Goal: Task Accomplishment & Management: Manage account settings

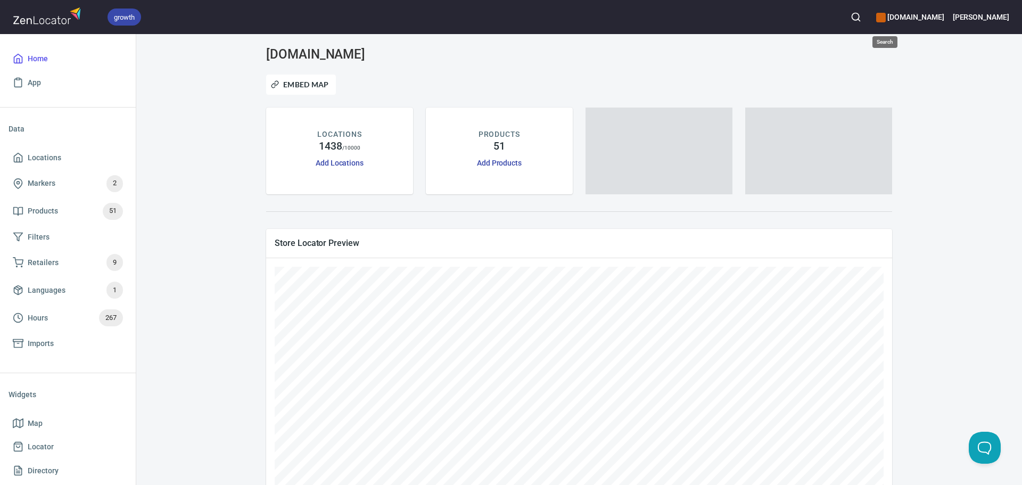
click at [868, 14] on button "button" at bounding box center [855, 16] width 23 height 23
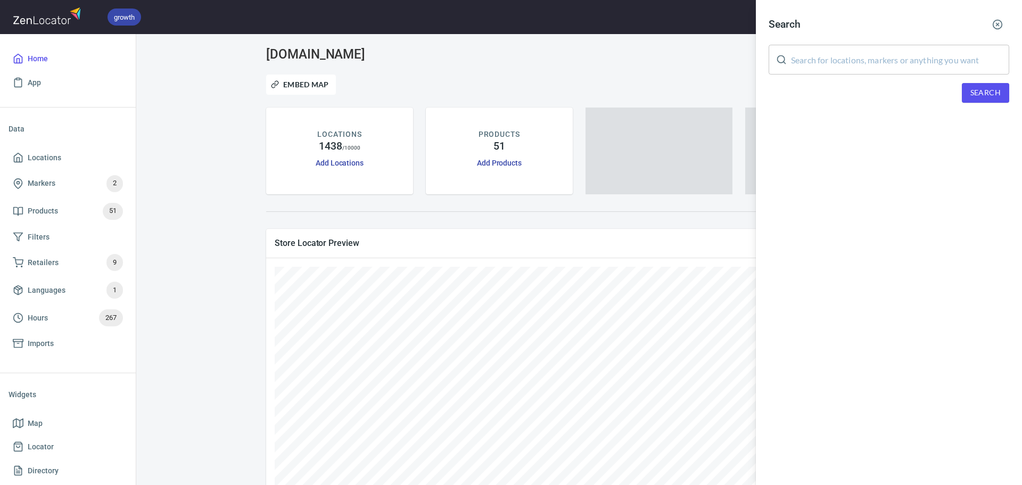
click at [888, 55] on input "text" at bounding box center [900, 60] width 218 height 30
paste input "Schola Saint George Savannah"
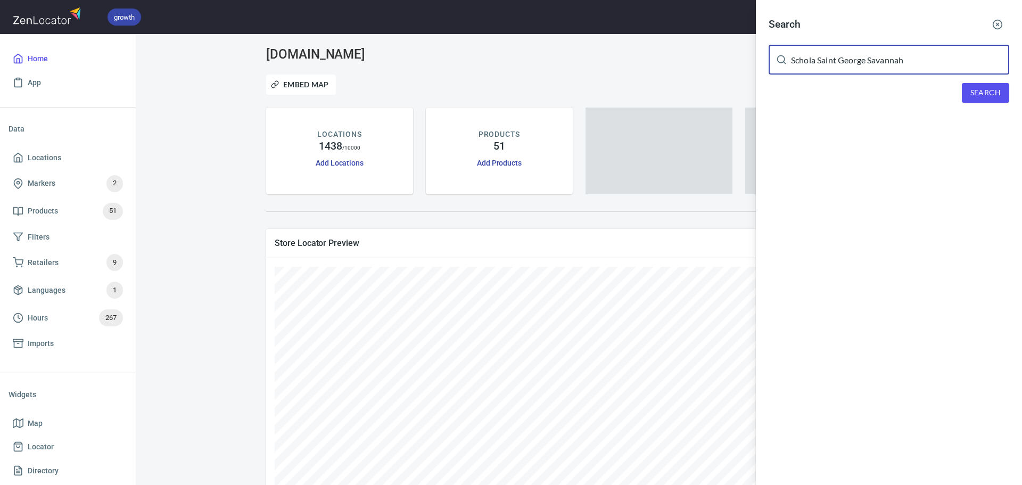
type input "Schola Saint George Savannah"
click at [977, 94] on span "Search" at bounding box center [985, 92] width 30 height 13
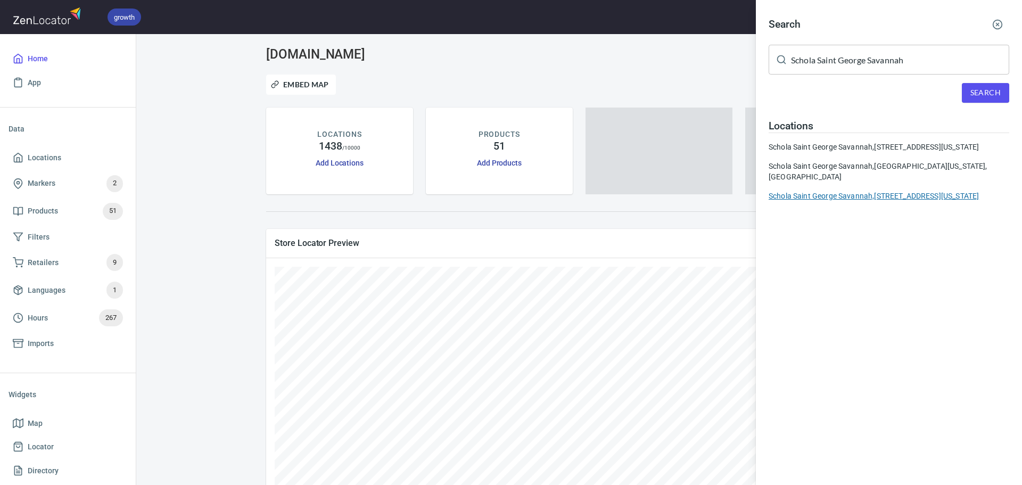
click at [866, 201] on div "Schola Saint George Savannah, 621 Drayton St, Savannah, Georgia 31401, United S…" at bounding box center [889, 196] width 241 height 11
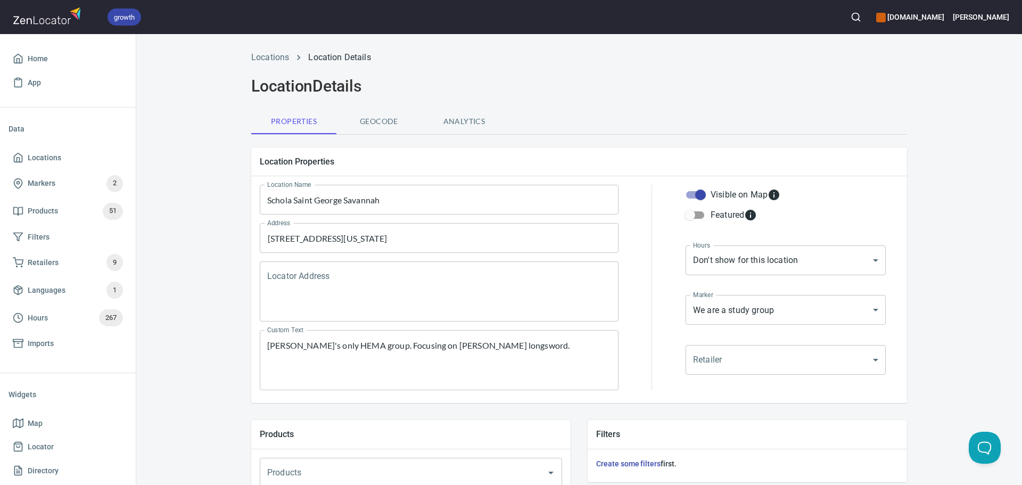
scroll to position [364, 0]
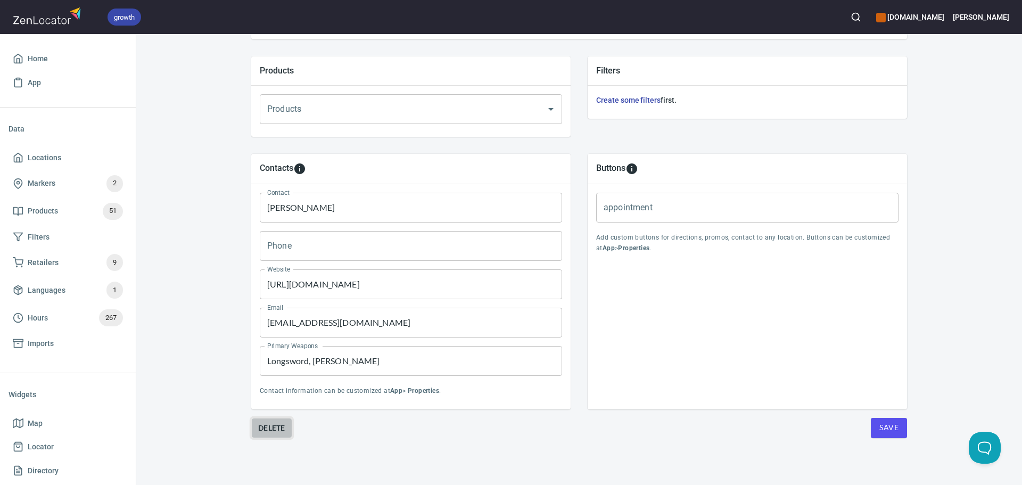
click at [284, 427] on button "Delete" at bounding box center [271, 428] width 41 height 20
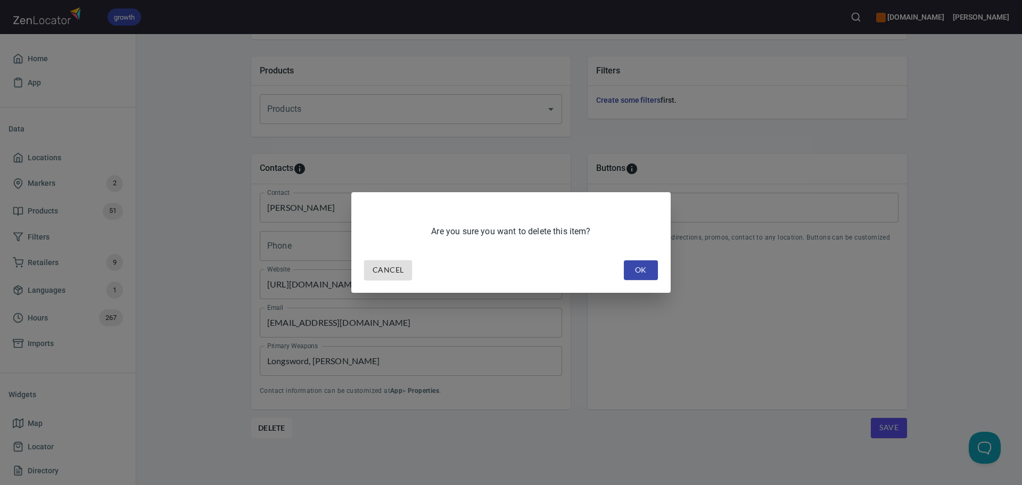
click at [638, 268] on span "OK" at bounding box center [640, 269] width 17 height 13
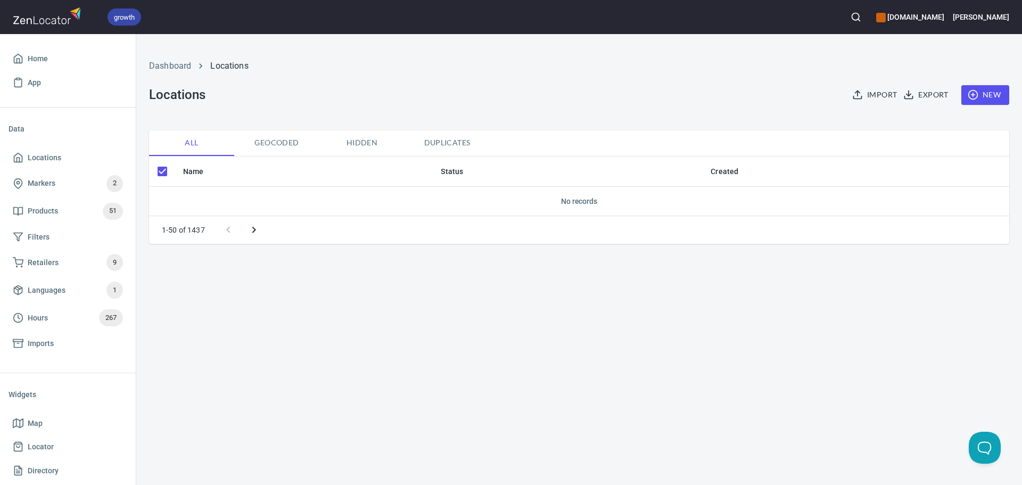
checkbox input "false"
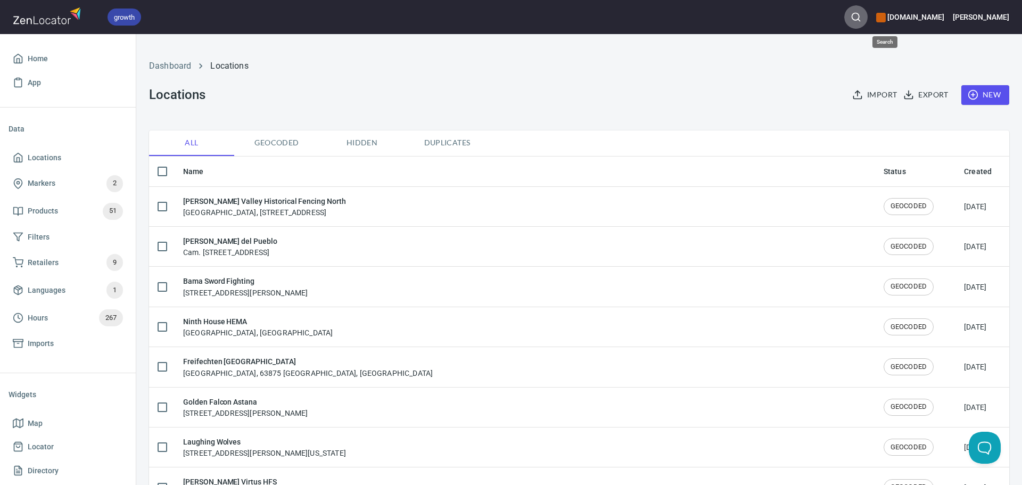
click at [868, 22] on button "button" at bounding box center [855, 16] width 23 height 23
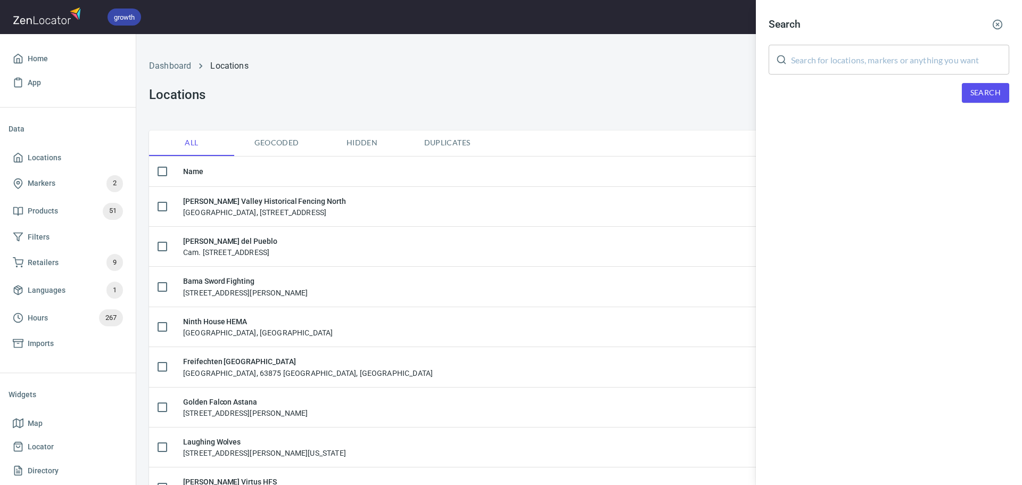
click at [886, 56] on input "text" at bounding box center [900, 60] width 218 height 30
paste input "Schola Saint George Savannah"
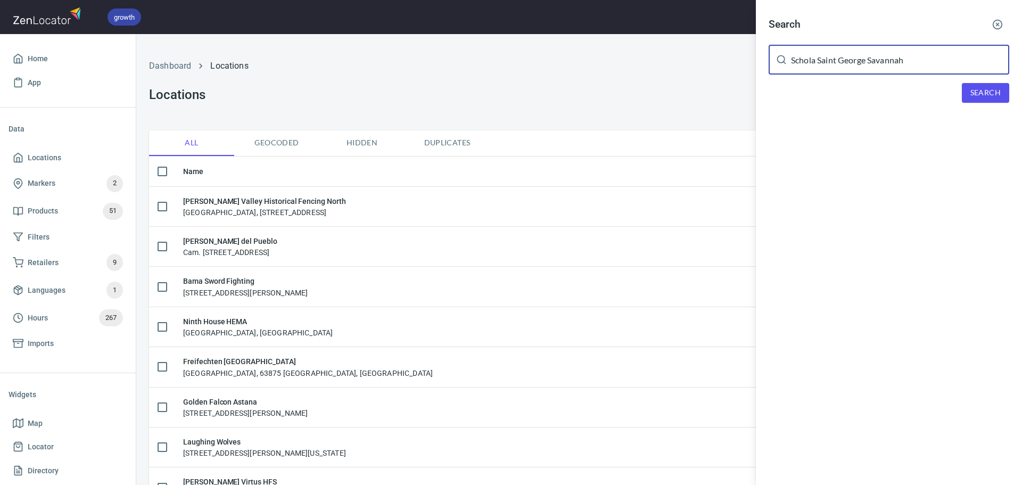
type input "Schola Saint George Savannah"
drag, startPoint x: 984, startPoint y: 90, endPoint x: 971, endPoint y: 93, distance: 13.5
click at [985, 91] on span "Search" at bounding box center [985, 92] width 30 height 13
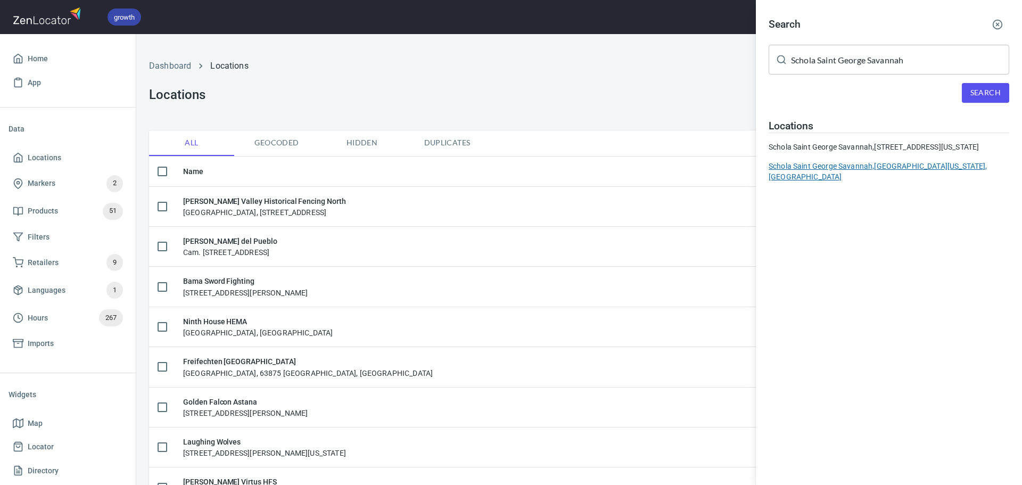
click at [864, 173] on div "Schola Saint George Savannah, Forsyth Park, Savannah, Georgia 31401, United Sta…" at bounding box center [889, 171] width 241 height 21
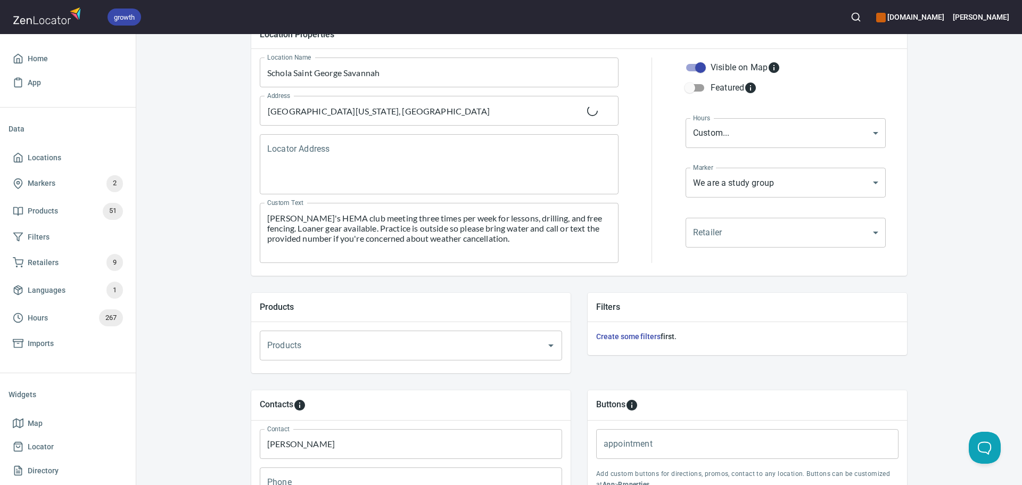
scroll to position [364, 0]
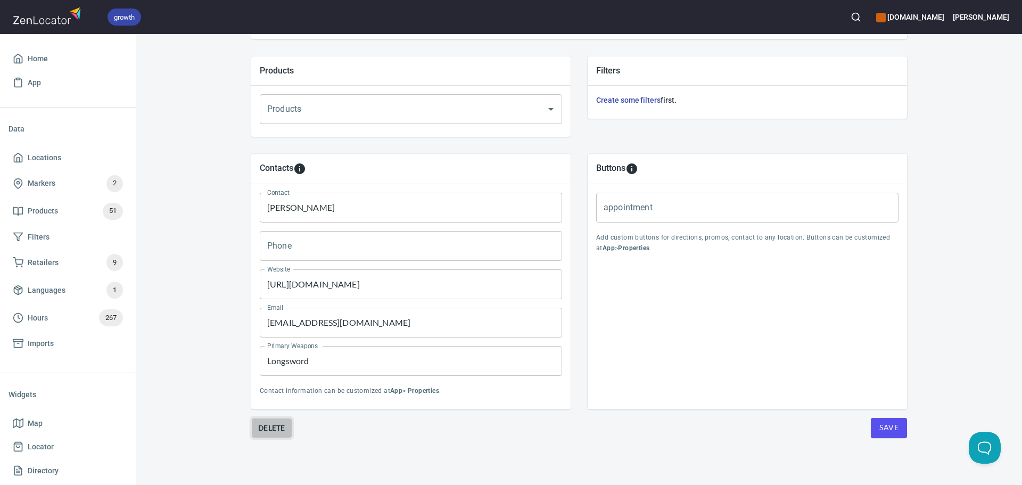
click at [258, 433] on span "Delete" at bounding box center [271, 428] width 27 height 13
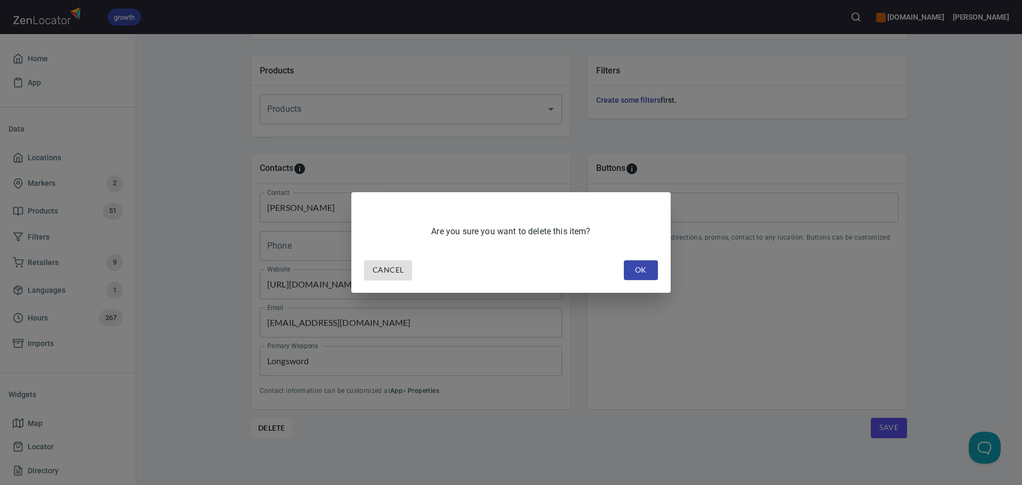
click at [654, 263] on button "OK" at bounding box center [641, 270] width 34 height 20
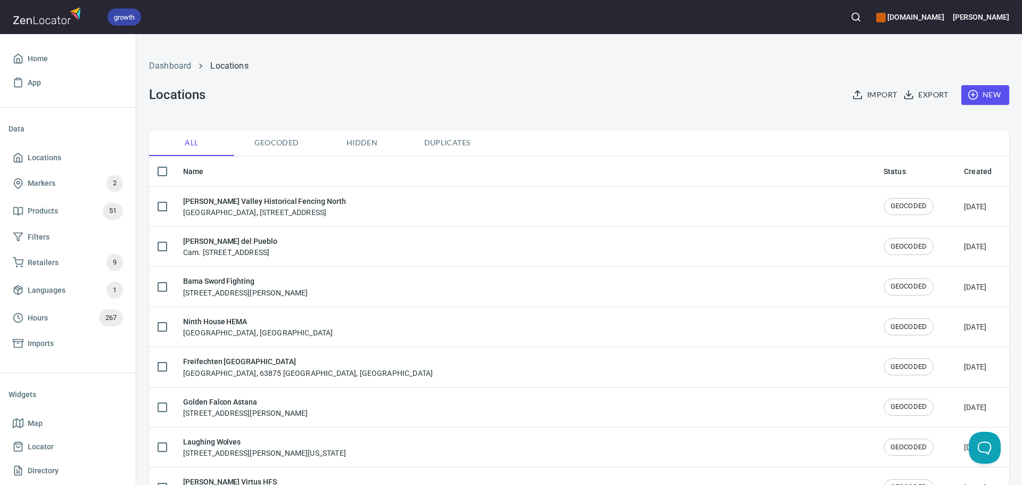
click at [868, 18] on button "button" at bounding box center [855, 16] width 23 height 23
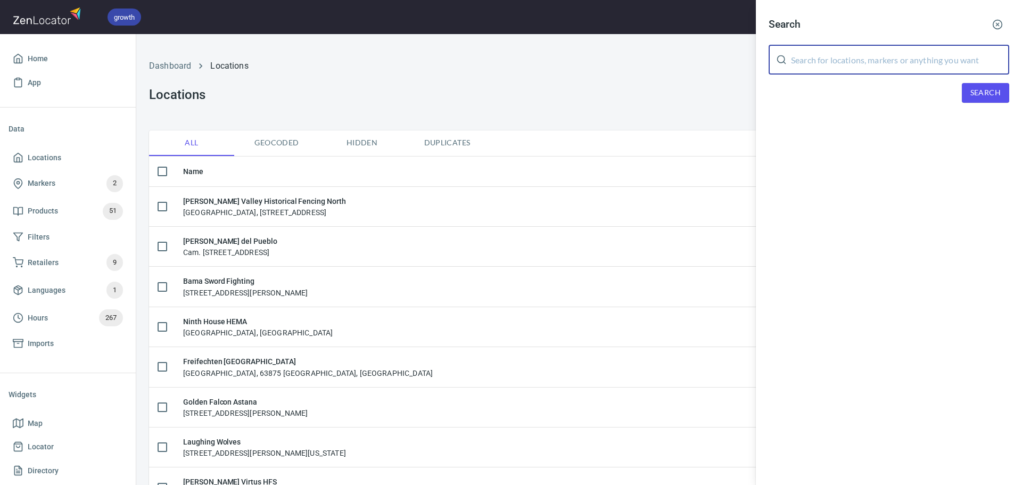
click at [830, 52] on input "text" at bounding box center [900, 60] width 218 height 30
paste input "Schola Saint George Savannah"
type input "Schola Saint George Savannah"
click at [985, 87] on span "Search" at bounding box center [985, 92] width 30 height 13
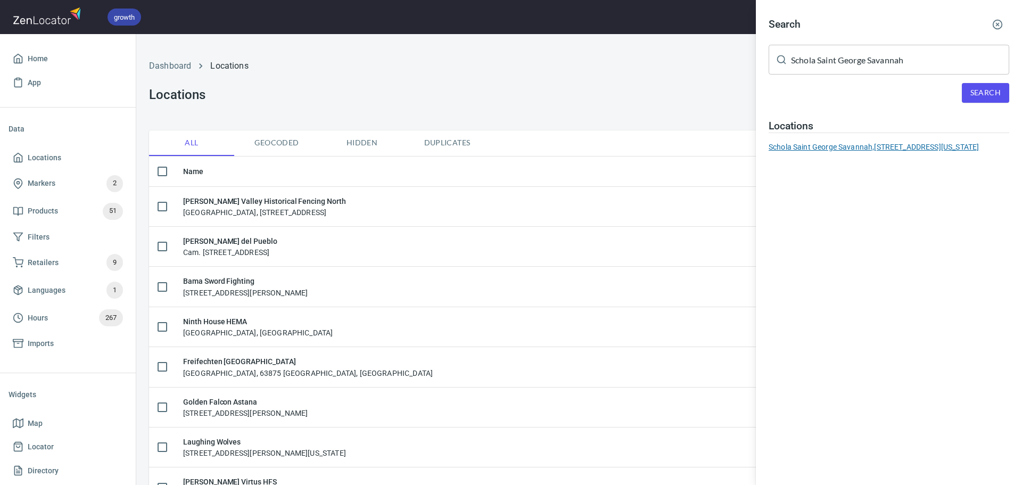
click at [840, 142] on div "Schola Saint George Savannah, 11935 Abercorn St, Savannah, Georgia 31419" at bounding box center [889, 147] width 241 height 11
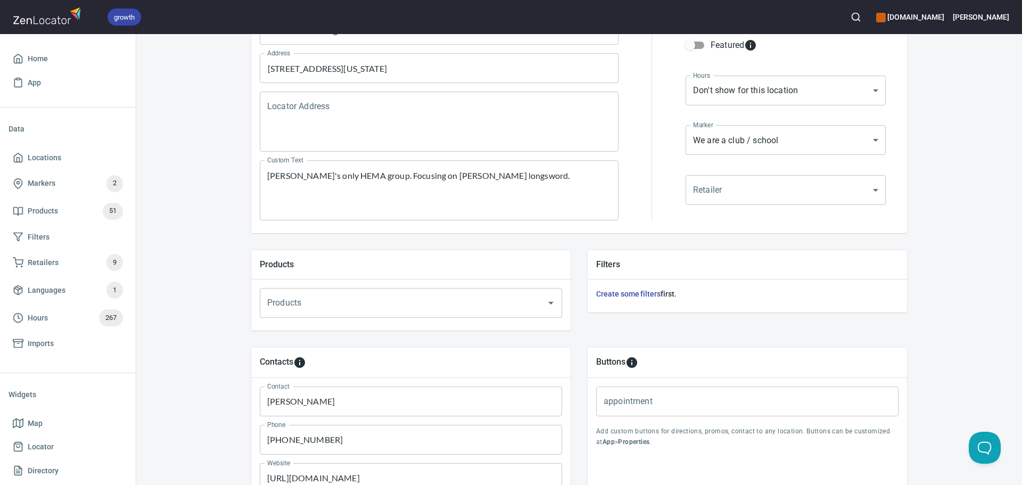
scroll to position [364, 0]
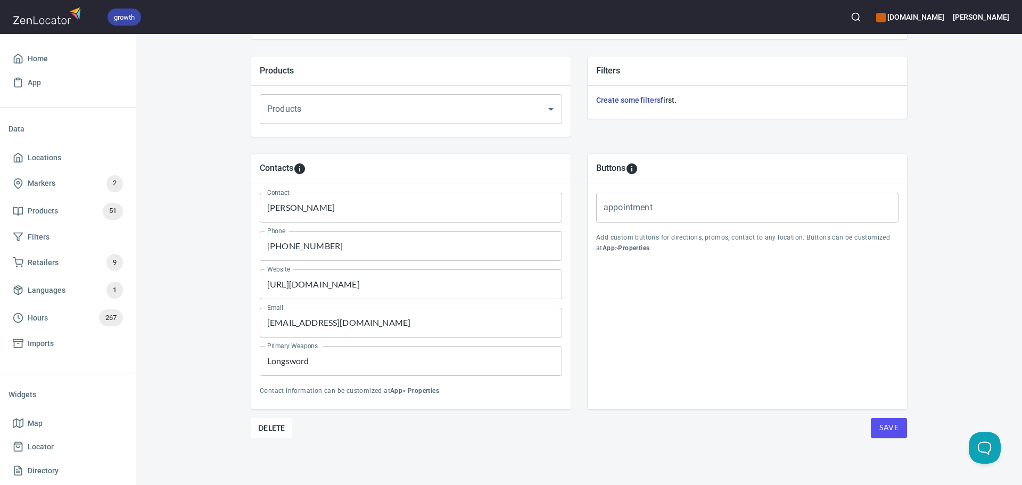
click at [278, 439] on div "Location Properties Location Name Schola Saint George Savannah Location Name Ad…" at bounding box center [579, 129] width 656 height 709
click at [273, 428] on span "Delete" at bounding box center [271, 428] width 27 height 13
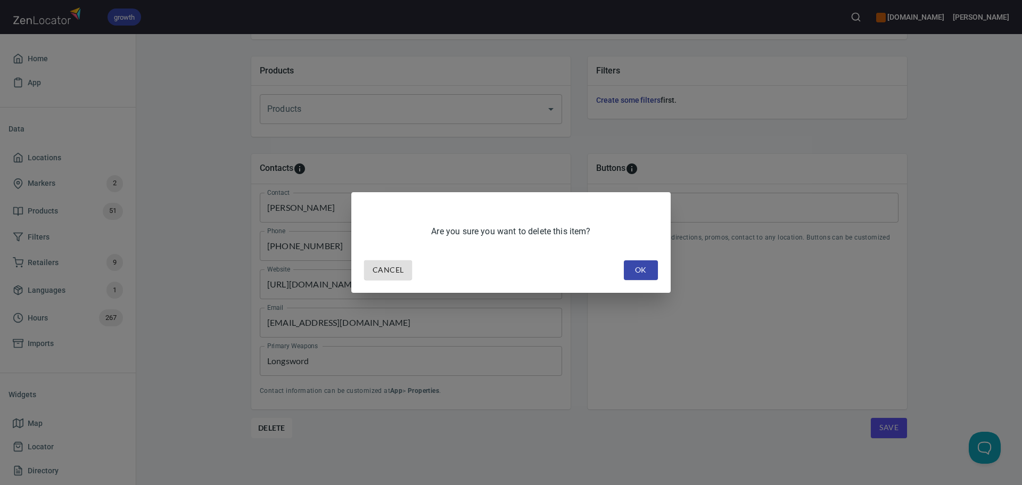
click at [636, 261] on button "OK" at bounding box center [641, 270] width 34 height 20
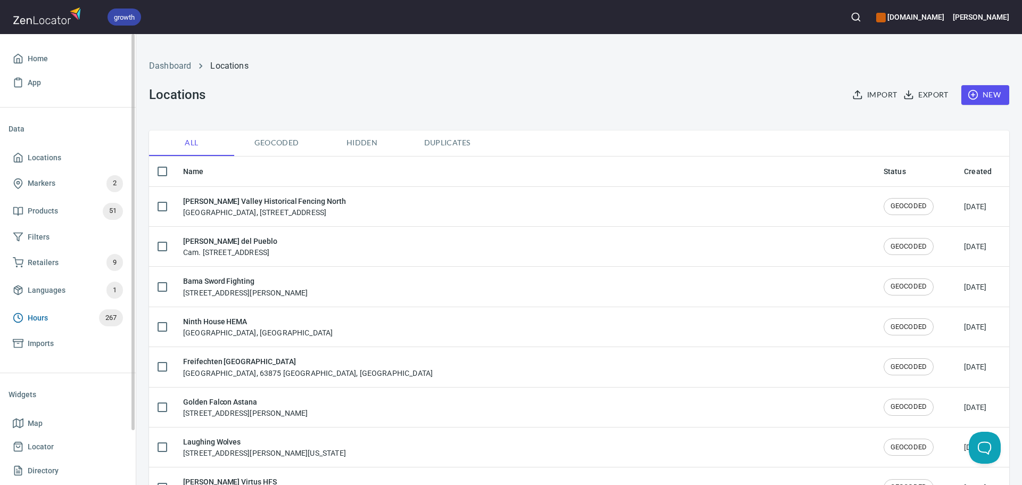
click at [57, 321] on span "Hours 267" at bounding box center [68, 317] width 110 height 17
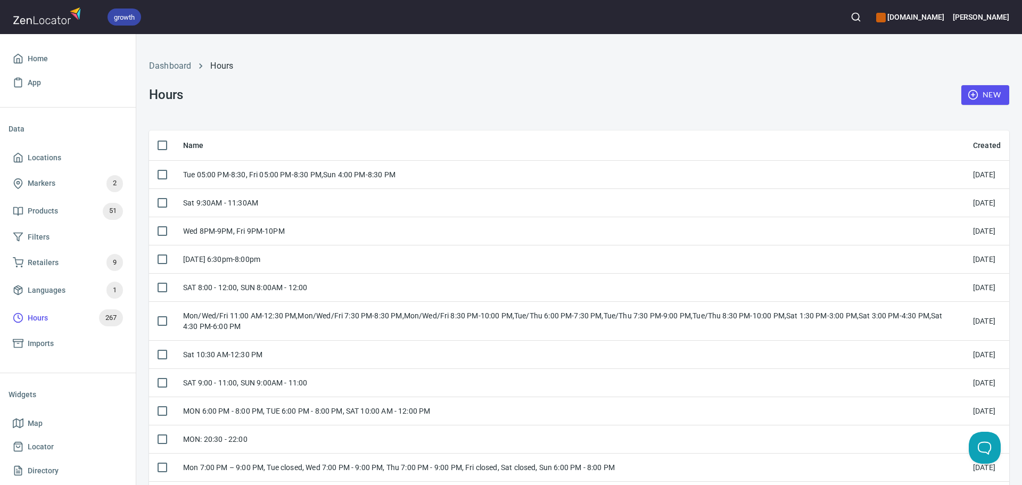
click at [990, 93] on span "New" at bounding box center [985, 94] width 31 height 13
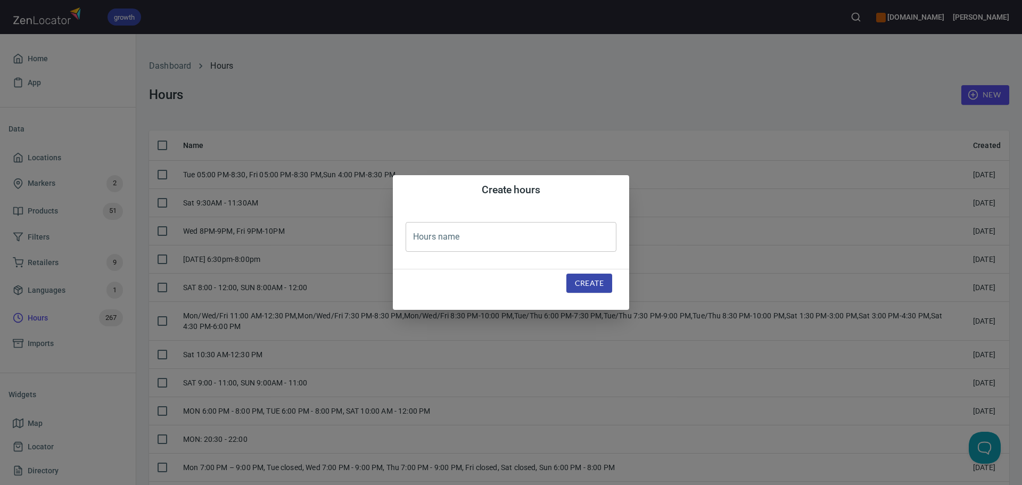
click at [569, 227] on input "text" at bounding box center [511, 237] width 211 height 30
paste input "Mon 6:30-8:30, [DATE] 6:30-8:30, [DATE] 6:30-8:30"
type input "Mon 6:30-8:30, [DATE] 6:30-8:30, [DATE] 6:30-8:30"
click at [596, 284] on span "Create" at bounding box center [589, 283] width 29 height 13
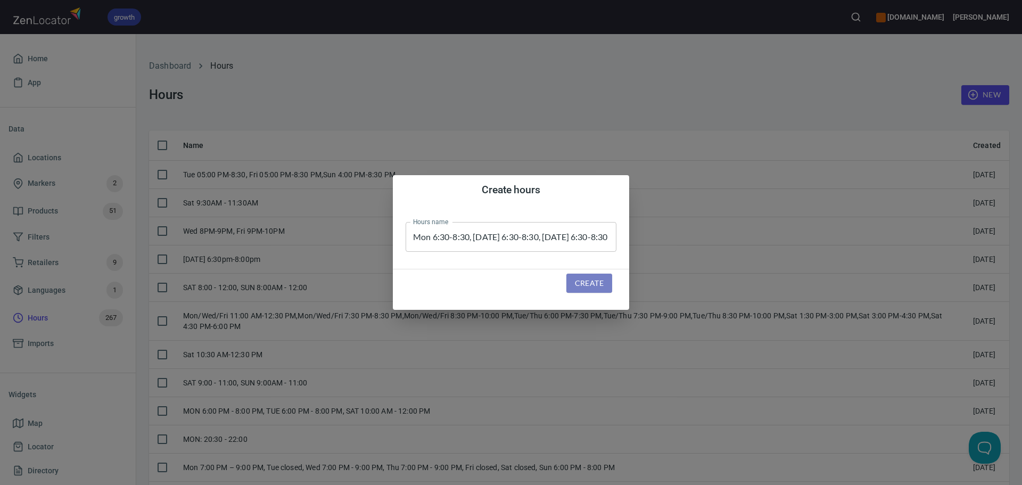
scroll to position [0, 0]
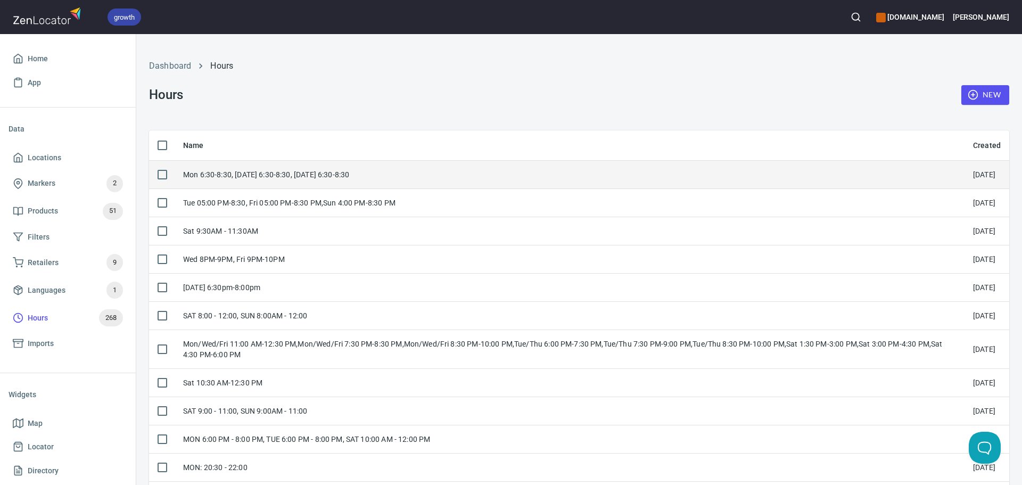
click at [392, 177] on div "Mon 6:30-8:30, [DATE] 6:30-8:30, [DATE] 6:30-8:30" at bounding box center [569, 174] width 773 height 11
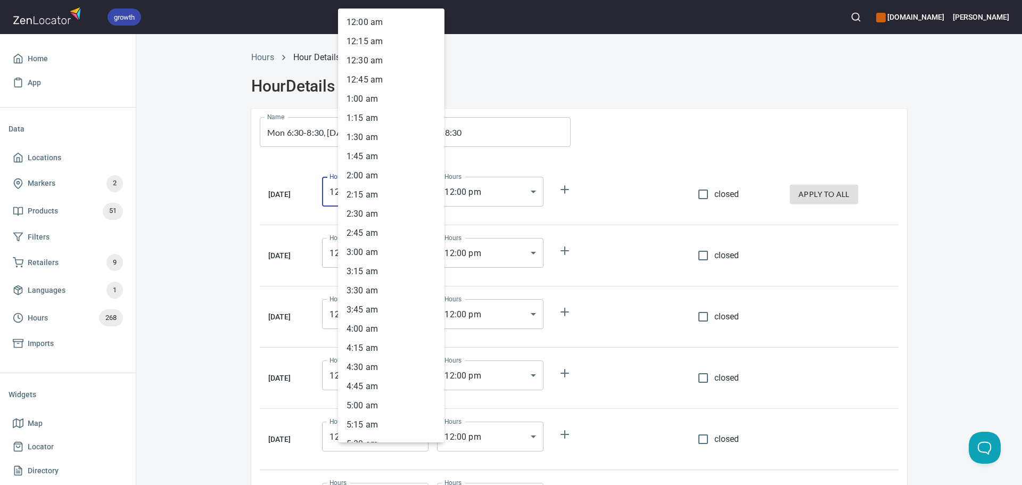
click at [426, 193] on body "growth hemaalliance.com Donald Home App Data Locations Markers 2 Products 51 Fi…" at bounding box center [511, 242] width 1022 height 485
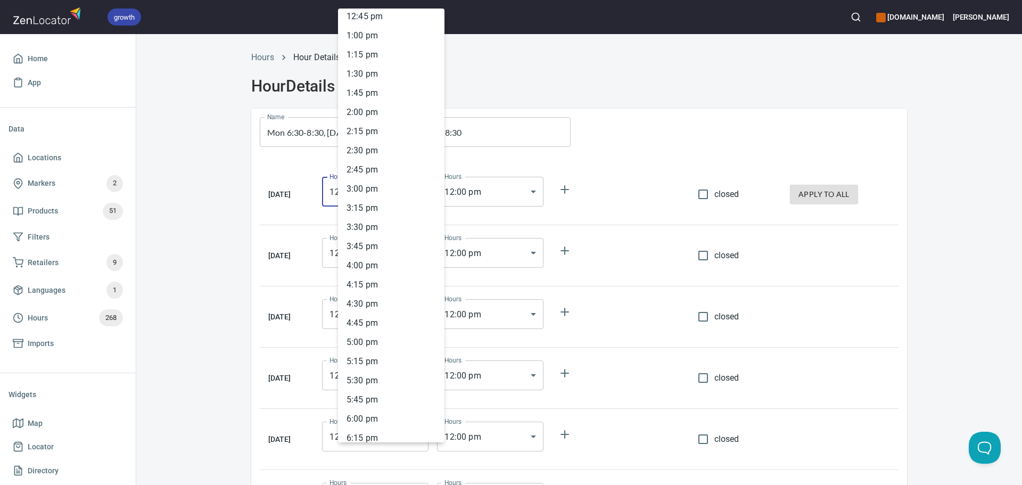
scroll to position [1036, 0]
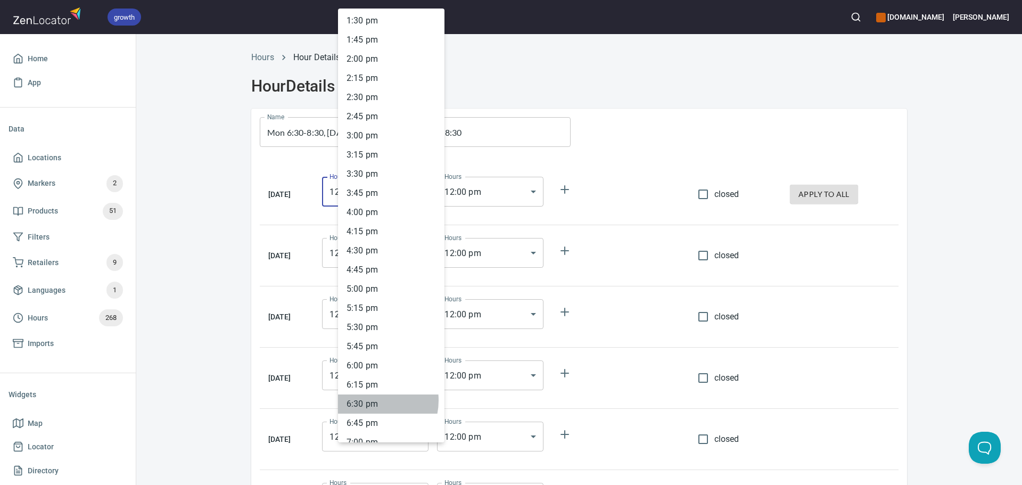
click at [369, 400] on li "6 : 30 pm" at bounding box center [391, 403] width 106 height 19
type input "18:30"
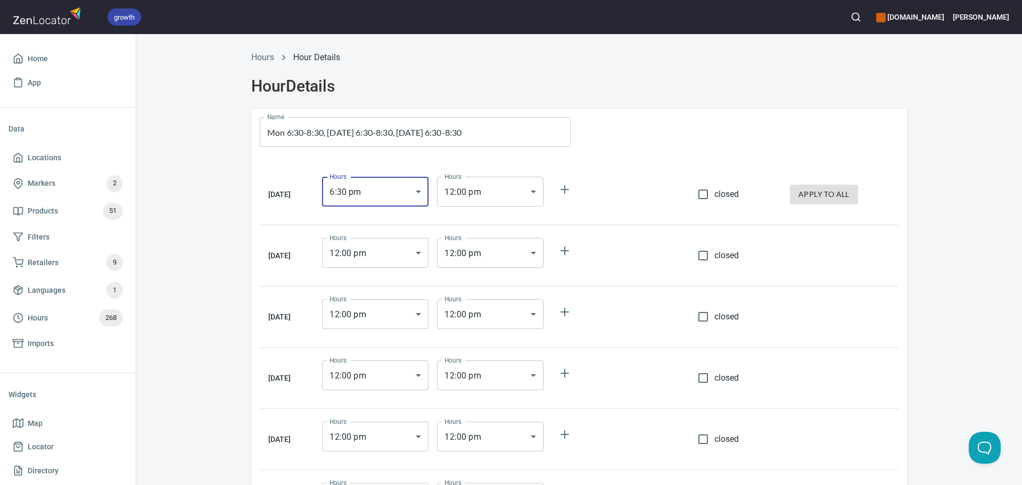
click at [476, 194] on body "growth hemaalliance.com Donald Home App Data Locations Markers 2 Products 51 Fi…" at bounding box center [511, 242] width 1022 height 485
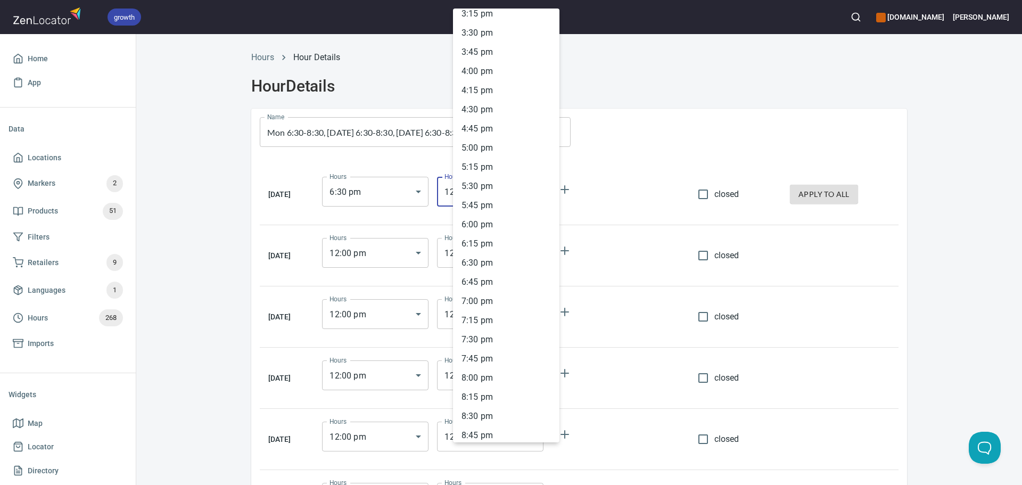
scroll to position [1196, 0]
click at [488, 401] on li "8 : 30 pm" at bounding box center [506, 397] width 106 height 19
type input "20:30"
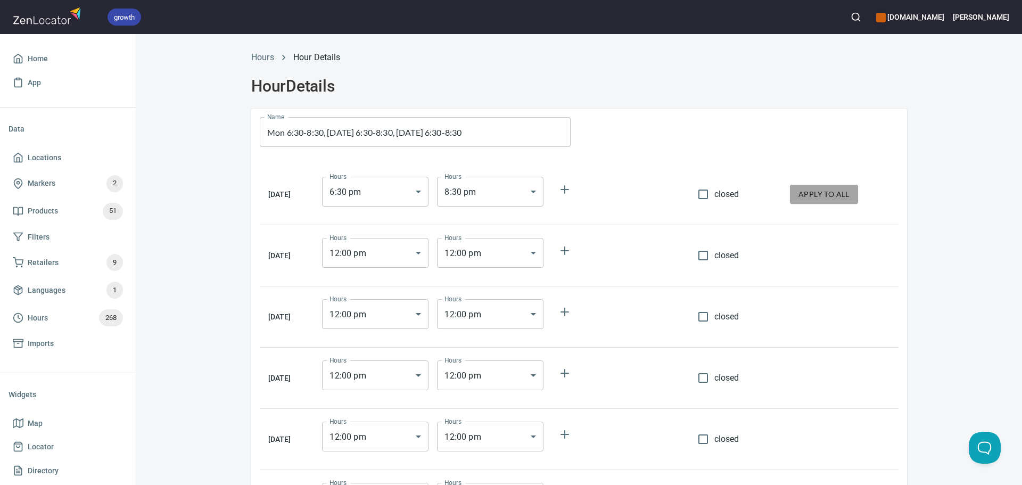
click at [825, 195] on span "apply to all" at bounding box center [823, 194] width 51 height 13
type input "18:30"
type input "20:30"
type input "18:30"
type input "20:30"
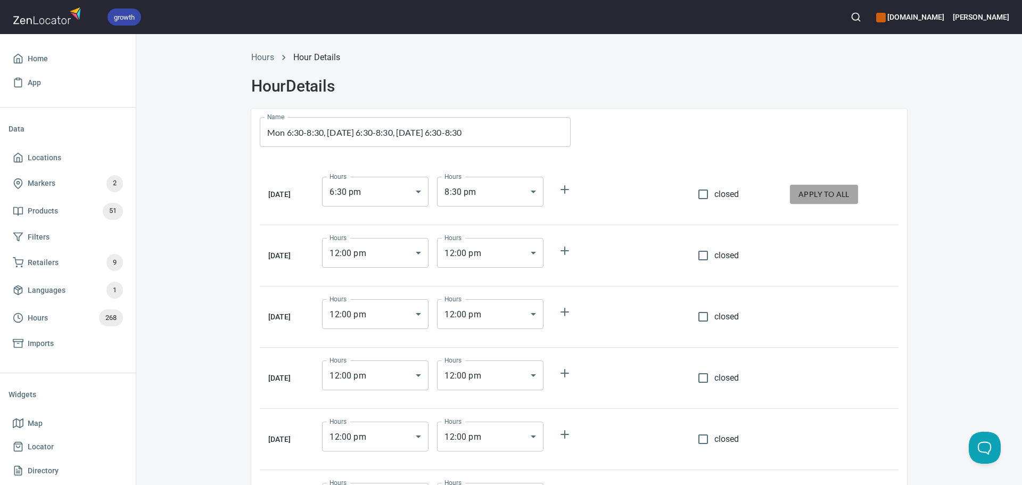
type input "18:30"
type input "20:30"
type input "18:30"
type input "20:30"
type input "18:30"
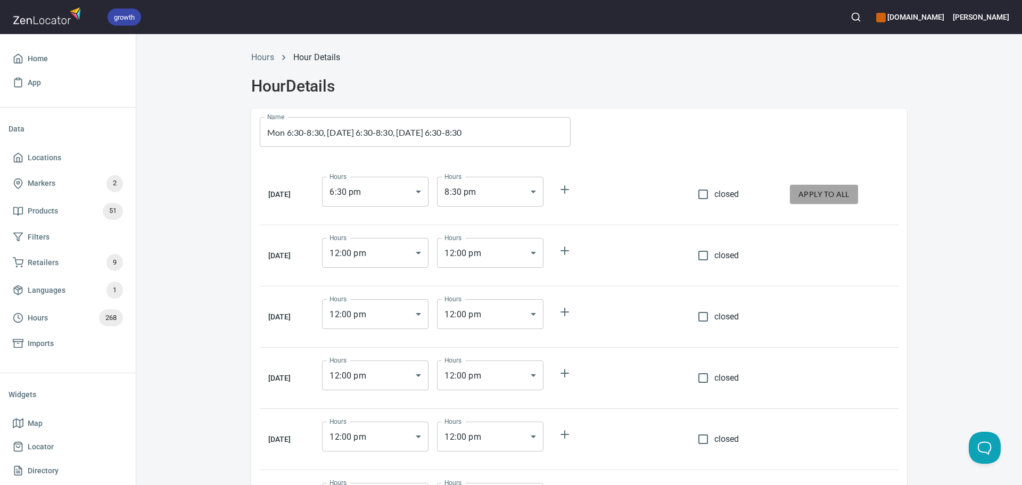
type input "20:30"
type input "18:30"
type input "20:30"
click at [717, 261] on span "closed" at bounding box center [726, 255] width 25 height 13
click at [714, 261] on input "closed" at bounding box center [703, 255] width 22 height 22
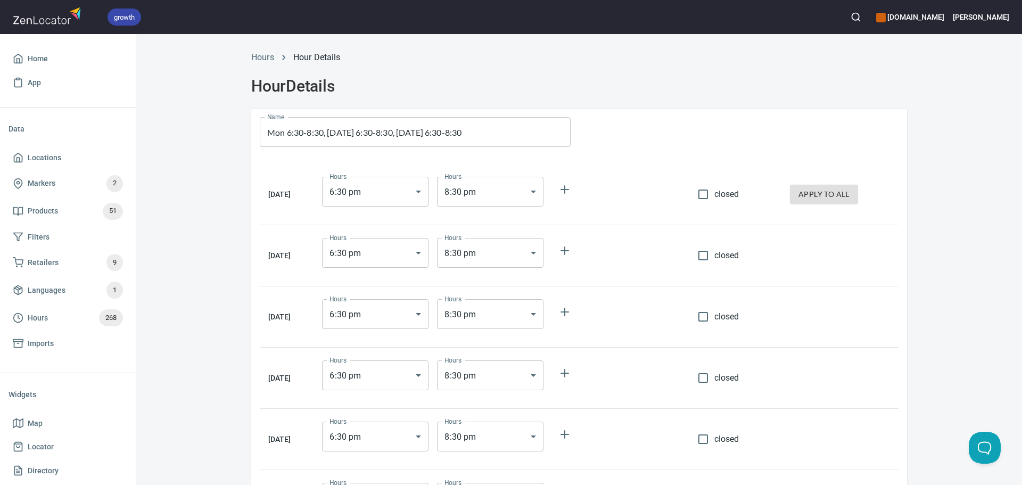
checkbox input "true"
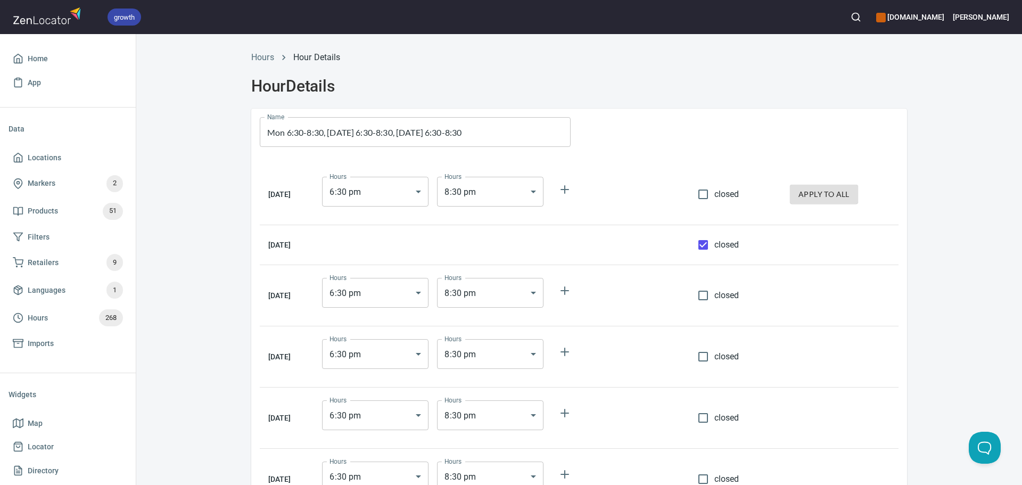
click at [720, 352] on span "closed" at bounding box center [726, 356] width 25 height 13
click at [714, 352] on input "closed" at bounding box center [703, 356] width 22 height 22
checkbox input "true"
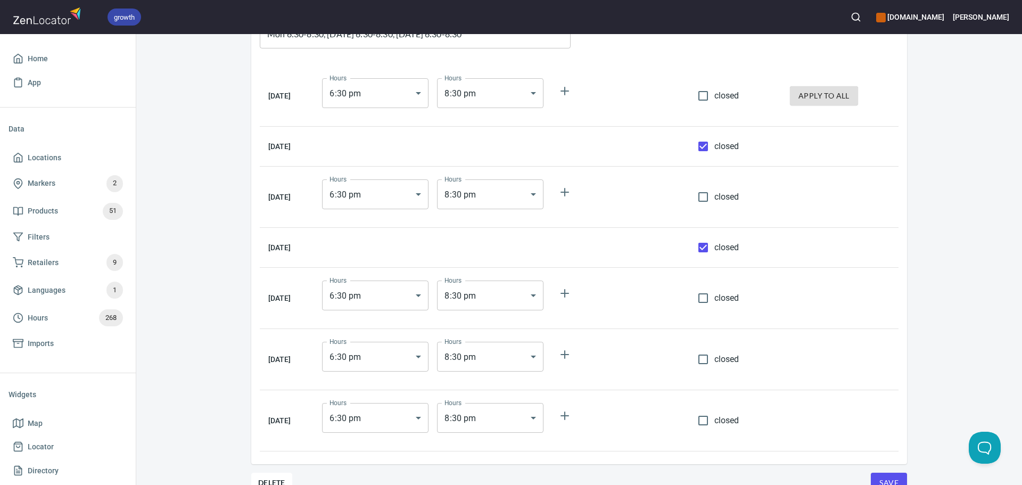
scroll to position [106, 0]
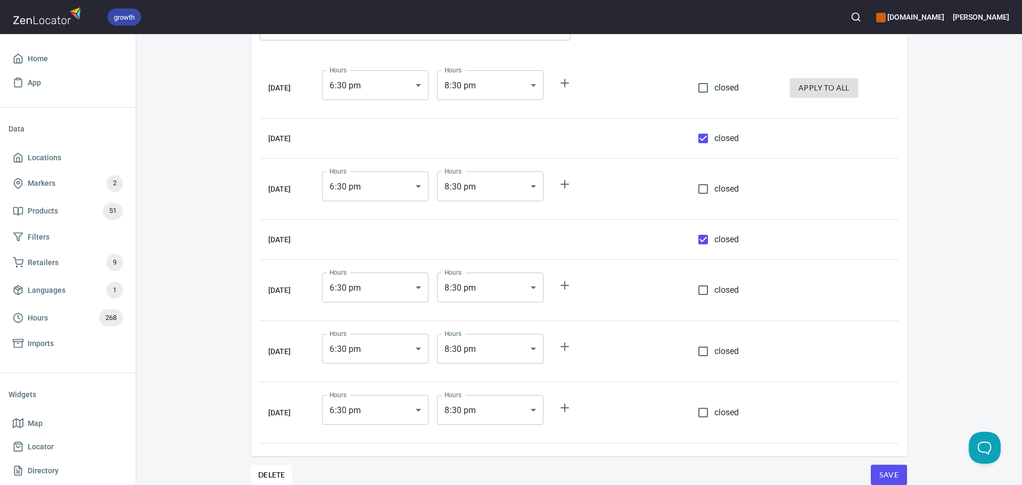
click at [729, 382] on td "closed" at bounding box center [735, 412] width 92 height 61
click at [723, 364] on td "closed" at bounding box center [735, 351] width 92 height 61
click at [718, 353] on span "closed" at bounding box center [726, 351] width 25 height 13
drag, startPoint x: 723, startPoint y: 417, endPoint x: 722, endPoint y: 406, distance: 10.7
click at [723, 417] on span "closed" at bounding box center [726, 412] width 25 height 13
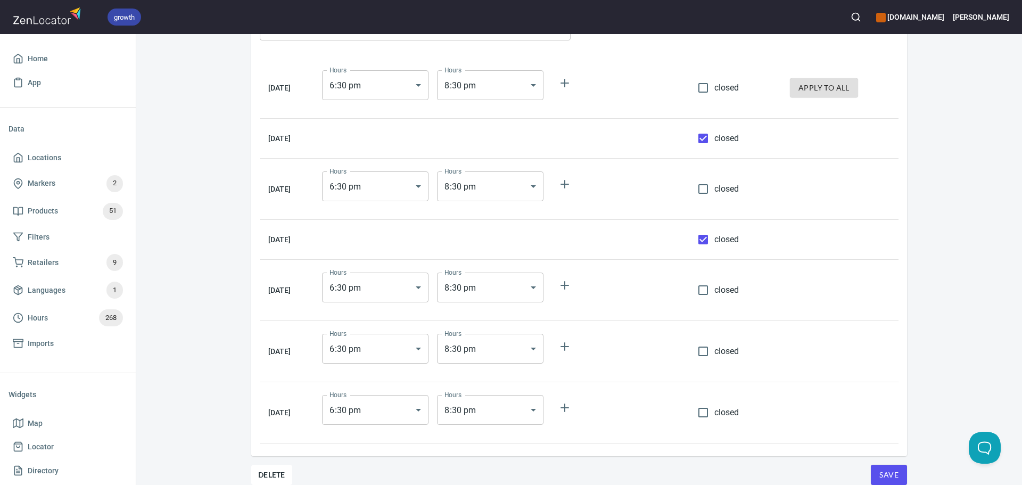
click at [714, 417] on input "closed" at bounding box center [703, 412] width 22 height 22
checkbox input "true"
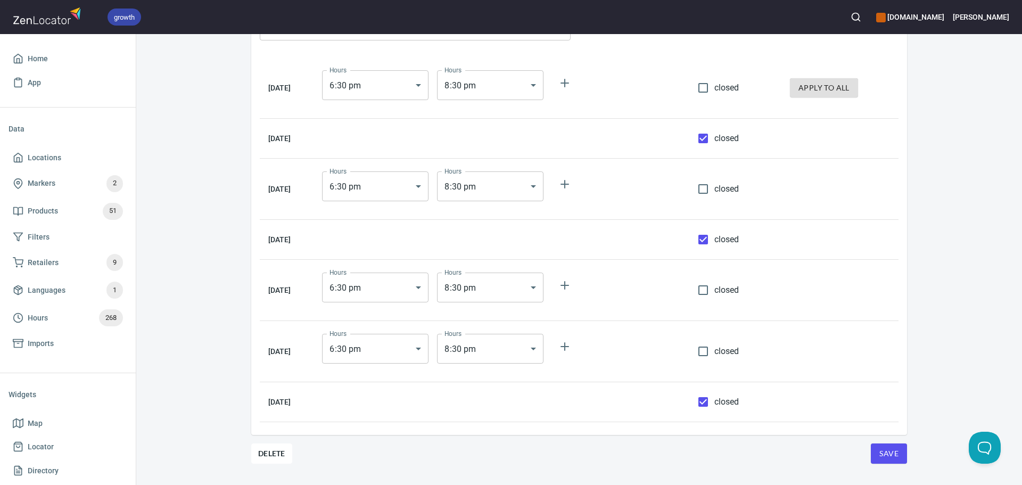
click at [714, 350] on input "closed" at bounding box center [703, 351] width 22 height 22
checkbox input "true"
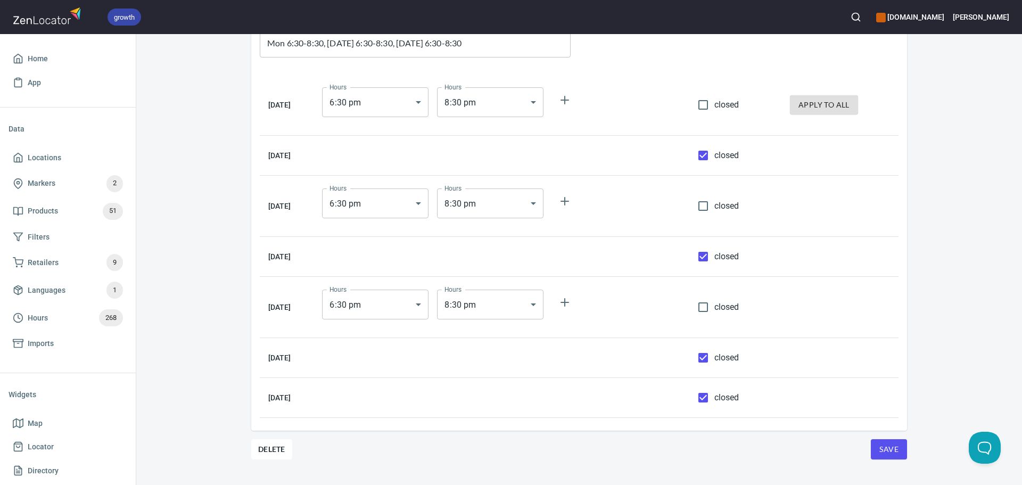
scroll to position [89, 0]
click at [913, 462] on div "Hours Hour Details Hour Details Name Mon 6:30-8:30, Wednesday 6:30-8:30, Friday…" at bounding box center [579, 259] width 886 height 451
click at [890, 449] on span "Save" at bounding box center [888, 449] width 19 height 13
click at [81, 161] on span "Locations" at bounding box center [68, 157] width 110 height 13
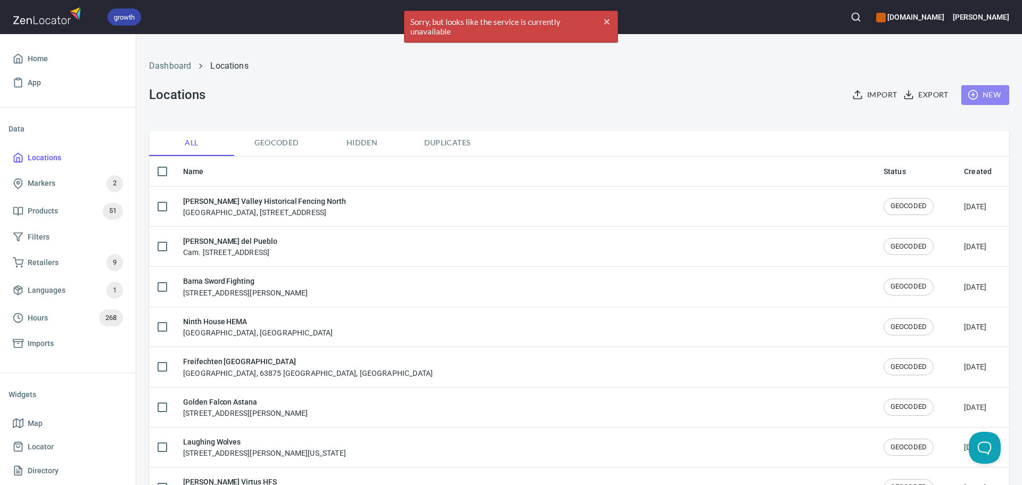
click at [990, 95] on span "New" at bounding box center [985, 94] width 31 height 13
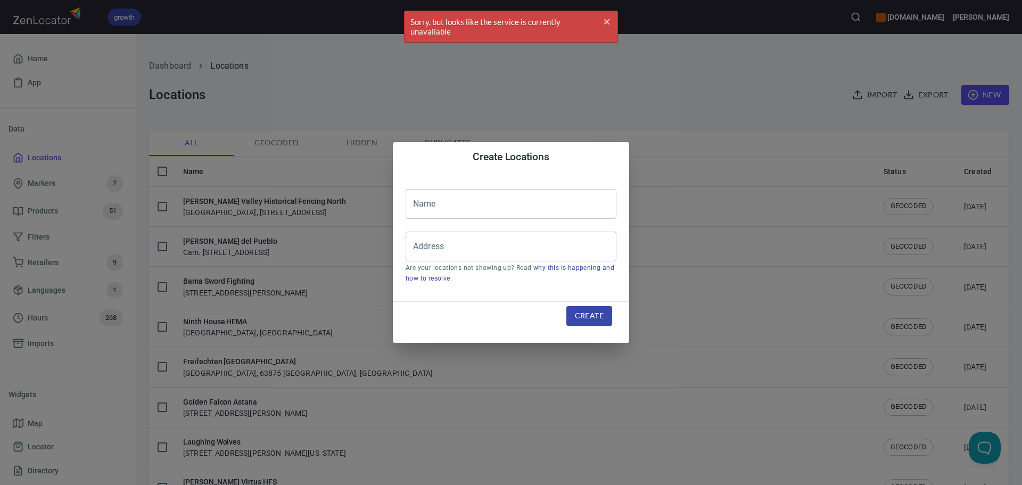
click at [470, 188] on div "Name Name Address Address Are your locations not showing up? Read why this is h…" at bounding box center [511, 236] width 236 height 129
click at [470, 189] on input "text" at bounding box center [511, 204] width 211 height 30
paste input "Schola Saint George Savannah"
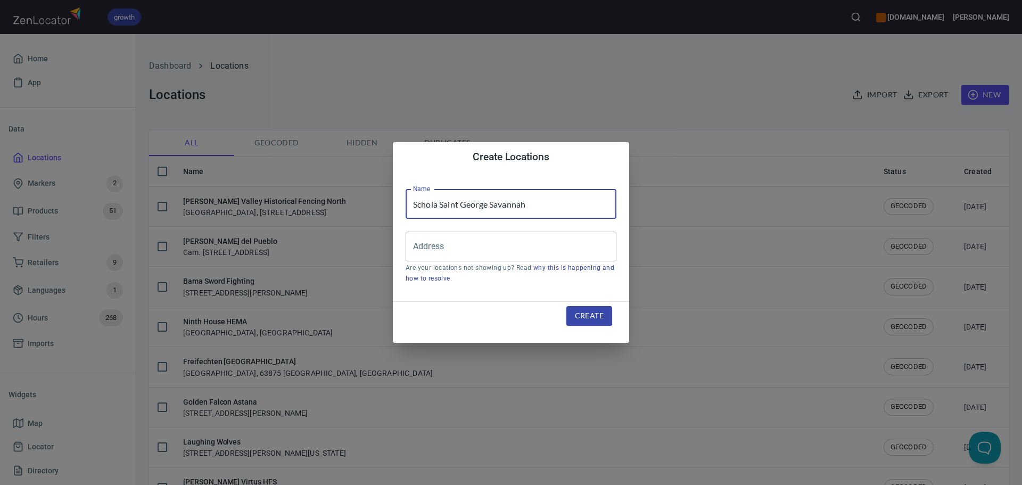
type input "Schola Saint George Savannah"
drag, startPoint x: 442, startPoint y: 276, endPoint x: 435, endPoint y: 260, distance: 17.4
click at [442, 276] on link "why this is happening and how to resolve" at bounding box center [510, 273] width 209 height 18
drag, startPoint x: 514, startPoint y: 230, endPoint x: 528, endPoint y: 247, distance: 21.5
click at [514, 230] on div "Name Schola Saint George Savannah Name Address Address Are your locations not s…" at bounding box center [511, 236] width 236 height 129
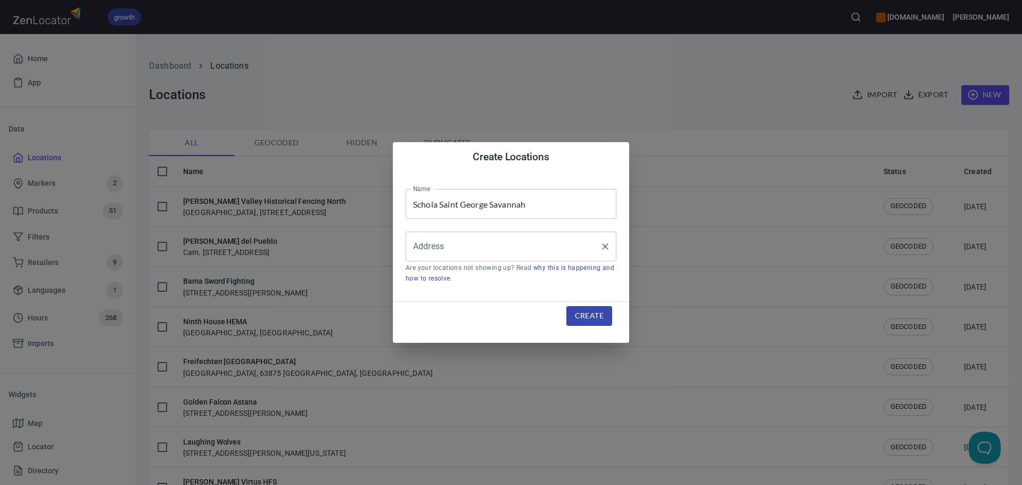
click at [519, 258] on div "Address" at bounding box center [511, 247] width 211 height 30
paste input "[STREET_ADDRESS][PERSON_NAME]"
type input "[STREET_ADDRESS][PERSON_NAME]"
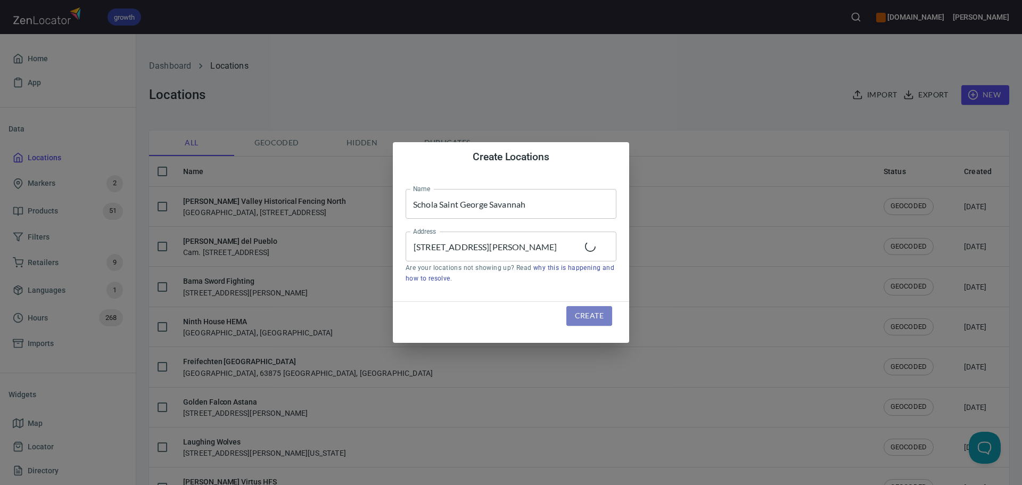
click at [593, 317] on span "Create" at bounding box center [589, 315] width 29 height 13
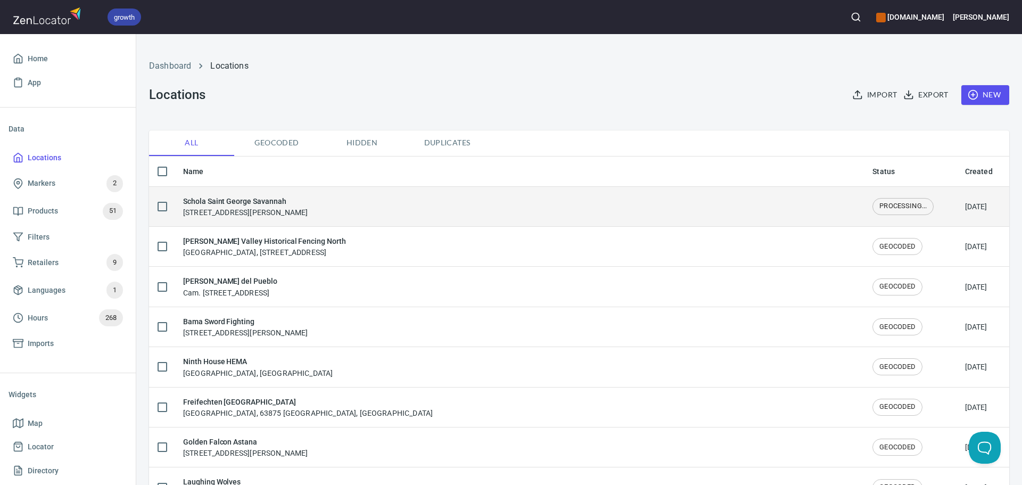
click at [308, 209] on div "Schola Saint George Savannah [STREET_ADDRESS][PERSON_NAME]" at bounding box center [245, 206] width 125 height 22
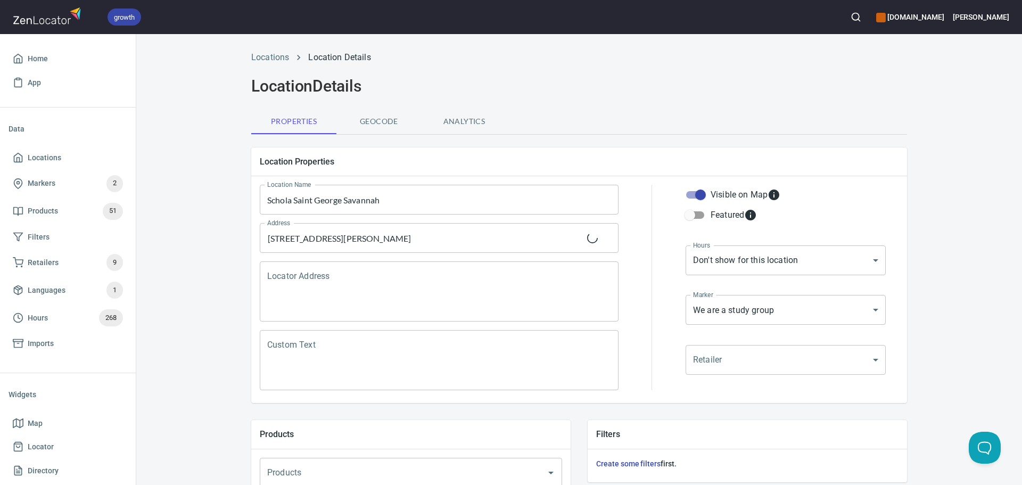
click at [425, 318] on div "Locator Address" at bounding box center [439, 291] width 359 height 60
paste textarea "[STREET_ADDRESS][PERSON_NAME]"
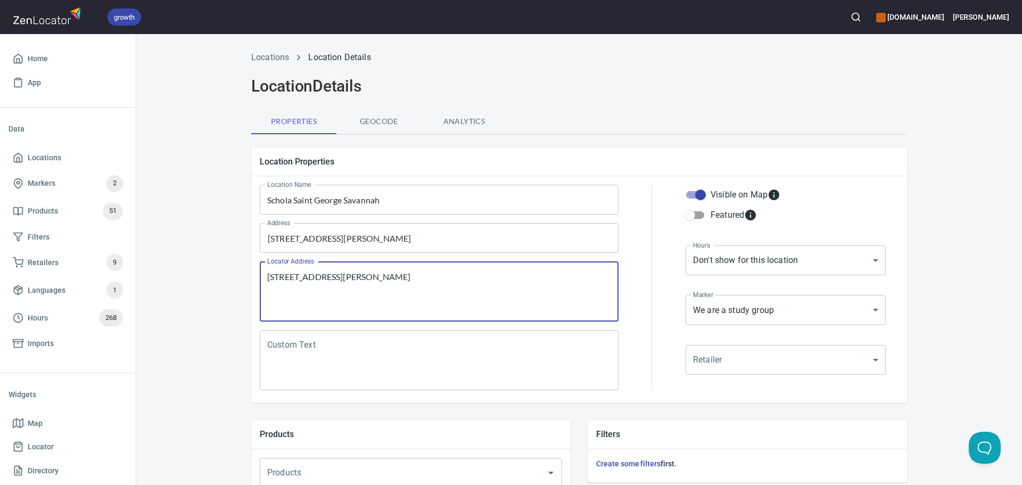
type textarea "[STREET_ADDRESS][PERSON_NAME]"
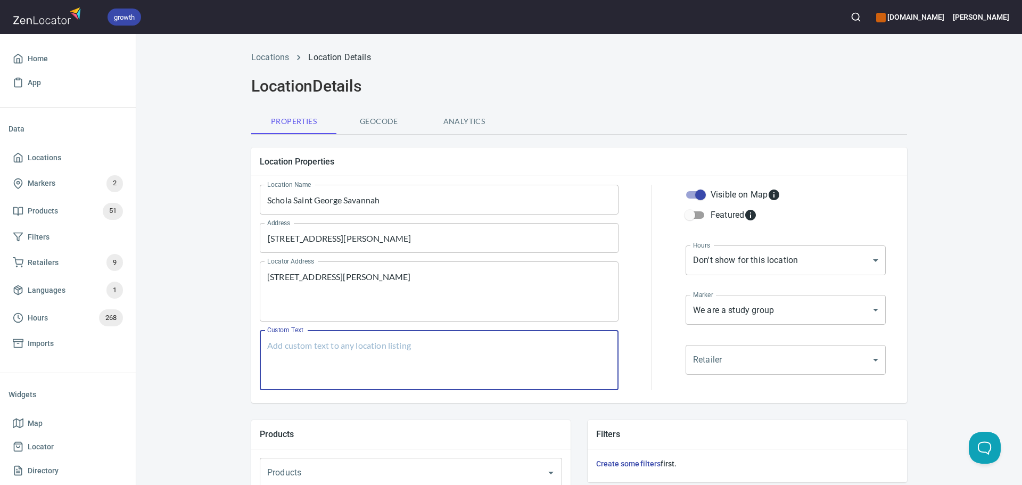
click at [390, 361] on textarea "Custom Text" at bounding box center [439, 360] width 344 height 40
paste textarea "[GEOGRAPHIC_DATA], GA’s only HEMA club, focusing on longsword and the teachings…"
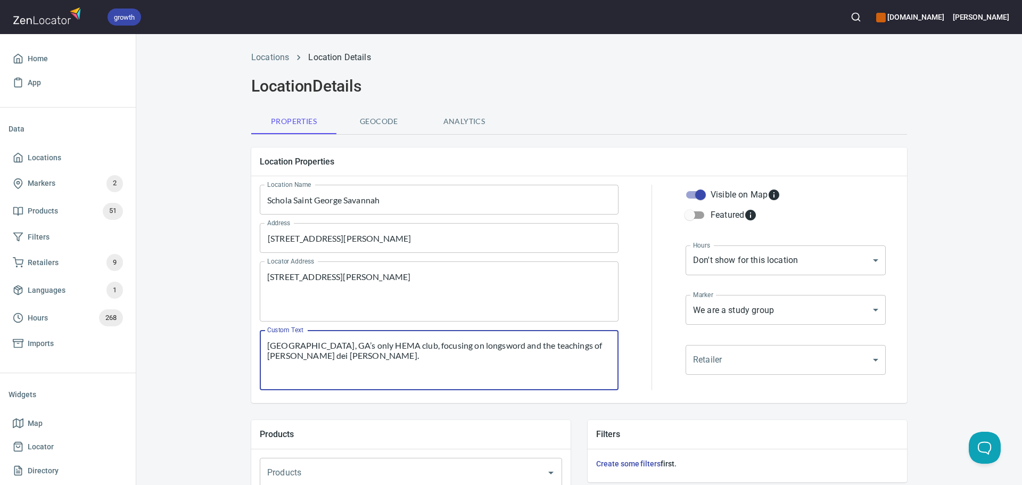
type textarea "[GEOGRAPHIC_DATA], GA’s only HEMA club, focusing on longsword and the teachings…"
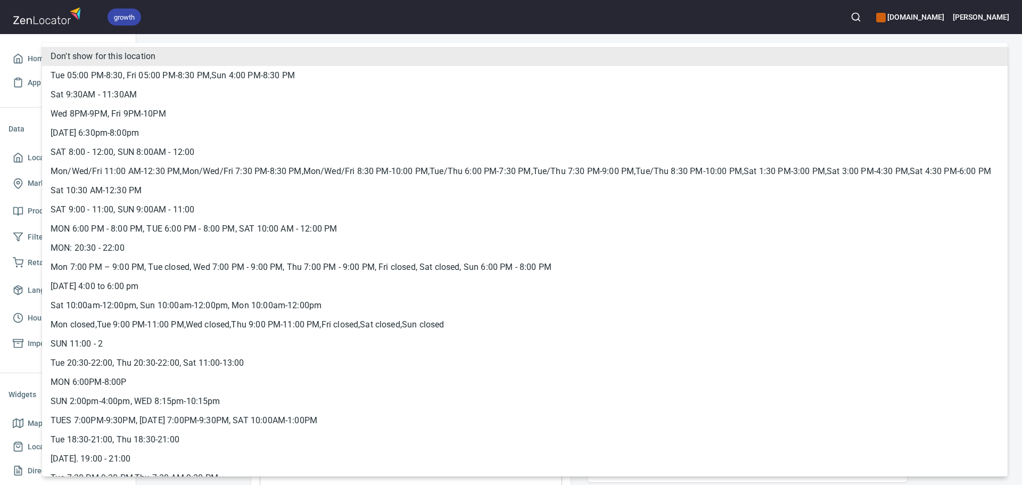
click at [789, 253] on body "growth hemaalliance.com Donald Home App Data Locations Markers 2 Products 51 Fi…" at bounding box center [511, 242] width 1022 height 485
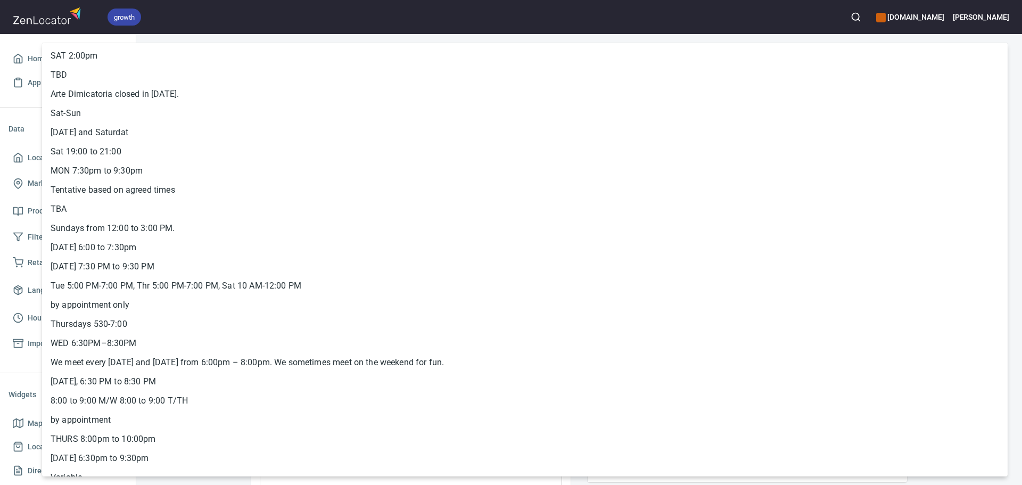
scroll to position [4748, 0]
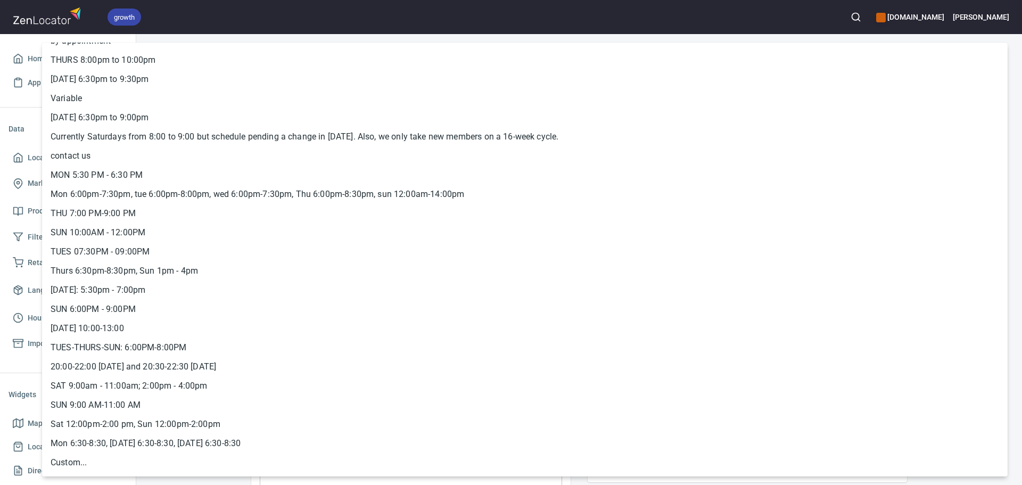
click at [337, 440] on li "Mon 6:30-8:30, [DATE] 6:30-8:30, [DATE] 6:30-8:30" at bounding box center [524, 443] width 965 height 19
type input "hrs_239u2z6t"
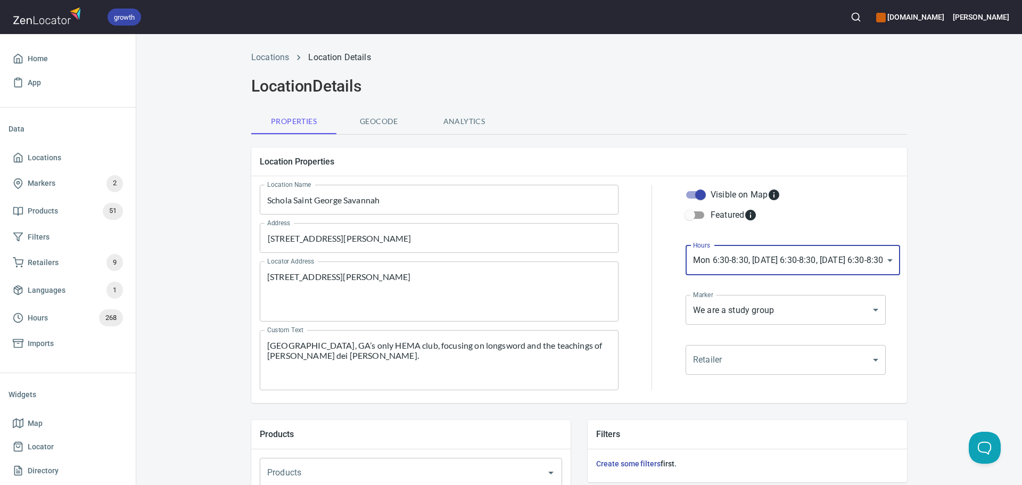
click at [784, 314] on body "growth hemaalliance.com Donald Home App Data Locations Markers 2 Products 51 Fi…" at bounding box center [511, 242] width 1022 height 485
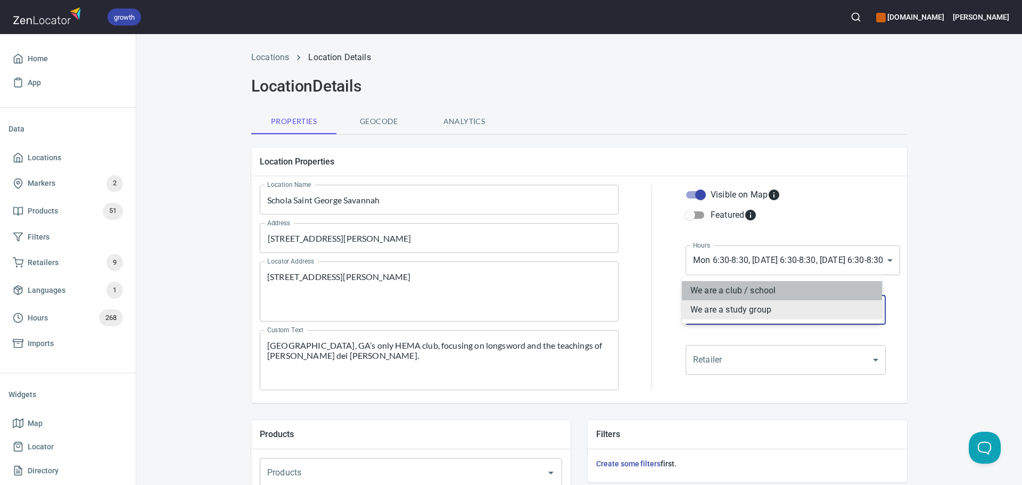
click at [763, 296] on li "We are a club / school" at bounding box center [782, 290] width 200 height 19
type input "mrk_k5vbpvas"
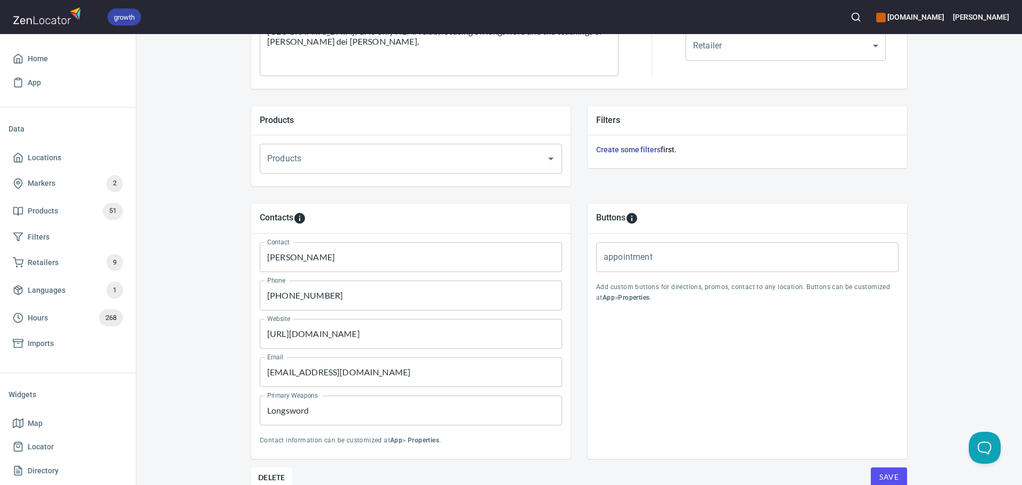
scroll to position [364, 0]
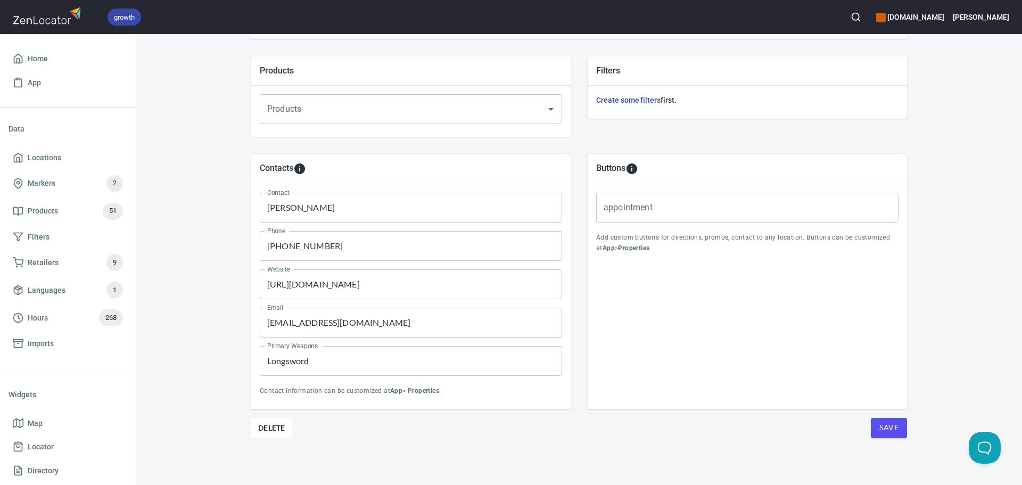
drag, startPoint x: 354, startPoint y: 202, endPoint x: 153, endPoint y: 200, distance: 201.7
click at [153, 200] on div "Locations Location Details Location Details Properties Geocode Analytics Locati…" at bounding box center [579, 83] width 886 height 804
paste input "inh Nguyen"
type input "[PERSON_NAME]"
click at [347, 361] on input "Longsword" at bounding box center [411, 361] width 302 height 30
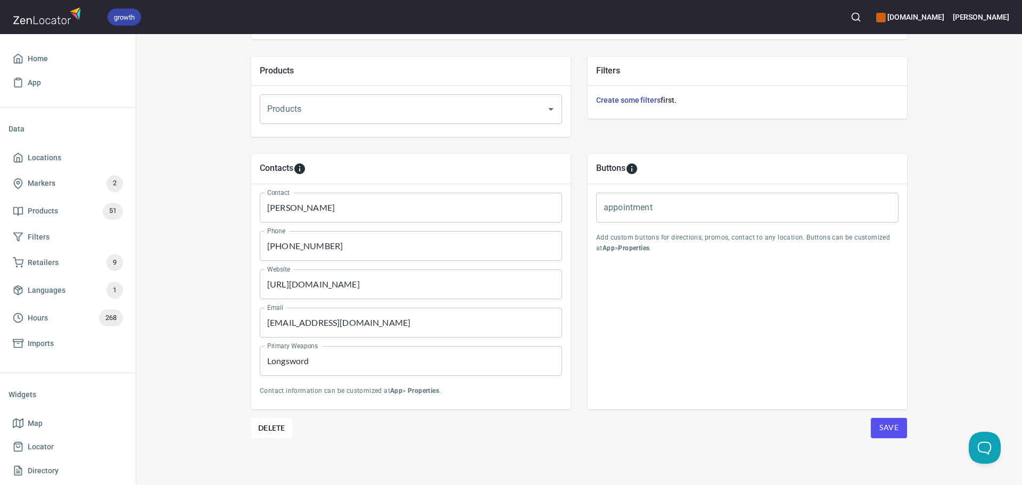
click at [560, 456] on div "Location Properties Location Name Schola Saint George Savannah Location Name Ad…" at bounding box center [579, 129] width 656 height 709
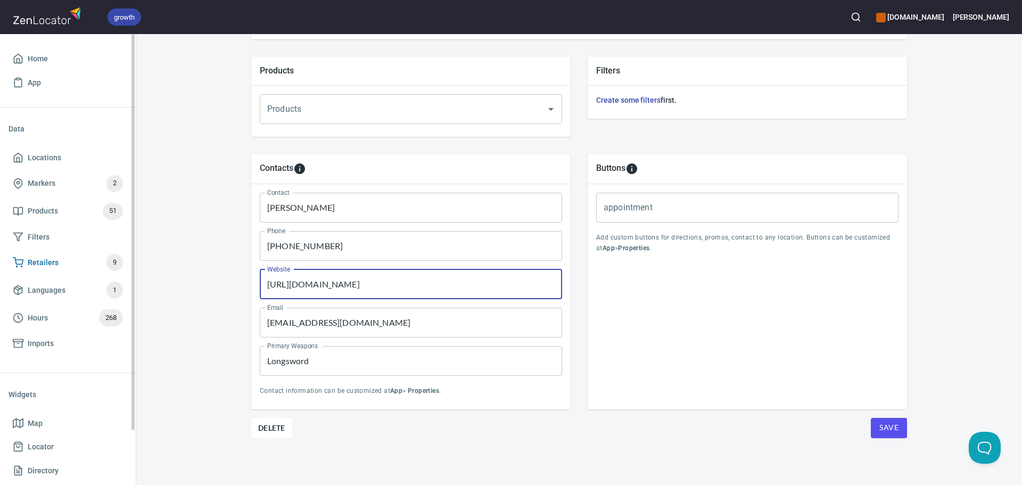
drag, startPoint x: 397, startPoint y: 283, endPoint x: 89, endPoint y: 273, distance: 307.2
click at [89, 273] on div "growth hemaalliance.com Donald Home App Data Locations Markers 2 Products 51 Fi…" at bounding box center [511, 242] width 1022 height 485
paste input "Longsword"
type input "[URL][DOMAIN_NAME]"
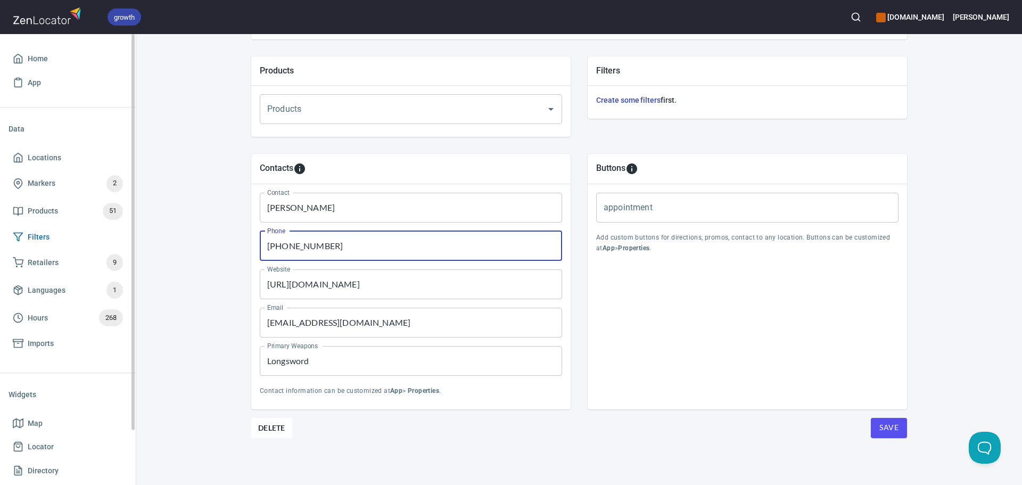
drag, startPoint x: 387, startPoint y: 247, endPoint x: 114, endPoint y: 227, distance: 273.7
click at [114, 227] on div "growth hemaalliance.com Donald Home App Data Locations Markers 2 Products 51 Fi…" at bounding box center [511, 242] width 1022 height 485
click at [887, 438] on div "Location Properties Location Name Schola Saint George Savannah Location Name Ad…" at bounding box center [579, 129] width 656 height 709
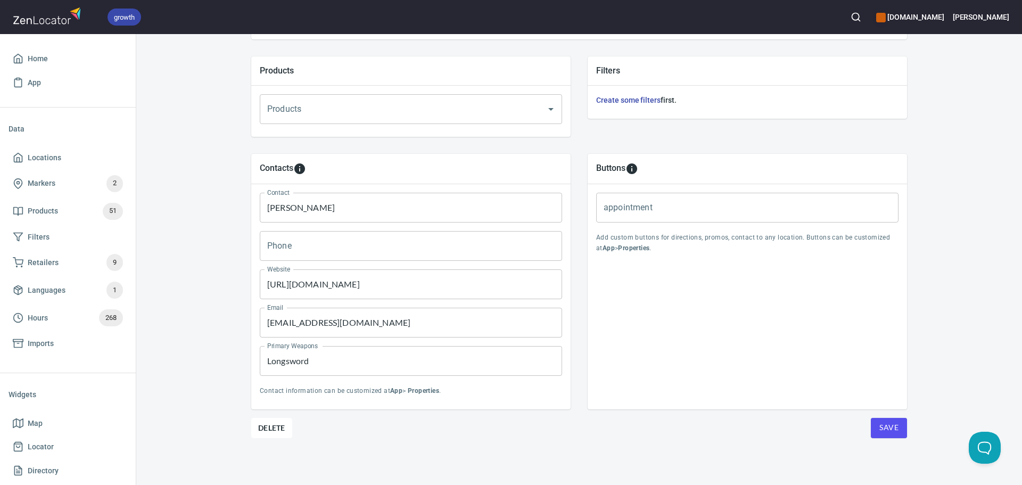
click at [885, 431] on span "Save" at bounding box center [888, 427] width 19 height 13
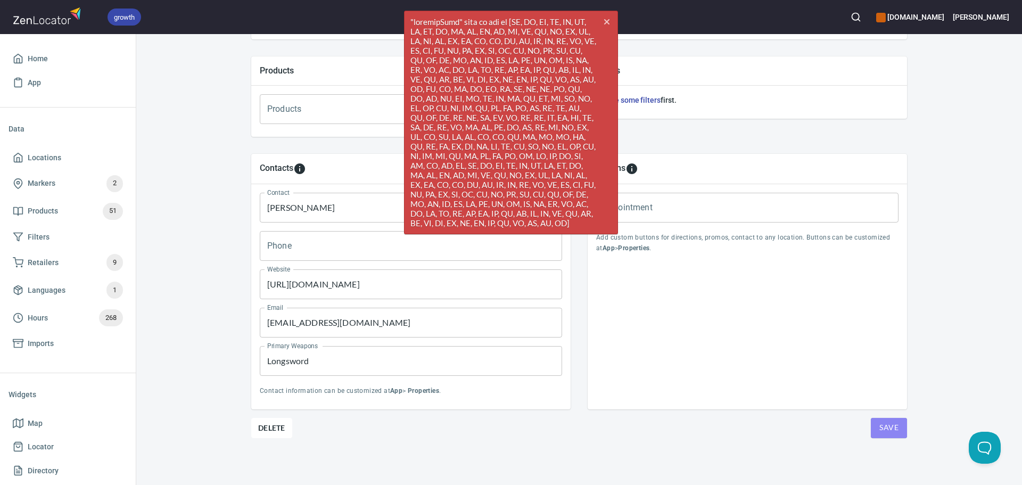
drag, startPoint x: 879, startPoint y: 424, endPoint x: 872, endPoint y: 417, distance: 9.0
click at [879, 424] on span "Save" at bounding box center [888, 427] width 19 height 13
click at [606, 19] on icon "cross" at bounding box center [606, 22] width 9 height 9
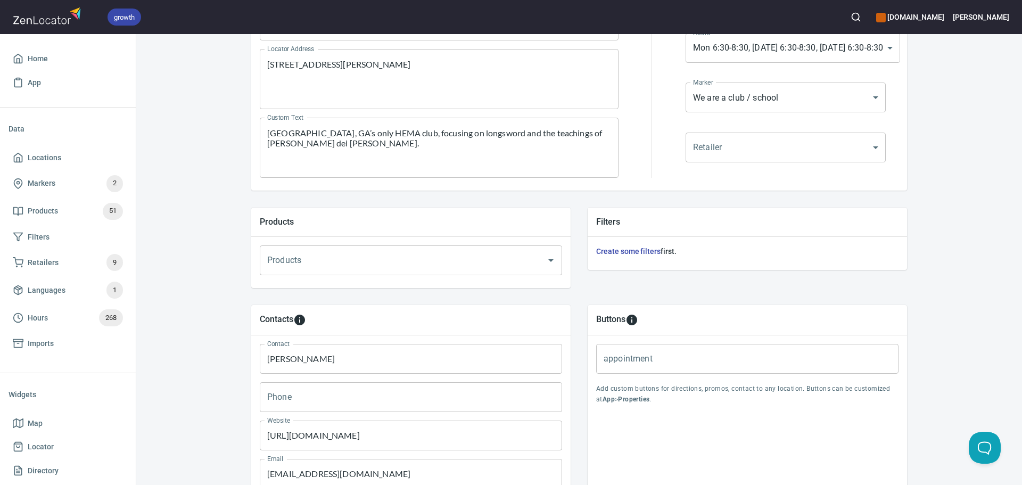
scroll to position [44, 0]
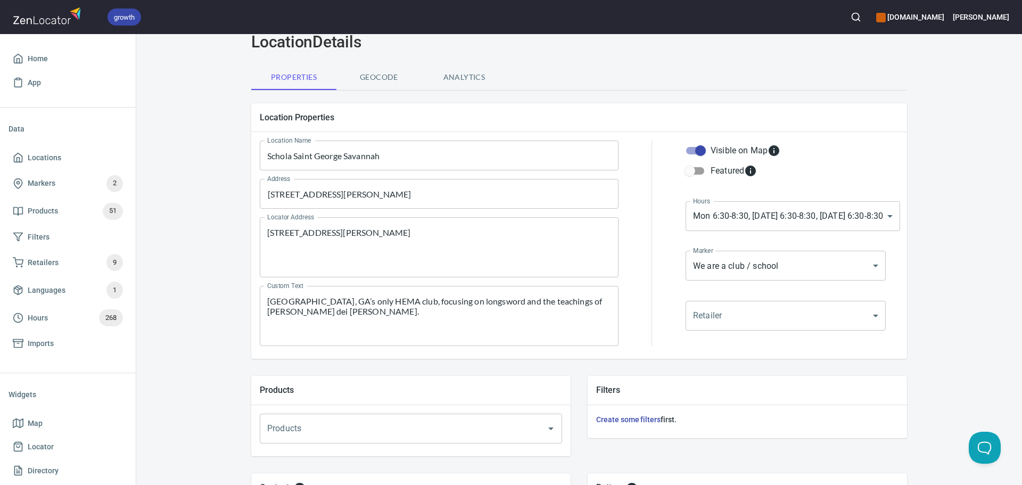
click at [541, 239] on textarea "[STREET_ADDRESS][PERSON_NAME]" at bounding box center [439, 247] width 344 height 40
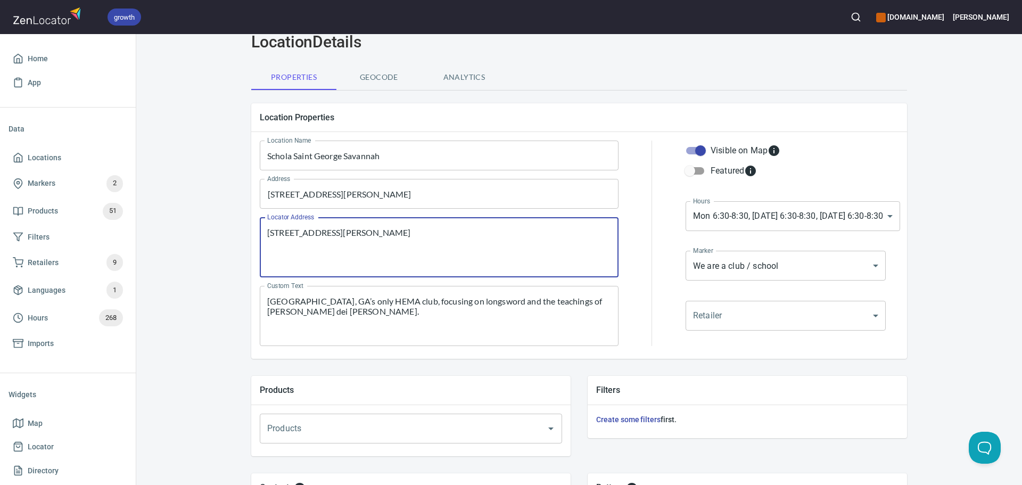
click at [541, 239] on textarea "[STREET_ADDRESS][PERSON_NAME]" at bounding box center [439, 247] width 344 height 40
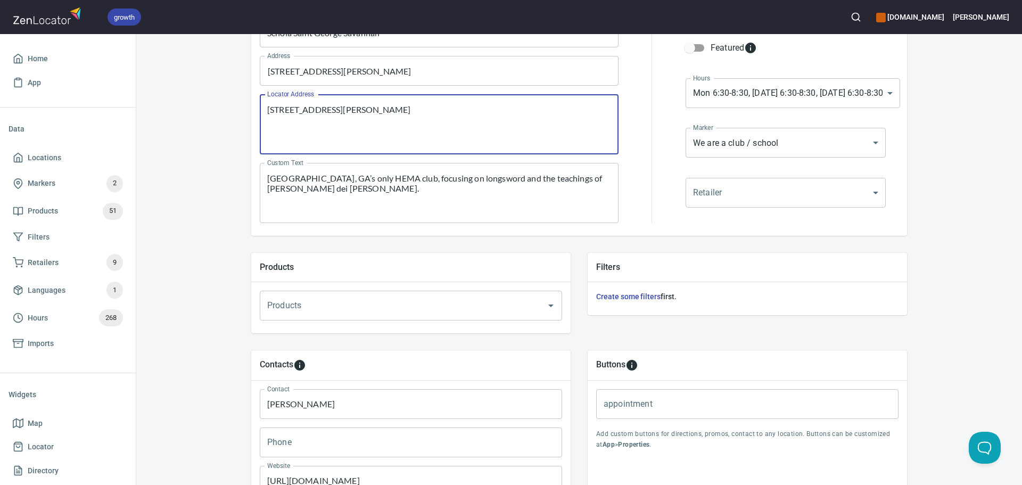
scroll to position [364, 0]
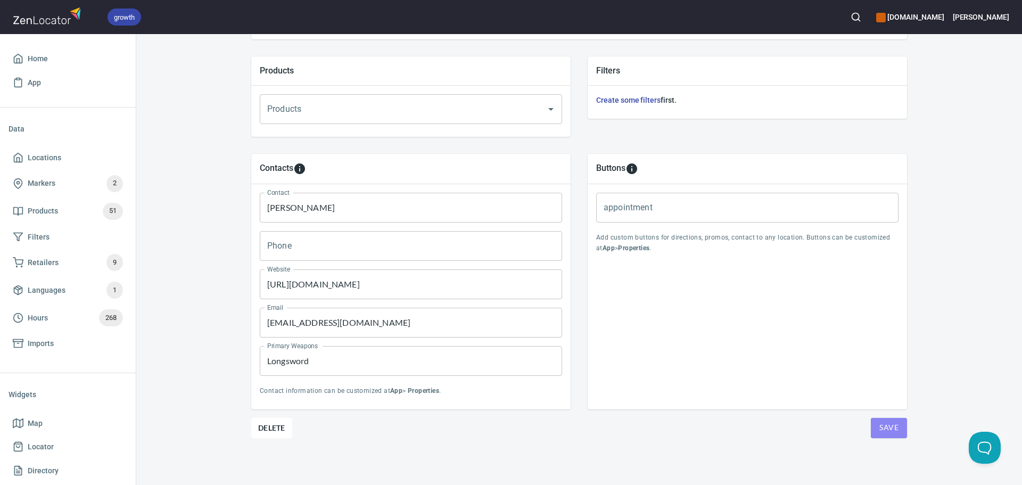
click at [872, 418] on button "Save" at bounding box center [889, 428] width 36 height 20
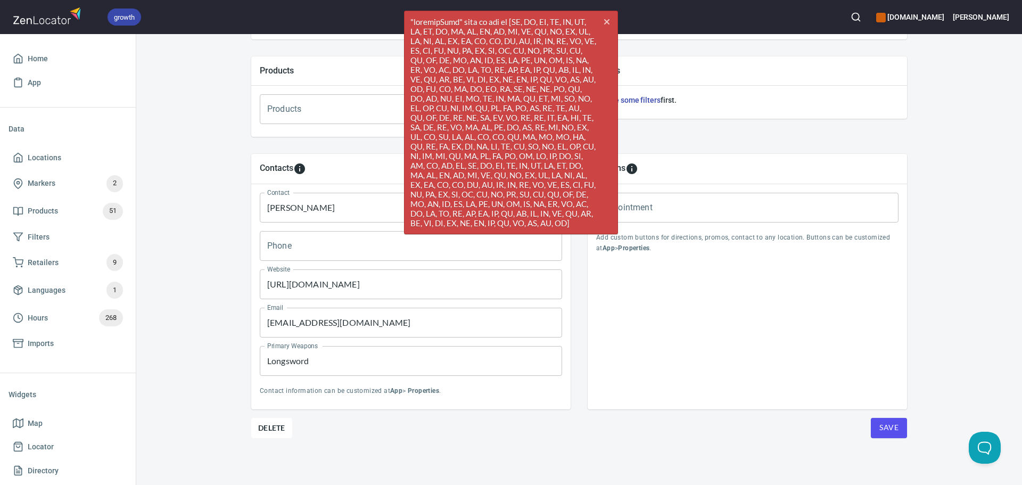
click at [284, 249] on input "Phone" at bounding box center [411, 246] width 302 height 30
type input "1"
click at [883, 426] on span "Save" at bounding box center [888, 427] width 19 height 13
click at [884, 426] on span "Save" at bounding box center [888, 427] width 19 height 13
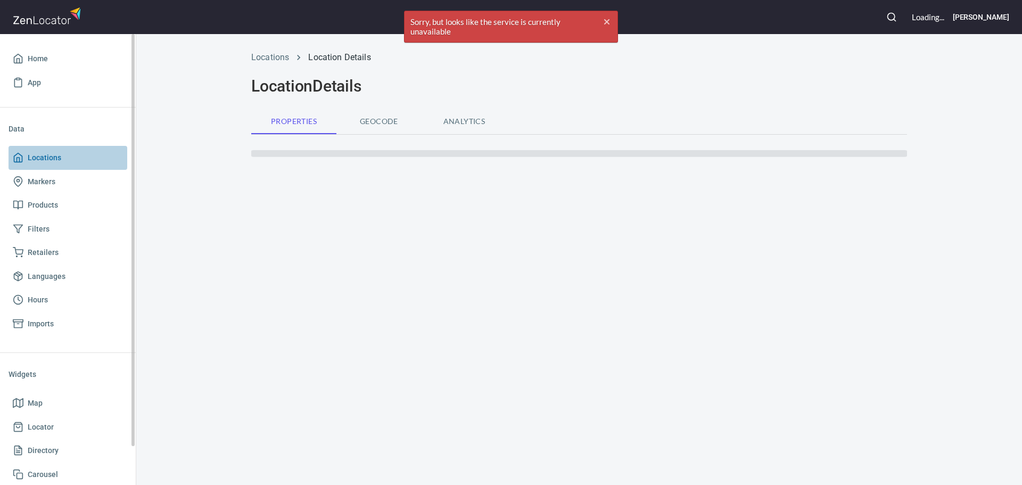
click at [62, 159] on span "Locations" at bounding box center [68, 157] width 110 height 13
click at [49, 146] on link "Locations" at bounding box center [68, 158] width 119 height 24
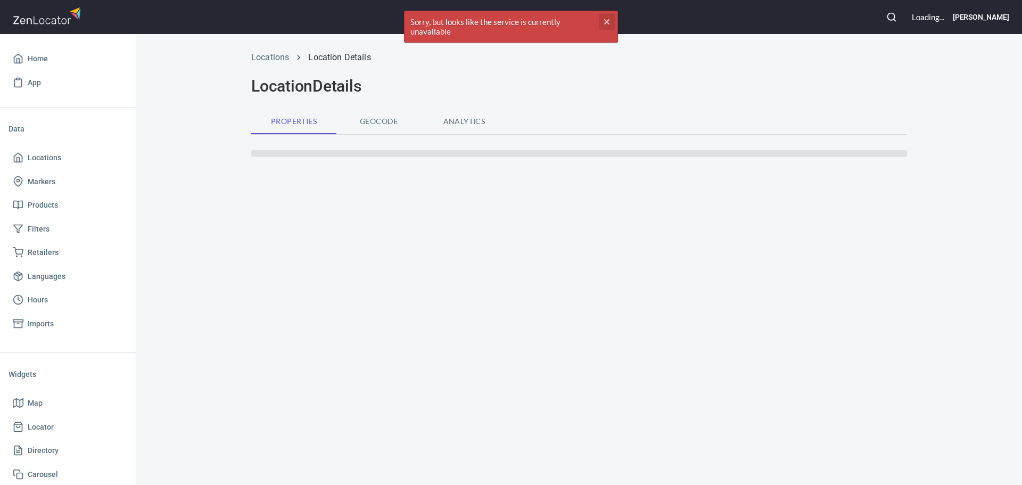
click at [604, 20] on icon "cross" at bounding box center [606, 22] width 9 height 9
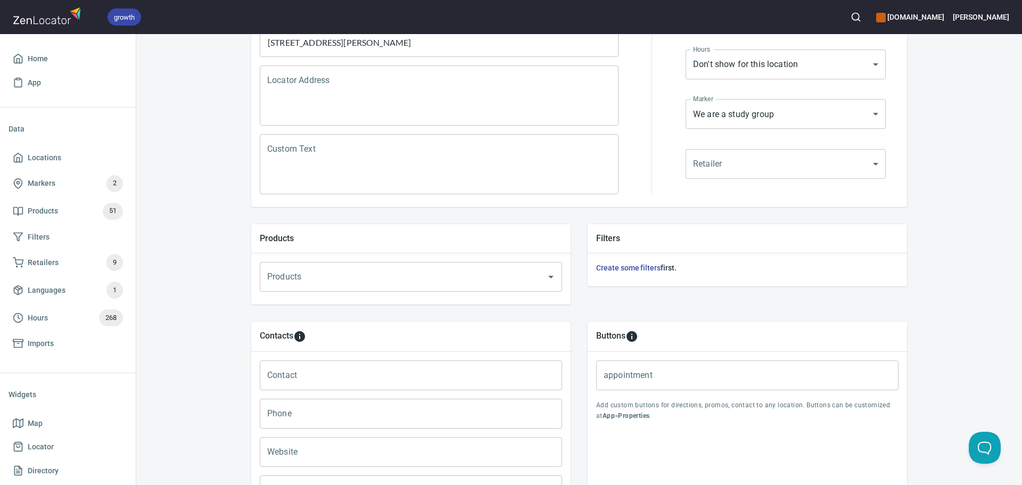
scroll to position [364, 0]
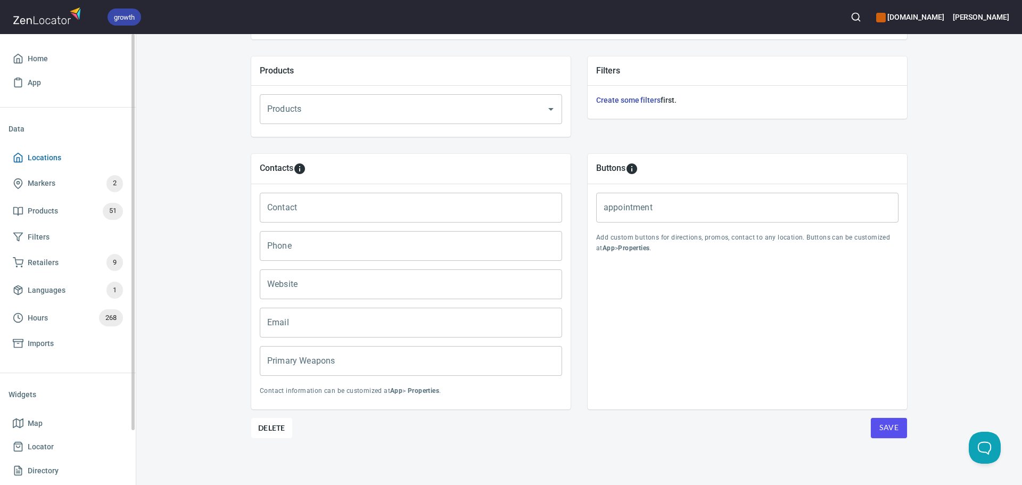
click at [68, 162] on span "Locations" at bounding box center [68, 157] width 110 height 13
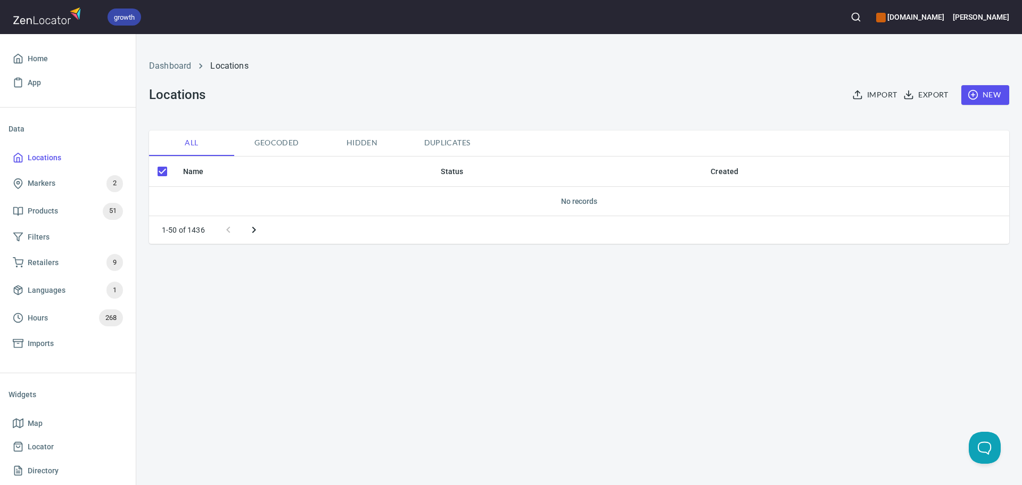
checkbox input "false"
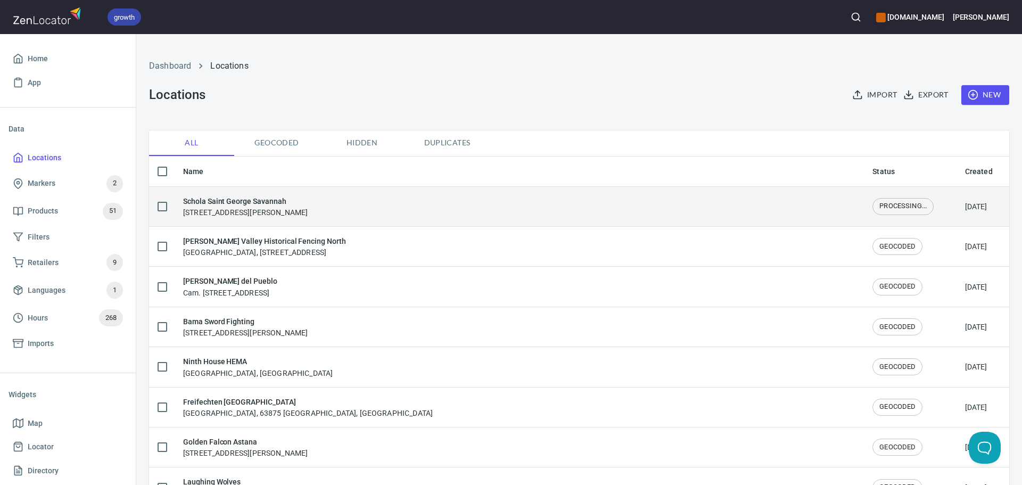
click at [308, 217] on div "Schola Saint George Savannah [STREET_ADDRESS][PERSON_NAME]" at bounding box center [245, 206] width 125 height 22
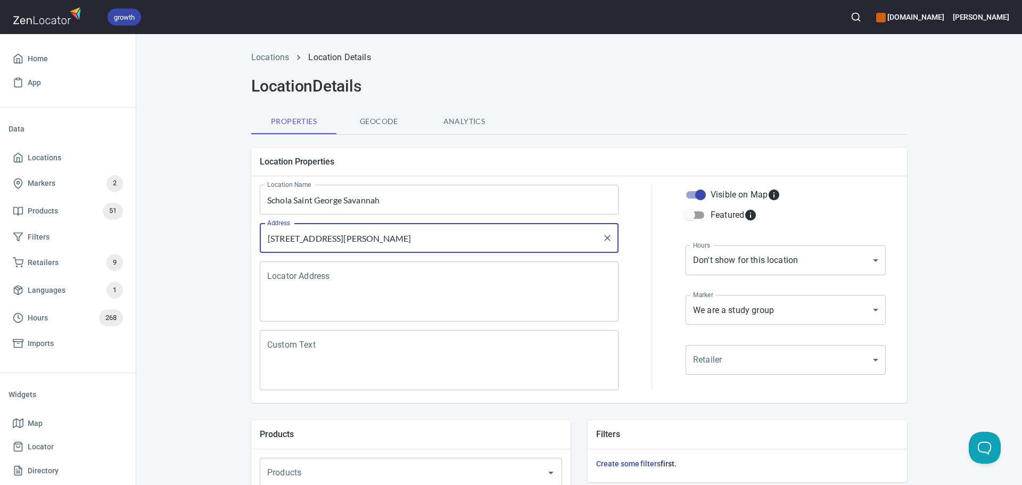
drag, startPoint x: 549, startPoint y: 238, endPoint x: 137, endPoint y: 225, distance: 411.6
click at [134, 225] on div "growth hemaalliance.com Donald Home App Data Locations Markers 2 Products 51 Fi…" at bounding box center [511, 242] width 1022 height 485
click at [438, 281] on textarea "Locator Address" at bounding box center [439, 291] width 344 height 40
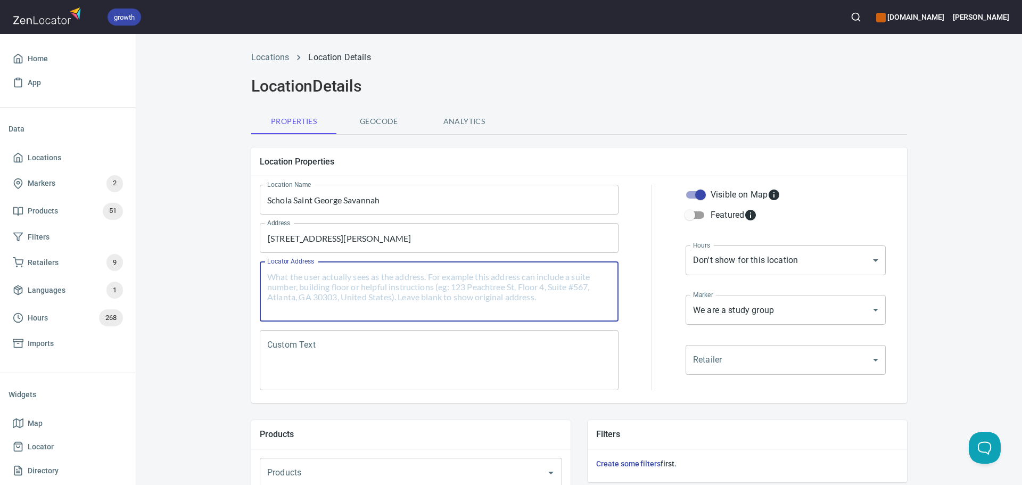
paste textarea "[STREET_ADDRESS][PERSON_NAME]"
type textarea "[STREET_ADDRESS][PERSON_NAME]"
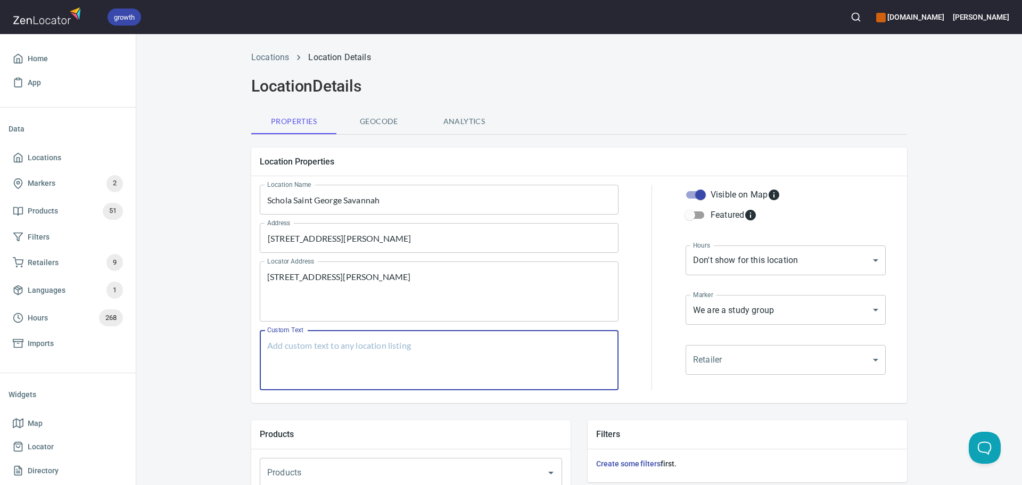
click at [538, 349] on textarea "Custom Text" at bounding box center [439, 360] width 344 height 40
paste textarea "[GEOGRAPHIC_DATA], GA’s only HEMA club, focusing on longsword and the teachings…"
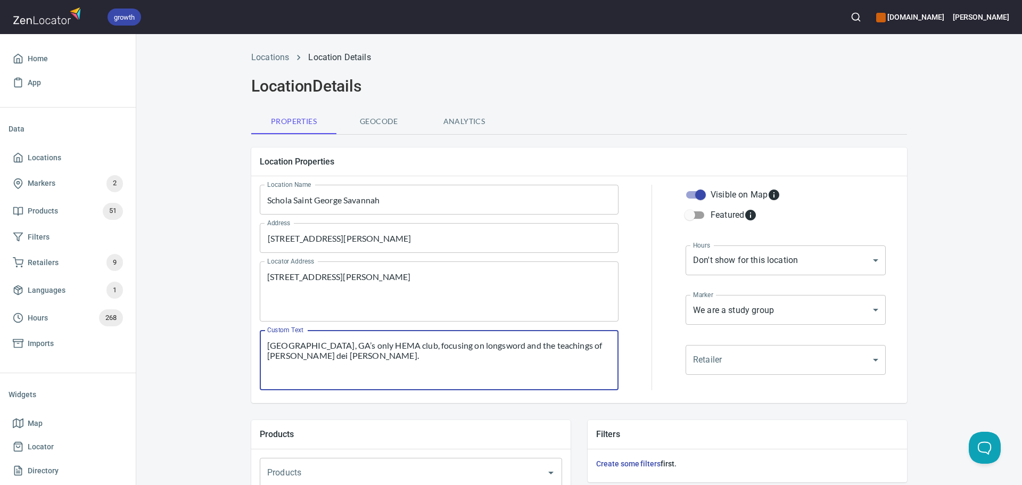
type textarea "[GEOGRAPHIC_DATA], GA’s only HEMA club, focusing on longsword and the teachings…"
click at [720, 254] on body "growth hemaalliance.com Donald Home App Data Locations Markers 2 Products 51 Fi…" at bounding box center [511, 242] width 1022 height 485
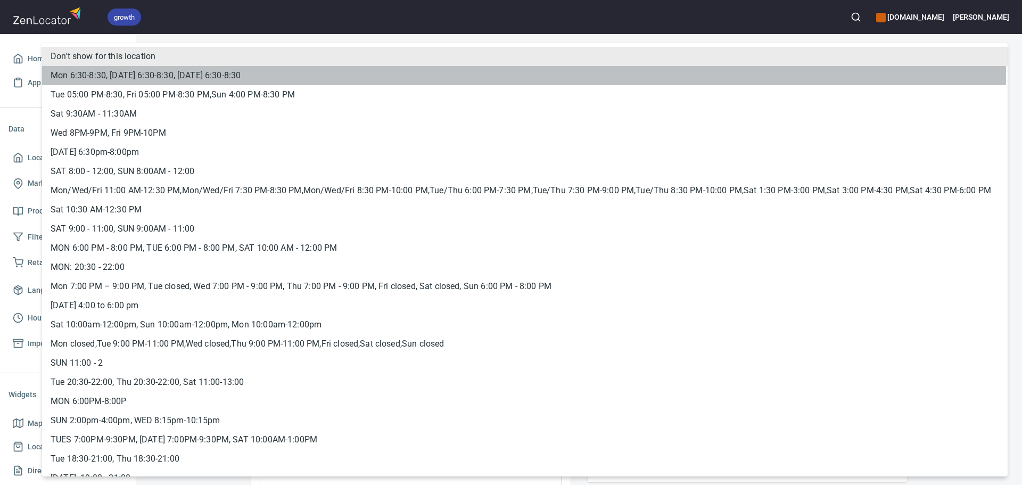
click at [302, 73] on li "Mon 6:30-8:30, [DATE] 6:30-8:30, [DATE] 6:30-8:30" at bounding box center [524, 75] width 965 height 19
type input "hrs_239u2z6t"
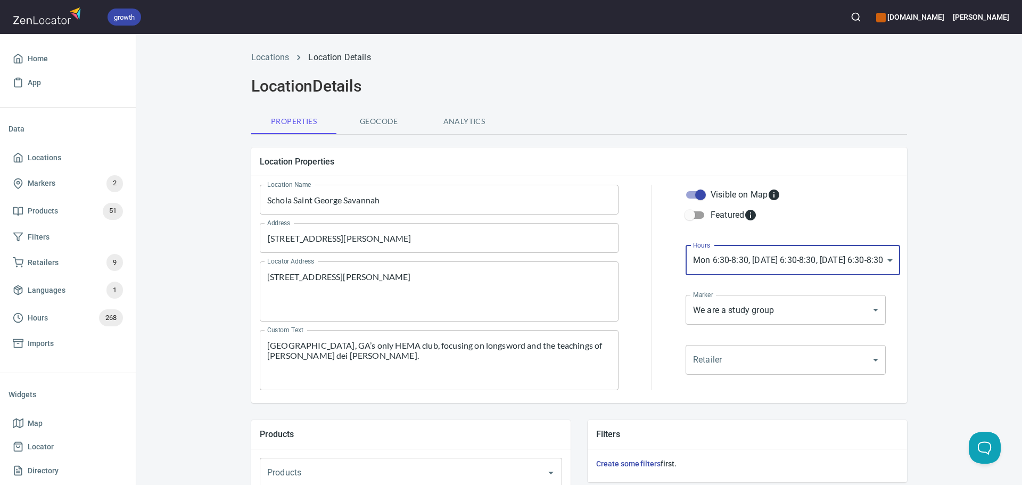
click at [736, 303] on body "growth hemaalliance.com Donald Home App Data Locations Markers 2 Products 51 Fi…" at bounding box center [511, 242] width 1022 height 485
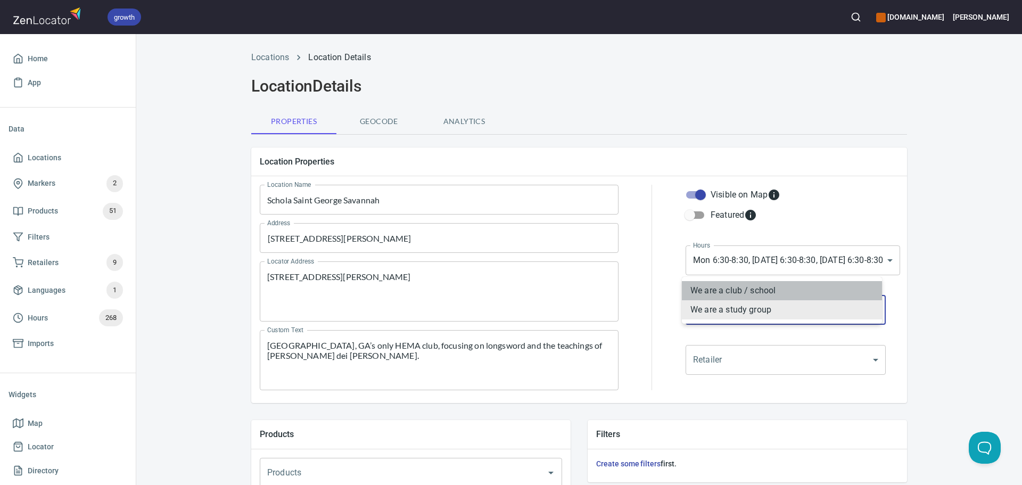
click at [712, 289] on li "We are a club / school" at bounding box center [782, 290] width 200 height 19
type input "mrk_k5vbpvas"
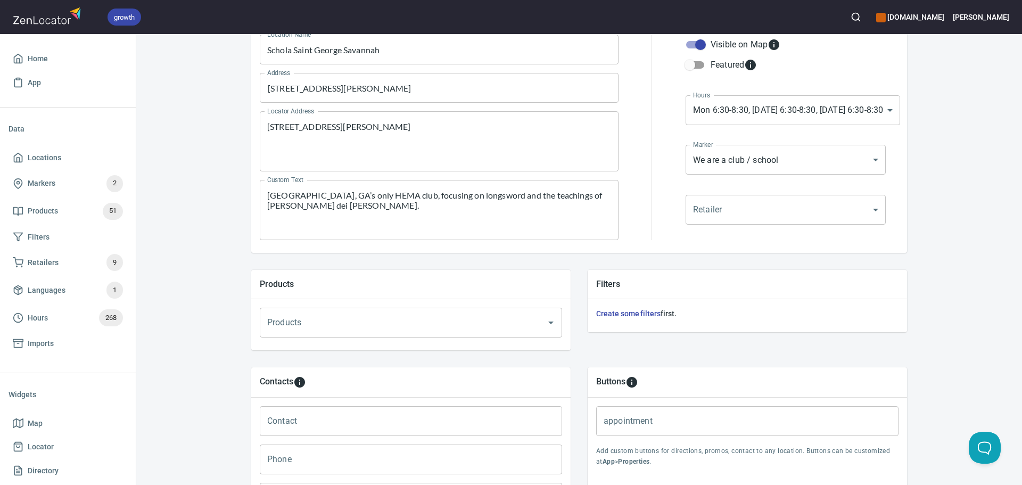
scroll to position [364, 0]
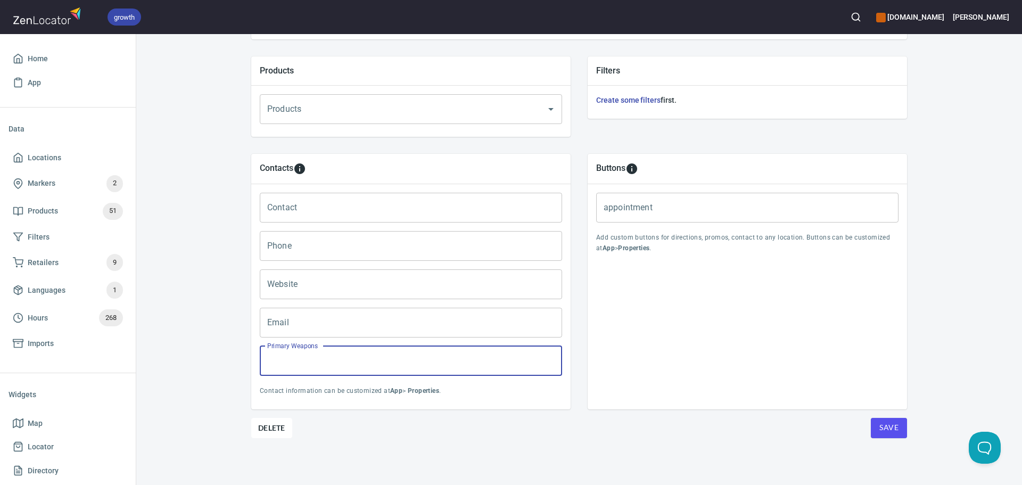
click at [336, 364] on input "Primary Weapons" at bounding box center [411, 361] width 302 height 30
type input "Longsword"
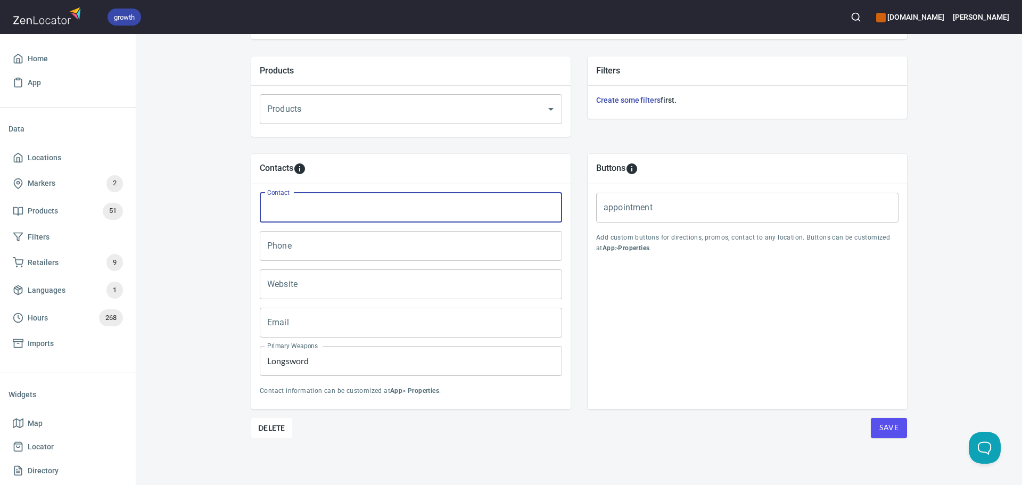
click at [293, 205] on input "Contact" at bounding box center [411, 208] width 302 height 30
paste input "[PERSON_NAME]"
type input "[PERSON_NAME]"
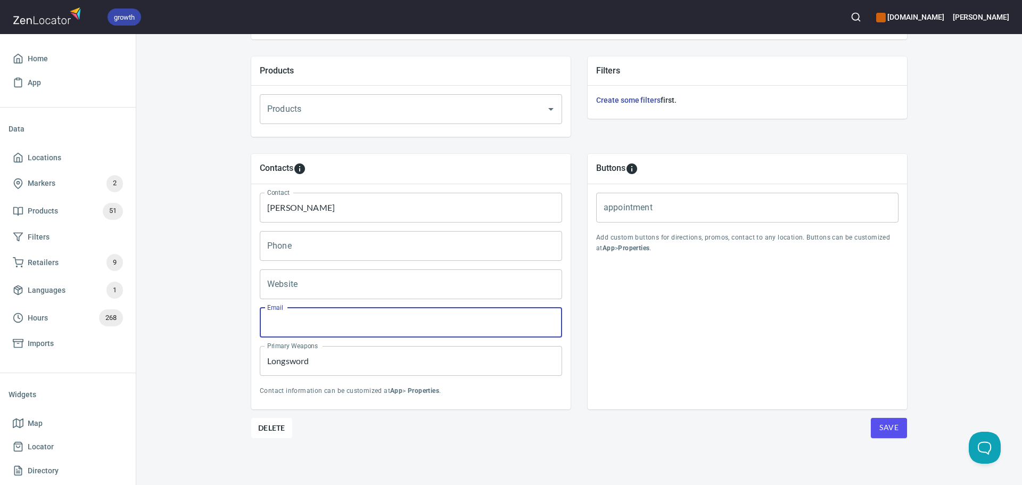
click at [335, 329] on input "Email" at bounding box center [411, 323] width 302 height 30
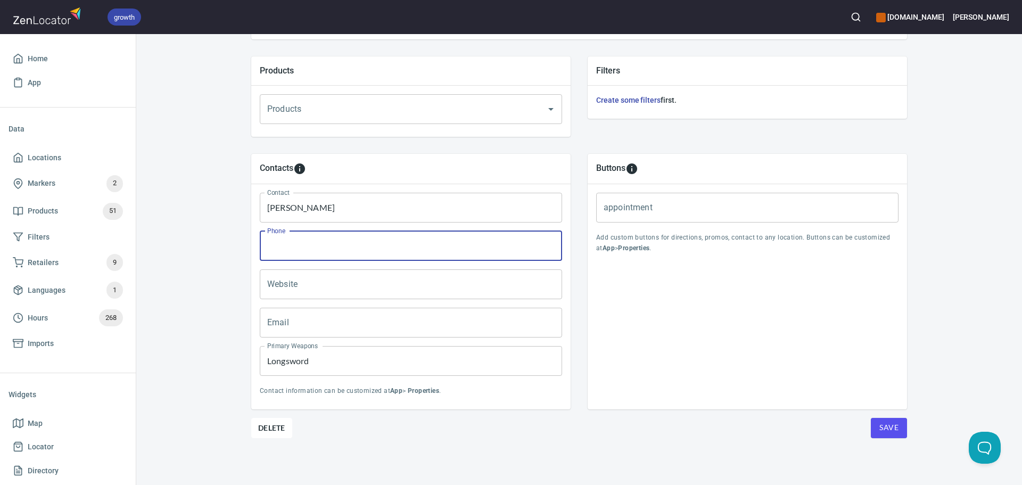
click at [310, 249] on input "Phone" at bounding box center [411, 246] width 302 height 30
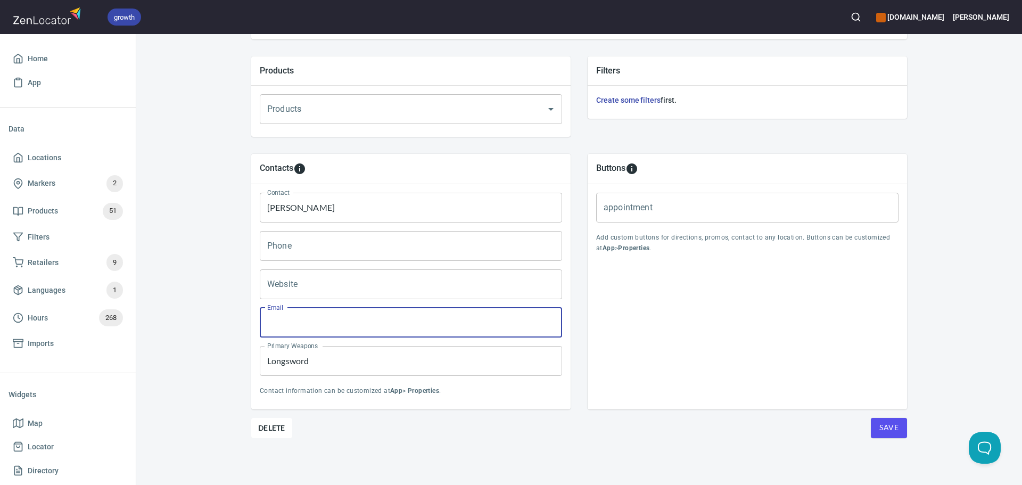
click at [287, 318] on input "Email" at bounding box center [411, 323] width 302 height 30
paste input "[EMAIL_ADDRESS][DOMAIN_NAME]"
type input "[EMAIL_ADDRESS][DOMAIN_NAME]"
click at [370, 305] on div "Email ssg.sag@gmail.com Email" at bounding box center [410, 322] width 311 height 38
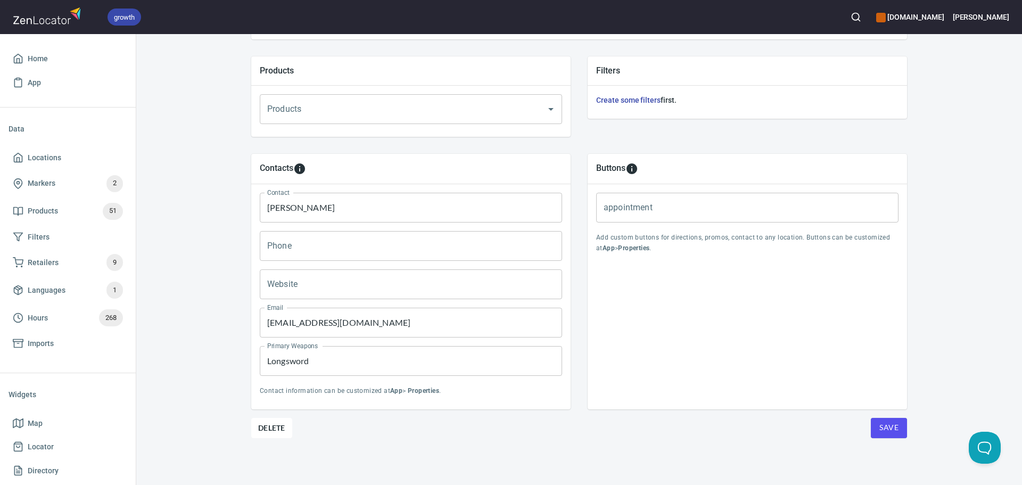
click at [357, 291] on input "Website" at bounding box center [411, 284] width 302 height 30
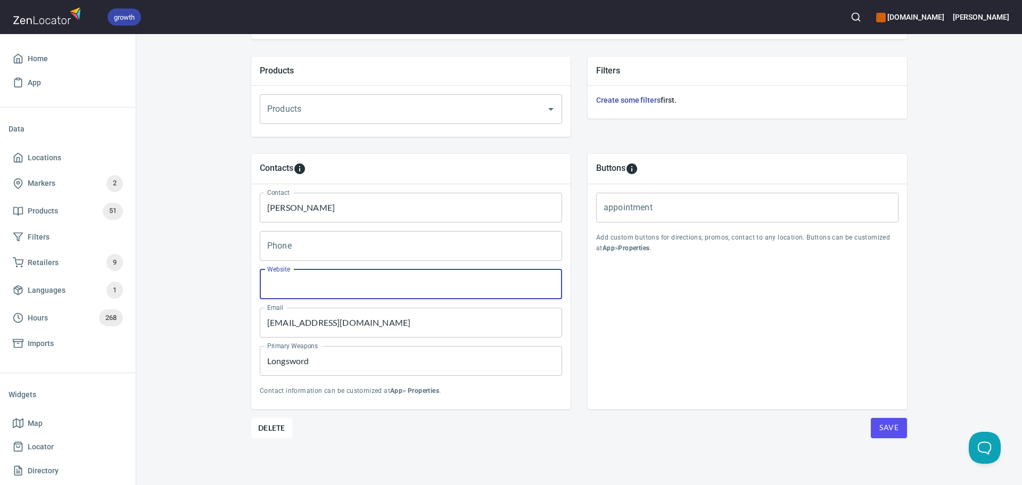
paste input "[URL][DOMAIN_NAME]"
type input "[URL][DOMAIN_NAME]"
click at [874, 429] on button "Save" at bounding box center [889, 428] width 36 height 20
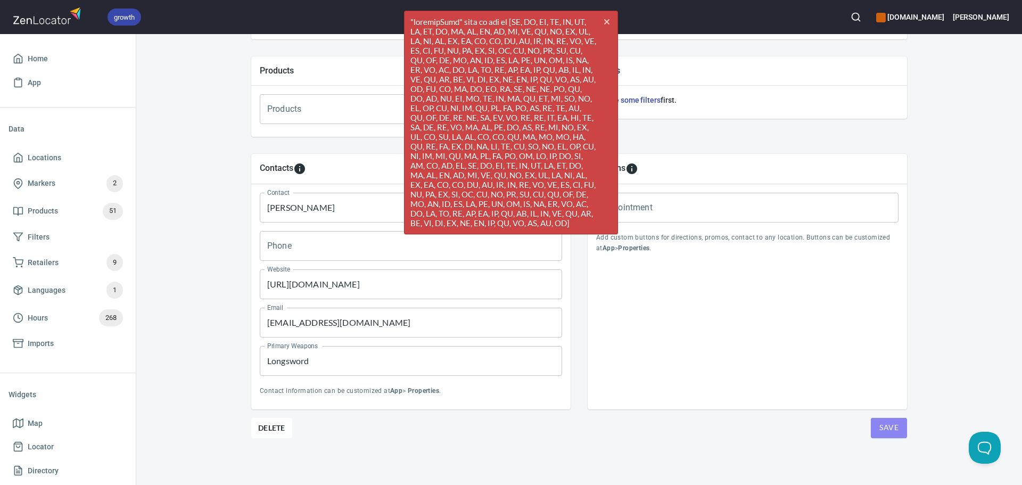
click at [874, 429] on button "Save" at bounding box center [889, 428] width 36 height 20
click at [607, 18] on icon "cross" at bounding box center [606, 22] width 9 height 9
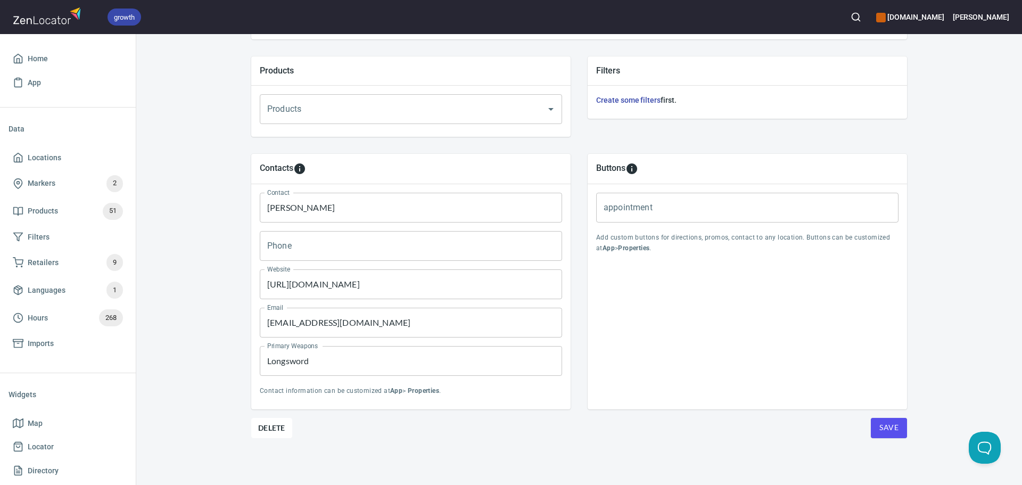
scroll to position [97, 0]
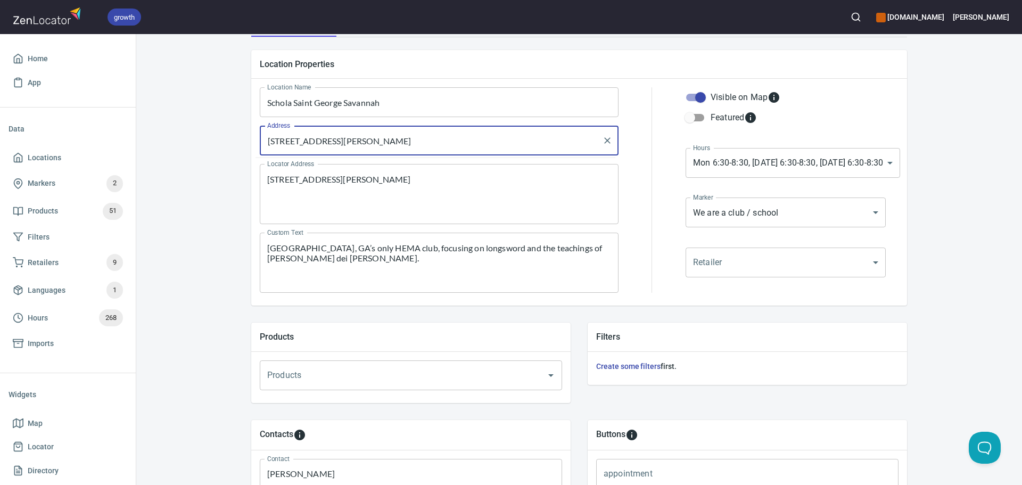
drag, startPoint x: 523, startPoint y: 144, endPoint x: 466, endPoint y: 142, distance: 57.5
click at [466, 142] on input "[STREET_ADDRESS][PERSON_NAME]" at bounding box center [431, 140] width 333 height 20
type input "1850 E Montgomery Cross Rd, Savannah, GA 31405"
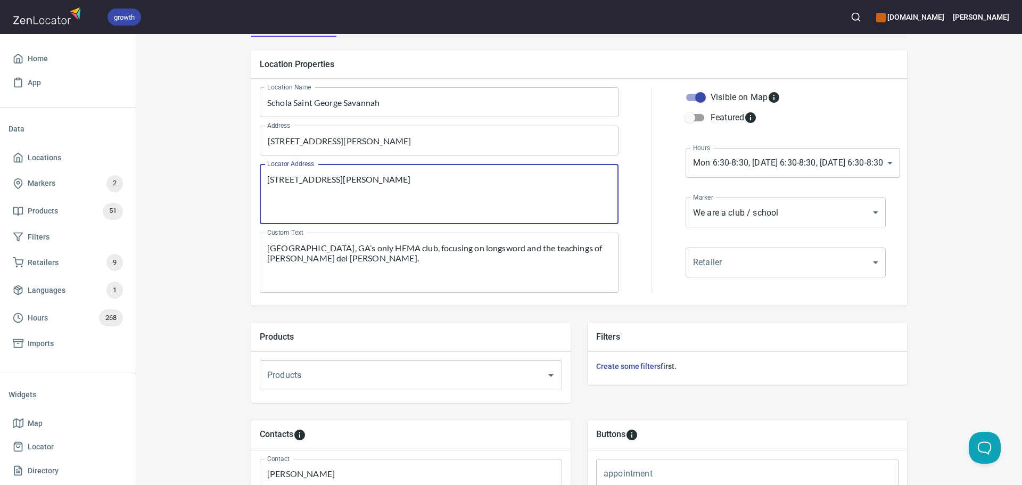
drag, startPoint x: 534, startPoint y: 175, endPoint x: 462, endPoint y: 181, distance: 71.6
click at [462, 181] on textarea "[STREET_ADDRESS][PERSON_NAME]" at bounding box center [439, 194] width 344 height 40
type textarea "1850 E Montgomery Cross Rd, Savannah, GA 31405"
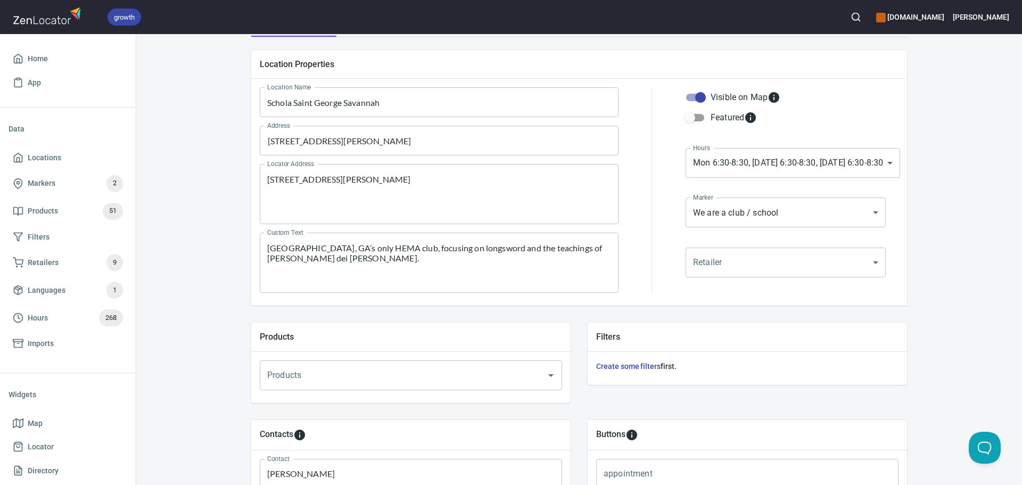
drag, startPoint x: 925, startPoint y: 302, endPoint x: 964, endPoint y: 364, distance: 72.9
click at [925, 303] on div "Locations Location Details Location Details Properties Geocode Analytics Locati…" at bounding box center [579, 349] width 886 height 804
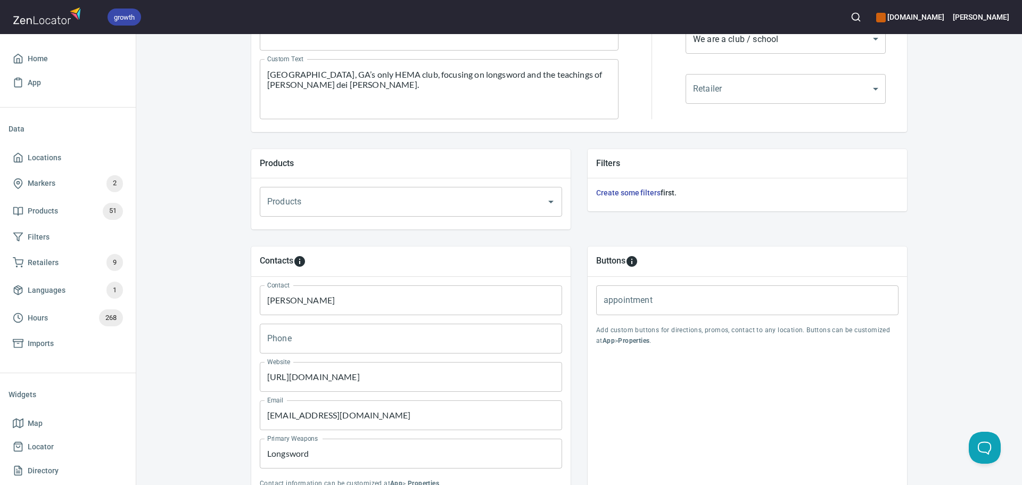
scroll to position [364, 0]
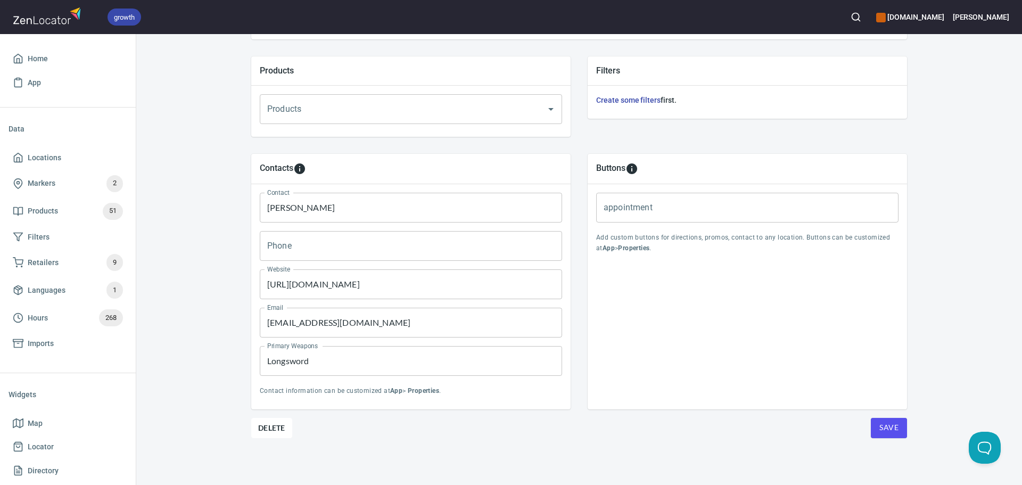
click at [900, 433] on button "Save" at bounding box center [889, 428] width 36 height 20
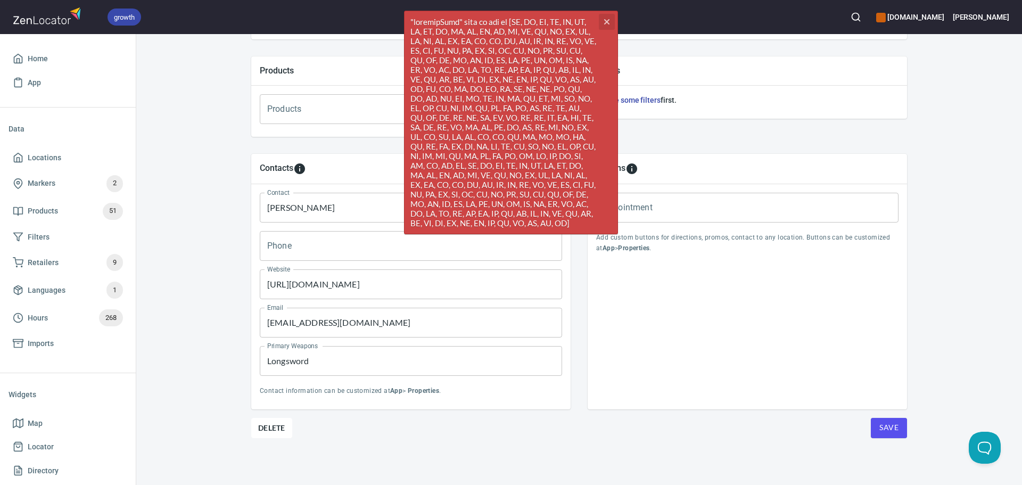
click at [606, 22] on icon "button" at bounding box center [606, 21] width 5 height 5
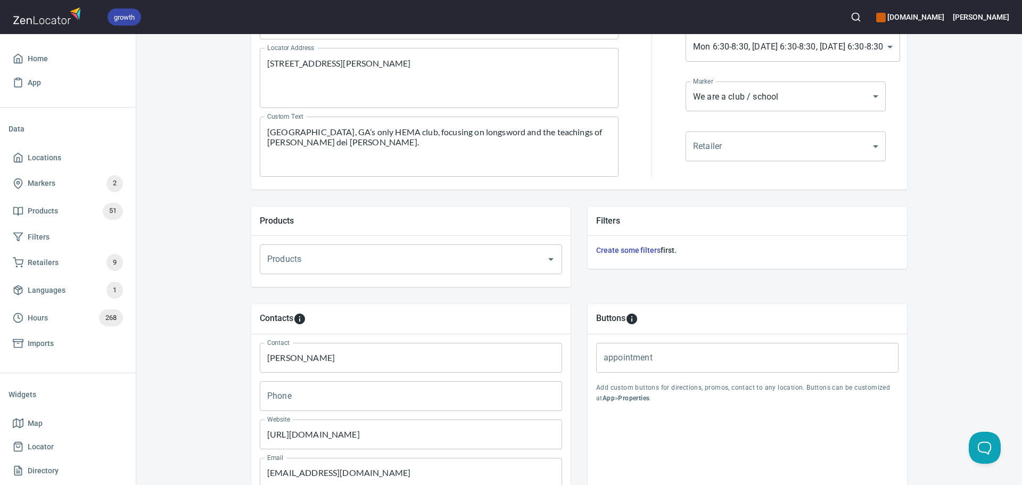
scroll to position [44, 0]
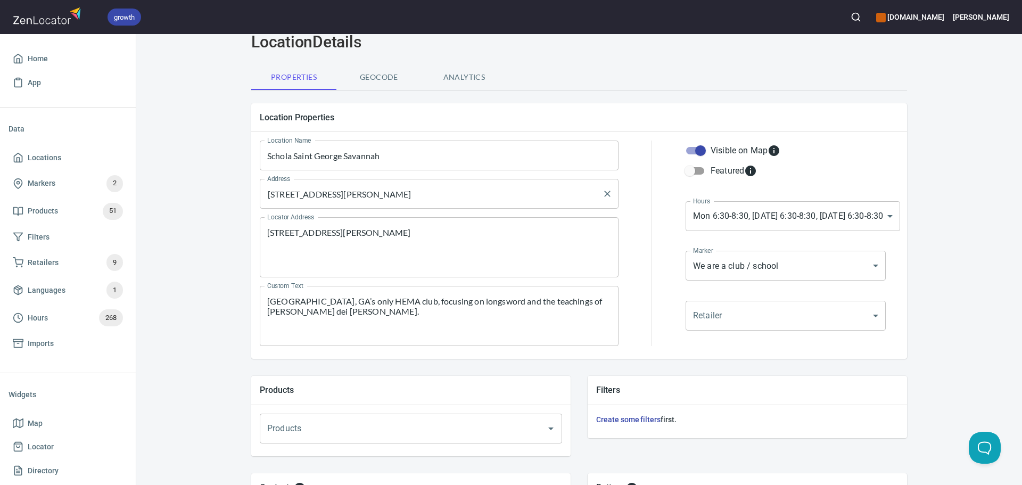
click at [483, 197] on input "1850 E Montgomery Cross Rd, Savannah, GA 31405" at bounding box center [431, 194] width 333 height 20
type input "1850 E Montgomery Cross Rd, Savannah, GA 31405 US"
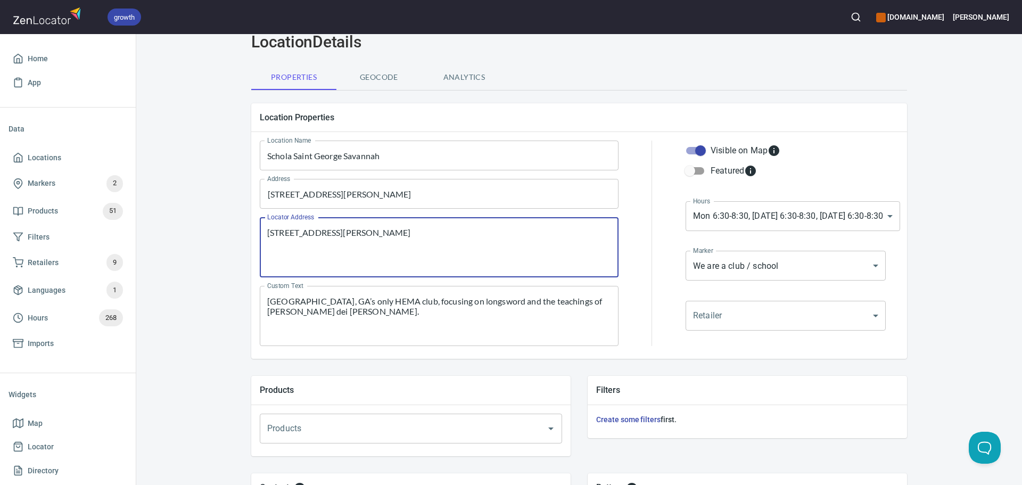
click at [485, 231] on textarea "1850 E Montgomery Cross Rd, Savannah, GA 31405" at bounding box center [439, 247] width 344 height 40
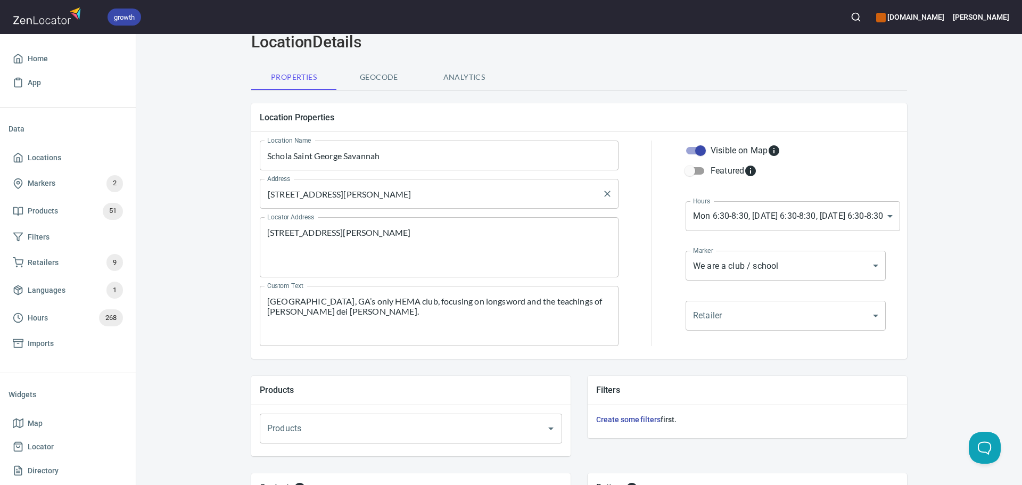
drag, startPoint x: 622, startPoint y: 180, endPoint x: 612, endPoint y: 183, distance: 10.5
click at [620, 180] on div "Location Name Schola Saint George Savannah Location Name Address 1850 E Montgom…" at bounding box center [578, 243] width 651 height 218
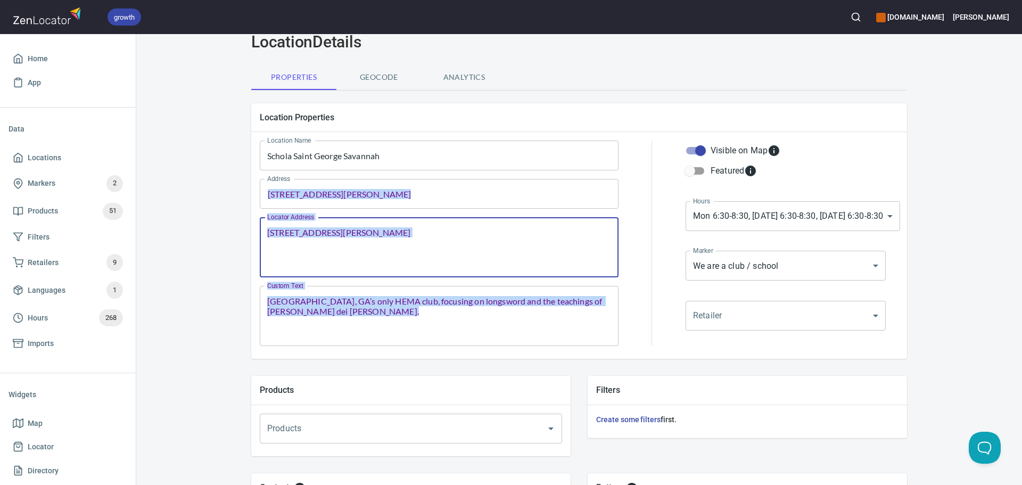
click at [503, 234] on textarea "1850 E Montgomery Cross Rd, Savannah, GA 31405" at bounding box center [439, 247] width 344 height 40
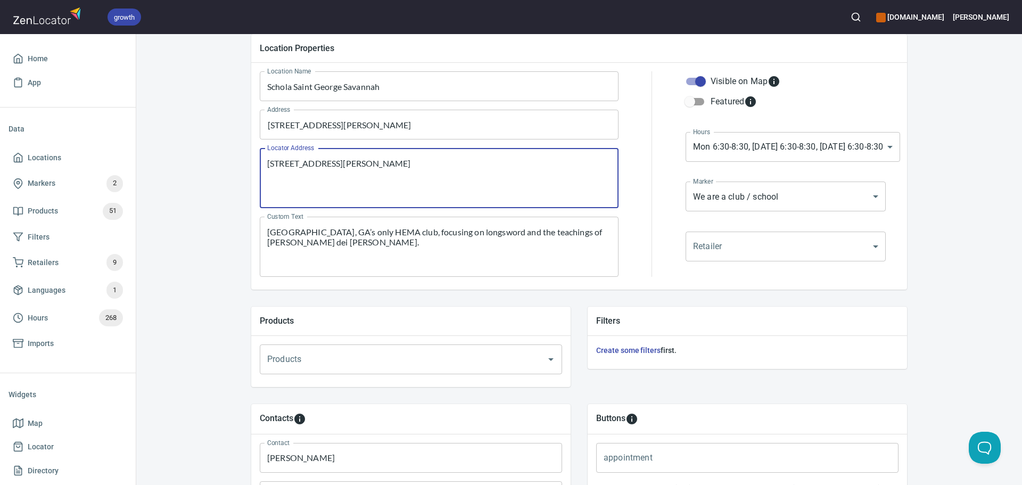
scroll to position [364, 0]
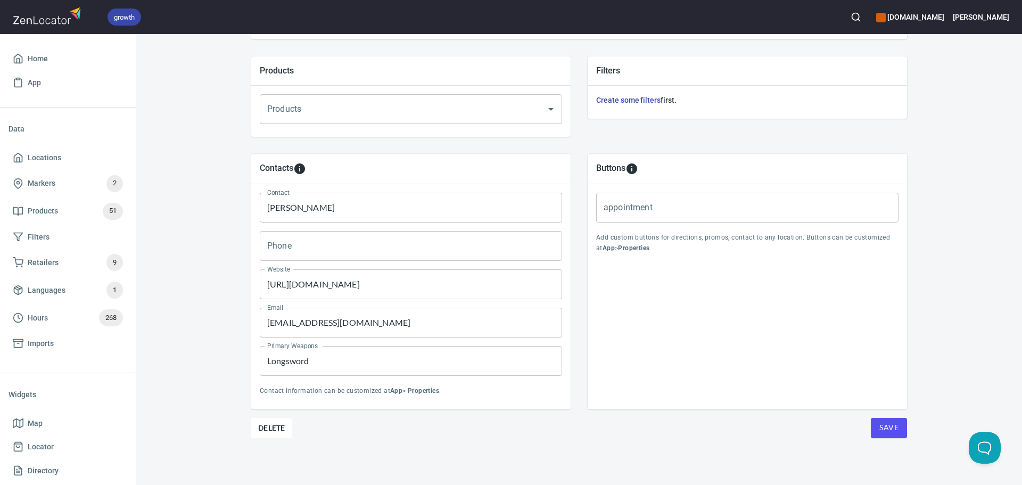
type textarea "1850 E Montgomery Cross Rd, Savannah, GA 31405 US"
click at [888, 423] on span "Save" at bounding box center [888, 427] width 19 height 13
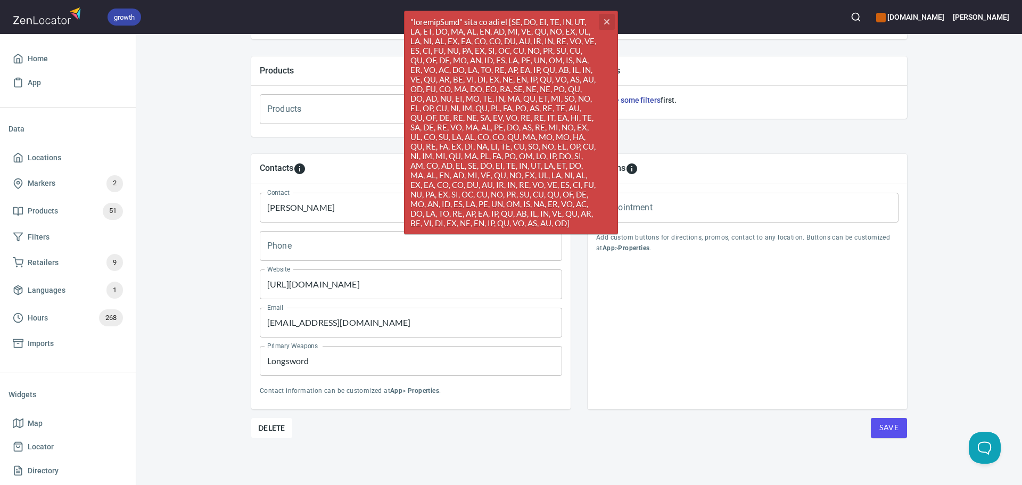
click at [607, 21] on icon "button" at bounding box center [606, 21] width 5 height 5
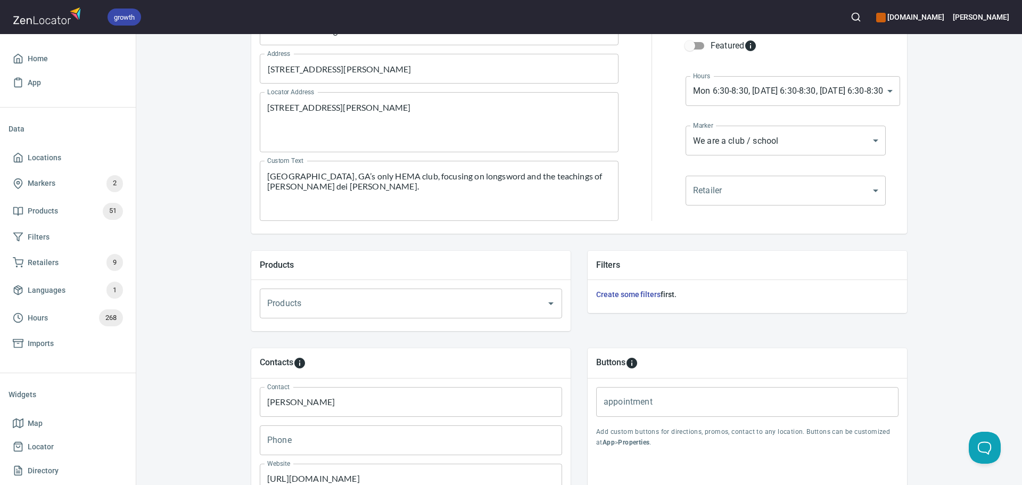
scroll to position [0, 0]
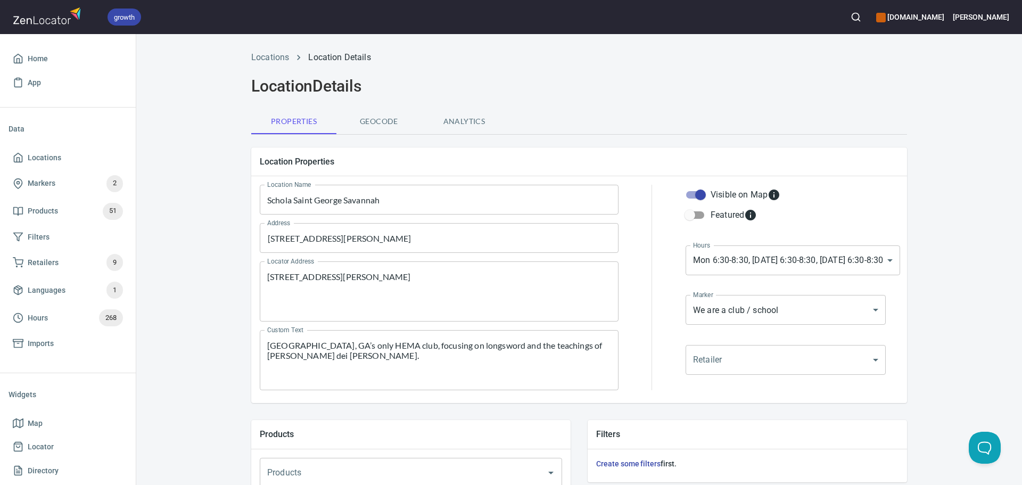
click at [365, 126] on span "Geocode" at bounding box center [379, 121] width 72 height 13
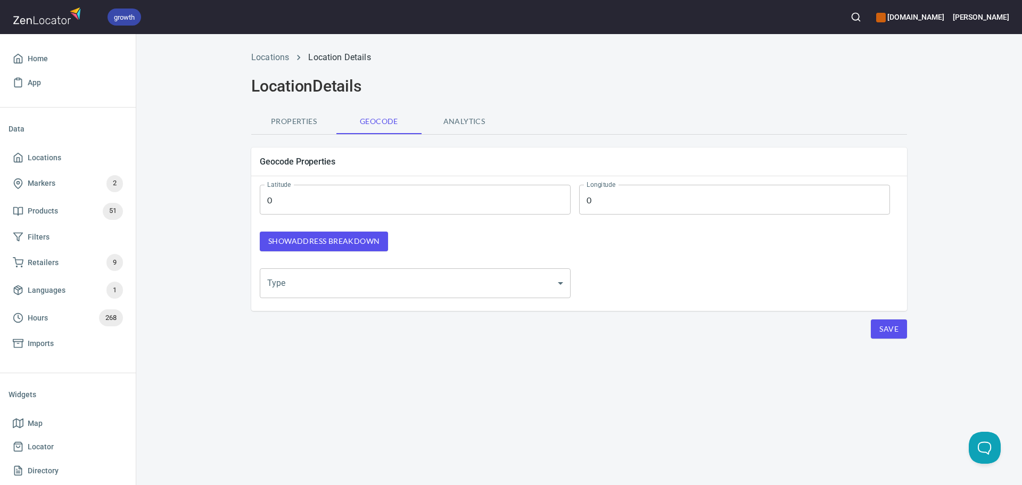
click at [330, 250] on button "Show address breakdown" at bounding box center [324, 242] width 128 height 20
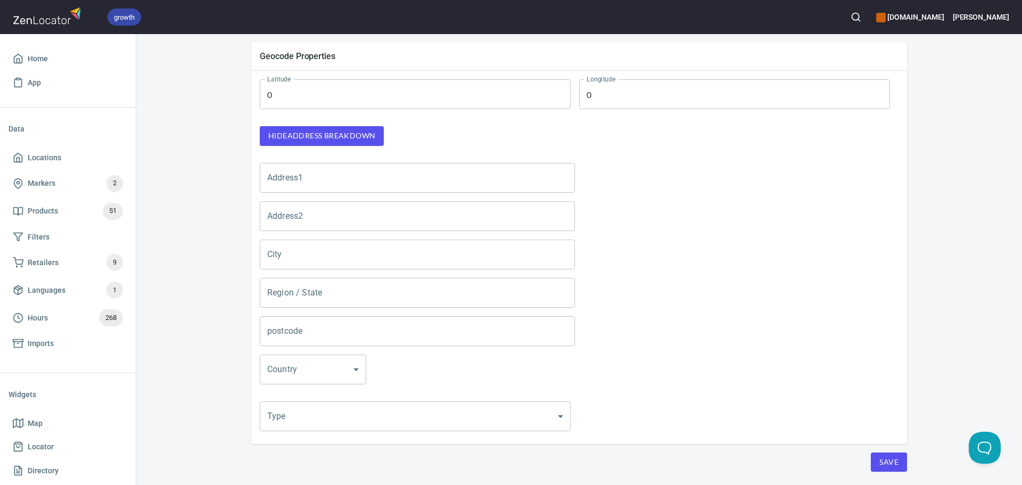
scroll to position [106, 0]
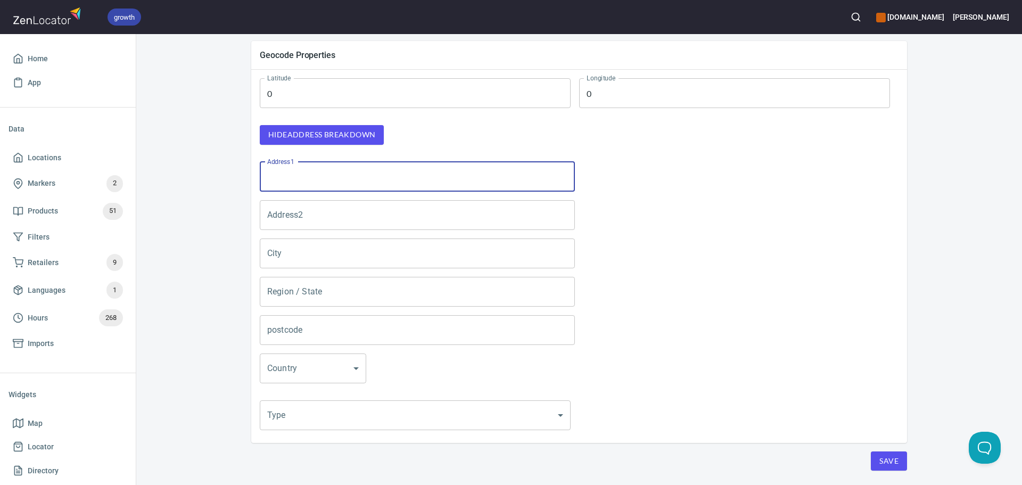
click at [328, 166] on input "Address1" at bounding box center [417, 177] width 315 height 30
click at [318, 175] on input "Address1" at bounding box center [417, 177] width 315 height 30
paste input "[STREET_ADDRESS][PERSON_NAME]"
type input "[STREET_ADDRESS][PERSON_NAME]"
click at [368, 209] on input "Address2" at bounding box center [417, 215] width 315 height 30
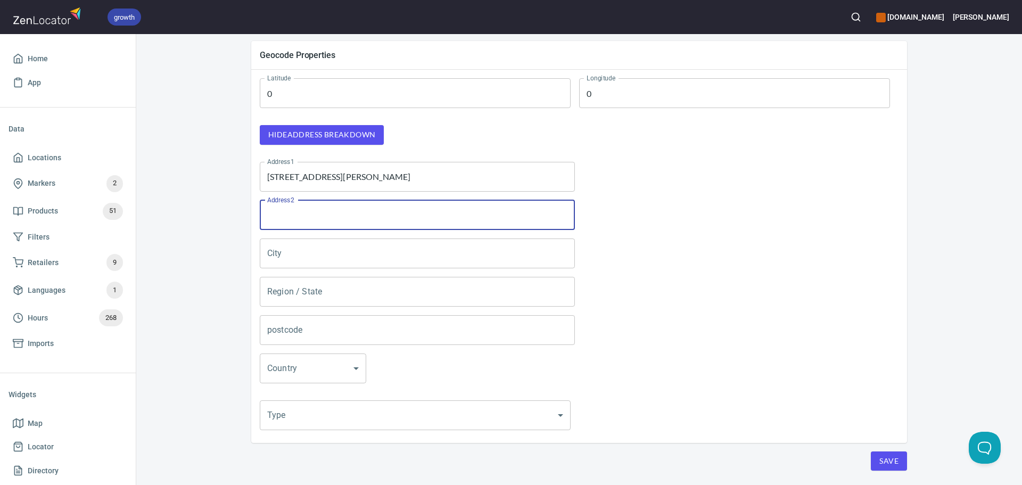
click at [299, 361] on body "growth hemaalliance.com Donald Home App Data Locations Markers 2 Products 51 Fi…" at bounding box center [511, 242] width 1022 height 485
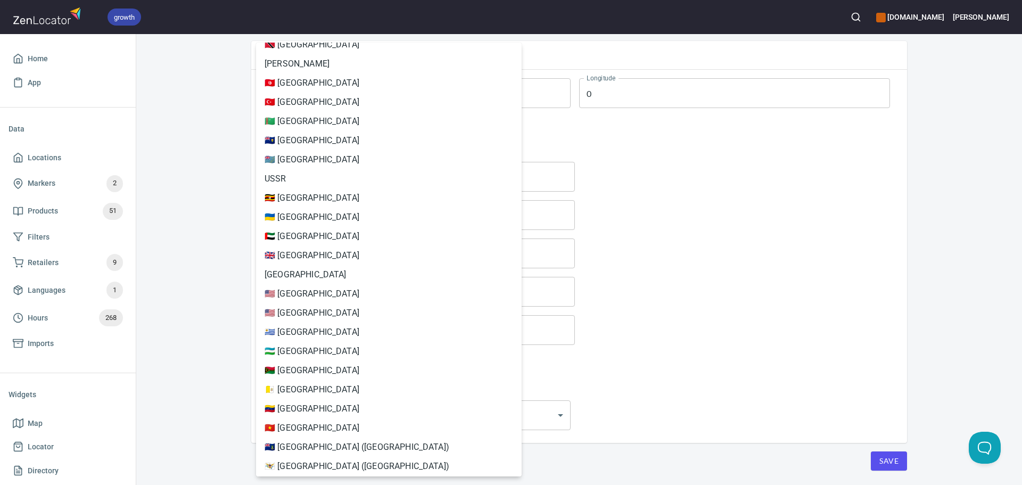
scroll to position [4471, 0]
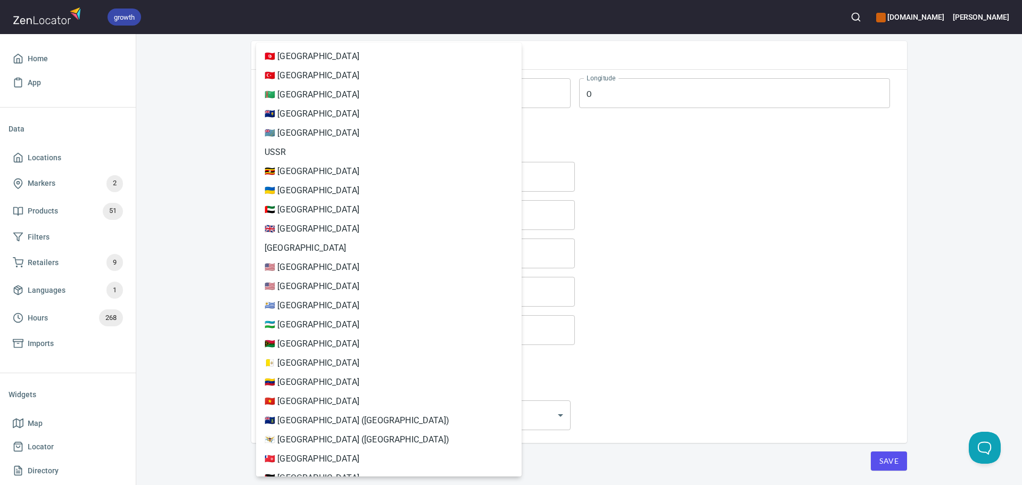
click at [304, 266] on li "🇺🇸 United States" at bounding box center [389, 267] width 266 height 19
type input "US"
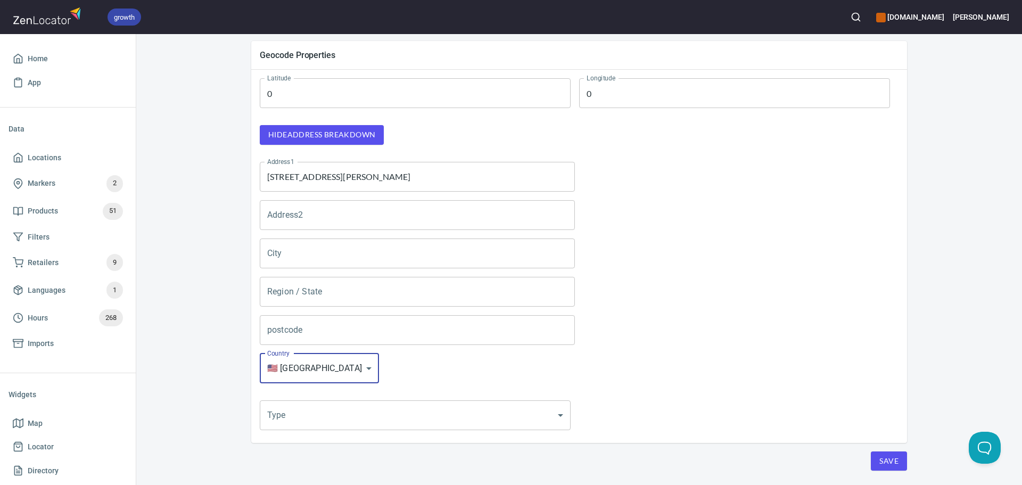
click at [448, 175] on input "[STREET_ADDRESS][PERSON_NAME]" at bounding box center [417, 177] width 315 height 30
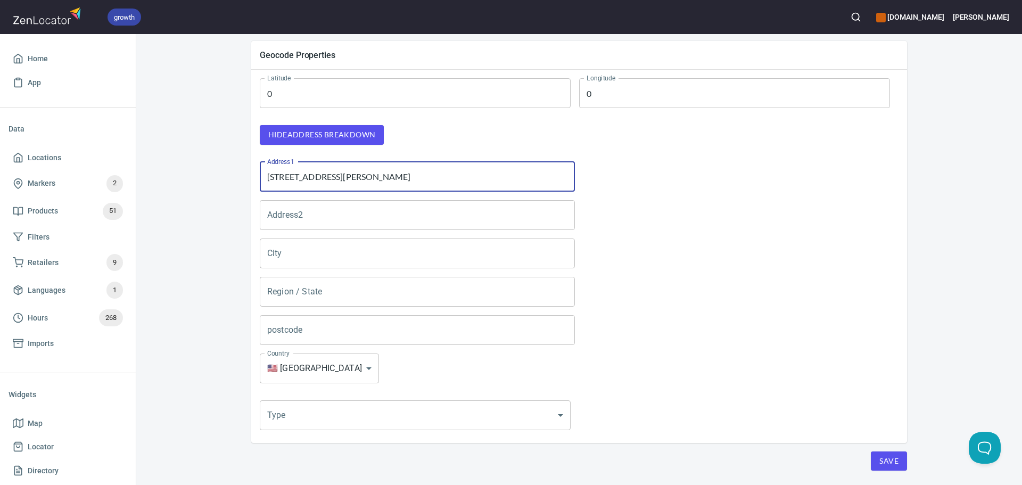
click at [448, 175] on input "[STREET_ADDRESS][PERSON_NAME]" at bounding box center [417, 177] width 315 height 30
click at [353, 329] on input "postcode" at bounding box center [417, 330] width 315 height 30
paste input "31405"
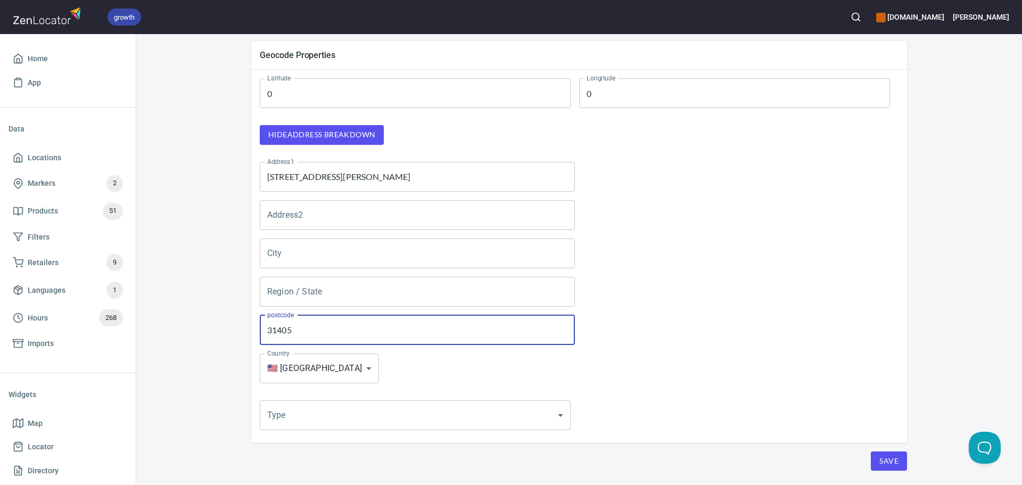
type input "31405"
click at [427, 176] on input "[STREET_ADDRESS][PERSON_NAME]" at bounding box center [417, 177] width 315 height 30
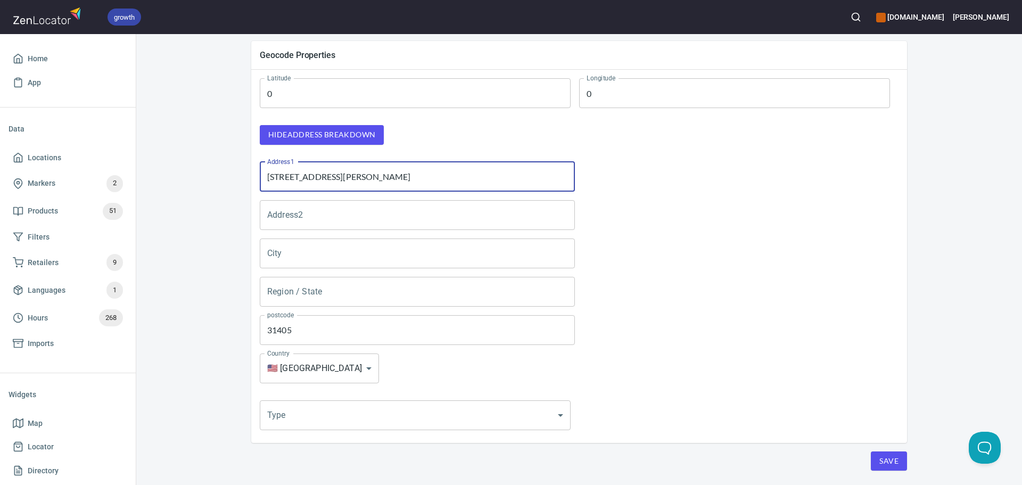
click at [427, 176] on input "[STREET_ADDRESS][PERSON_NAME]" at bounding box center [417, 177] width 315 height 30
click at [346, 297] on input "Region / State" at bounding box center [417, 292] width 315 height 30
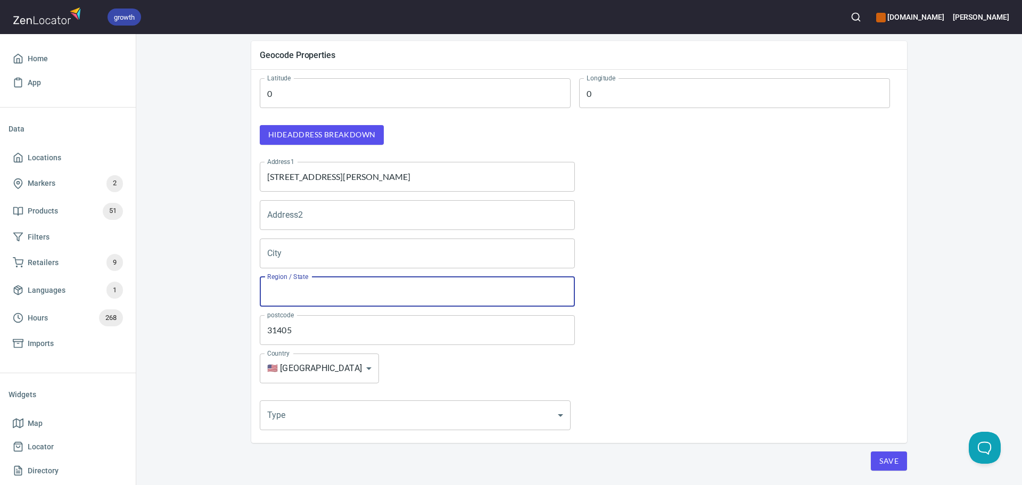
paste input "GA"
type input "GA"
click at [392, 171] on input "[STREET_ADDRESS][PERSON_NAME]" at bounding box center [417, 177] width 315 height 30
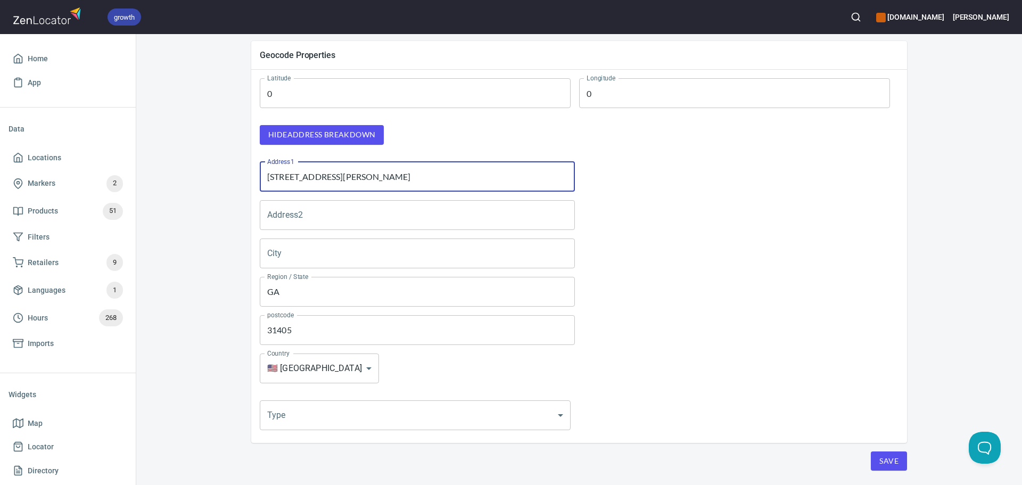
click at [392, 171] on input "[STREET_ADDRESS][PERSON_NAME]" at bounding box center [417, 177] width 315 height 30
drag, startPoint x: 316, startPoint y: 258, endPoint x: 338, endPoint y: 243, distance: 26.9
click at [316, 258] on input "City" at bounding box center [417, 253] width 315 height 30
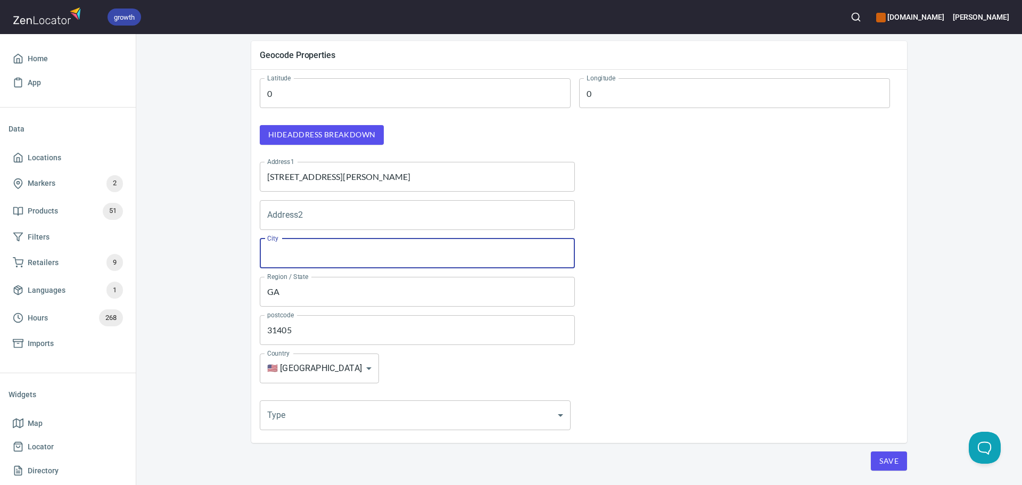
paste input "Savannah"
type input "Savannah"
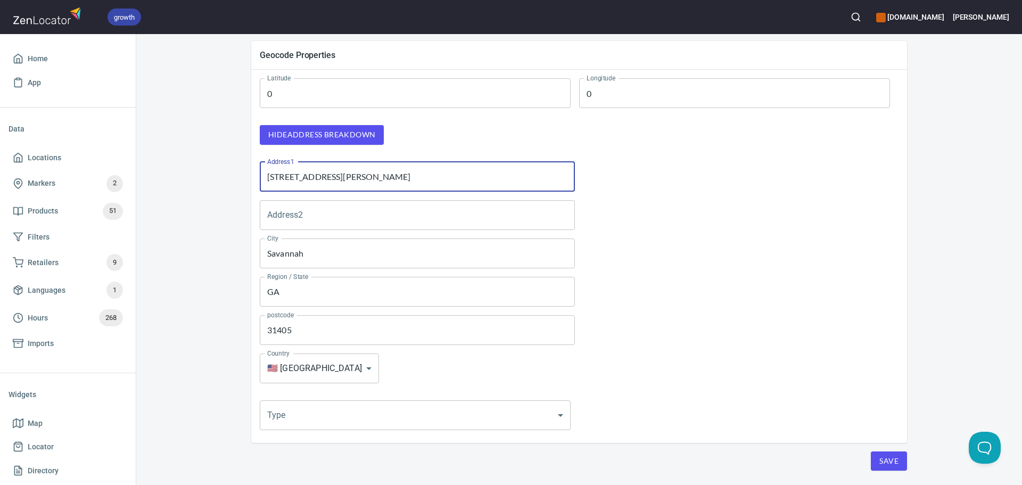
drag, startPoint x: 522, startPoint y: 178, endPoint x: 378, endPoint y: 176, distance: 143.7
click at [378, 176] on input "[STREET_ADDRESS][PERSON_NAME]" at bounding box center [417, 177] width 315 height 30
type input "1850 E Montgomery Cross Rd"
click at [741, 356] on div at bounding box center [741, 368] width 324 height 38
click at [889, 464] on span "Save" at bounding box center [888, 461] width 19 height 13
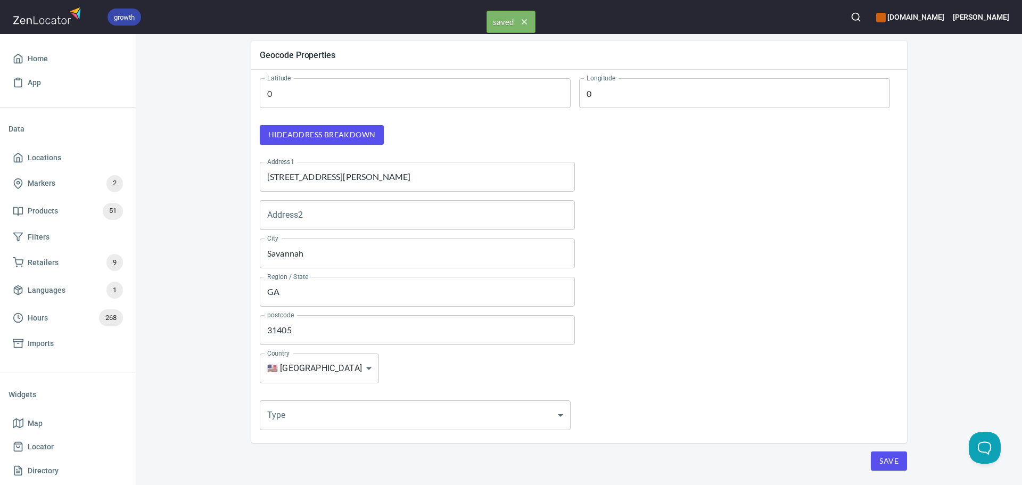
scroll to position [0, 0]
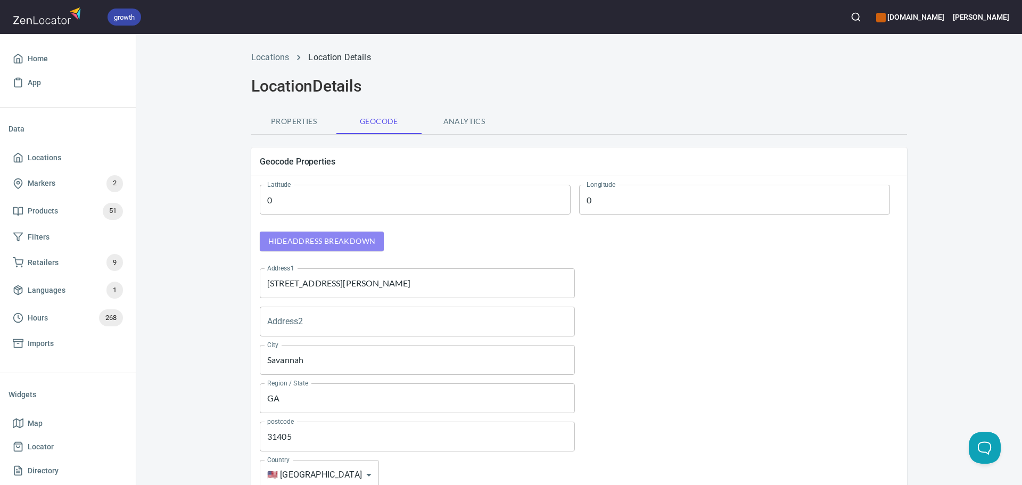
click at [319, 236] on span "Hide address breakdown" at bounding box center [321, 241] width 107 height 13
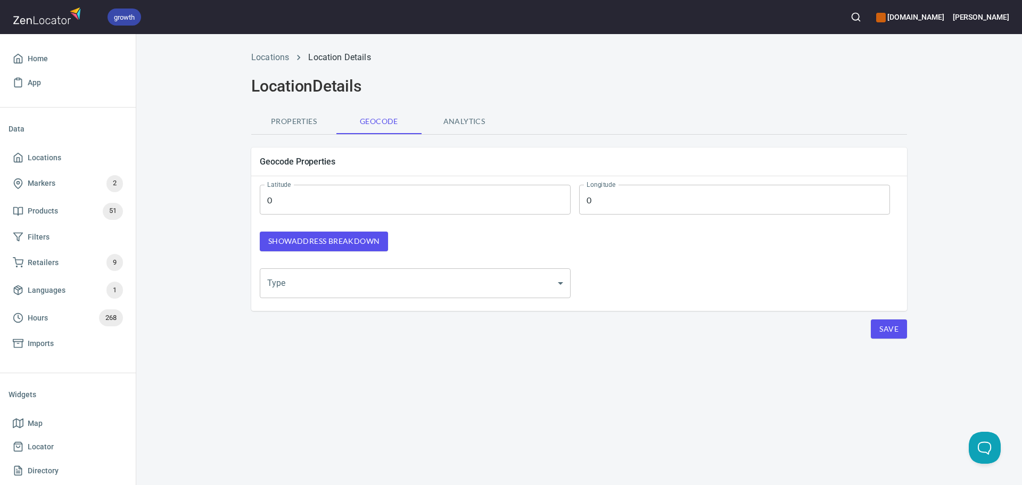
click at [319, 236] on span "Show address breakdown" at bounding box center [323, 241] width 111 height 13
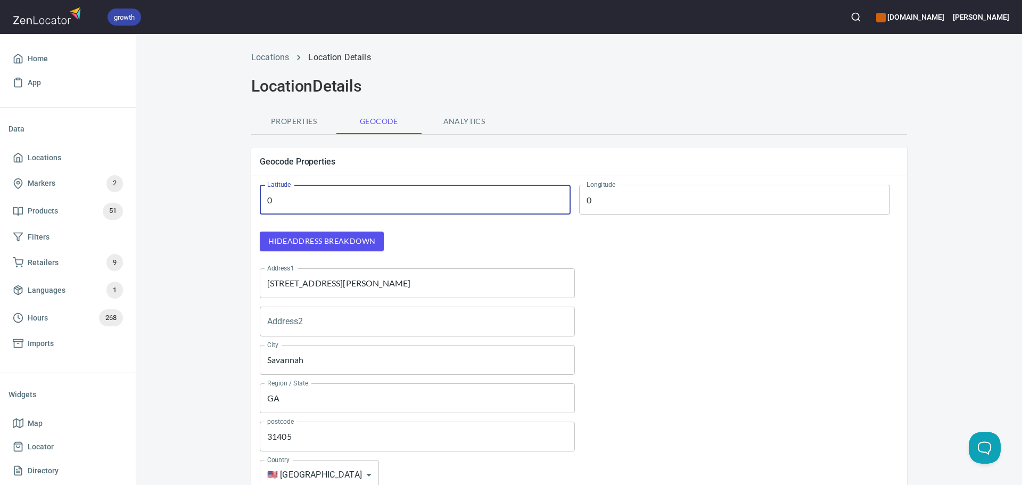
drag, startPoint x: 382, startPoint y: 206, endPoint x: 159, endPoint y: 162, distance: 227.2
click at [159, 162] on div "Locations Location Details Location Details Properties Geocode Analytics Geocod…" at bounding box center [579, 334] width 886 height 579
paste input "31.9930152"
type input "31.9930152"
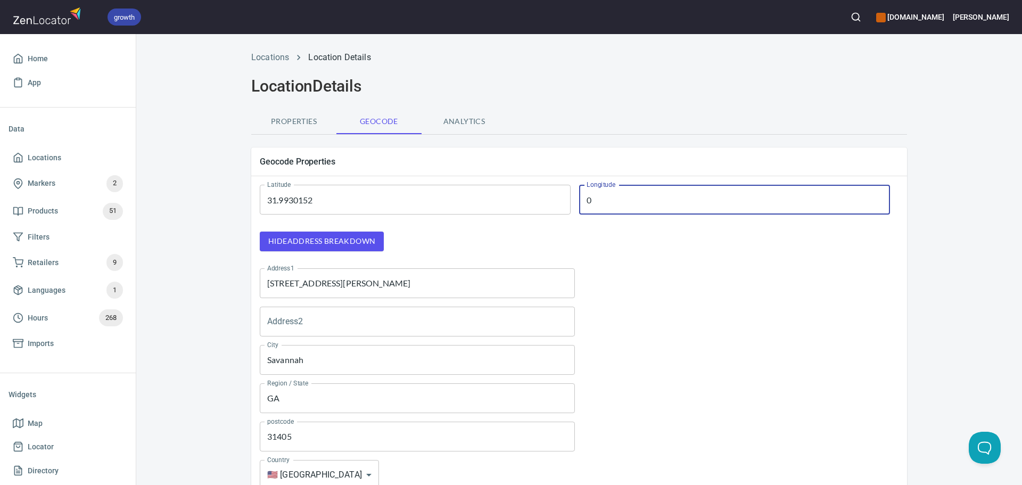
drag, startPoint x: 662, startPoint y: 194, endPoint x: 401, endPoint y: 179, distance: 261.2
click at [401, 179] on div "Latitude 31.9930152 Latitude Longitude 0 Longitude" at bounding box center [575, 199] width 656 height 55
paste input "-81.0904895"
type input "-81.0904895"
click at [711, 300] on div at bounding box center [741, 283] width 324 height 38
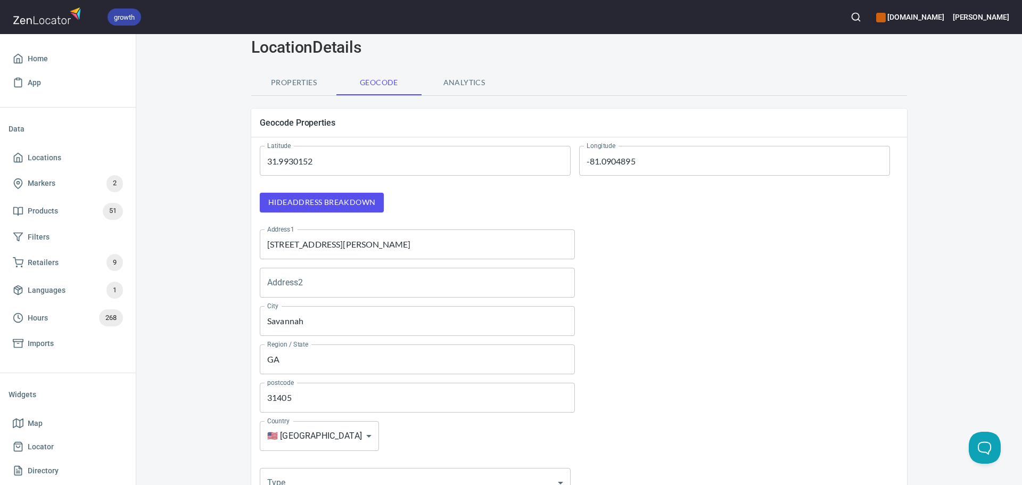
scroll to position [139, 0]
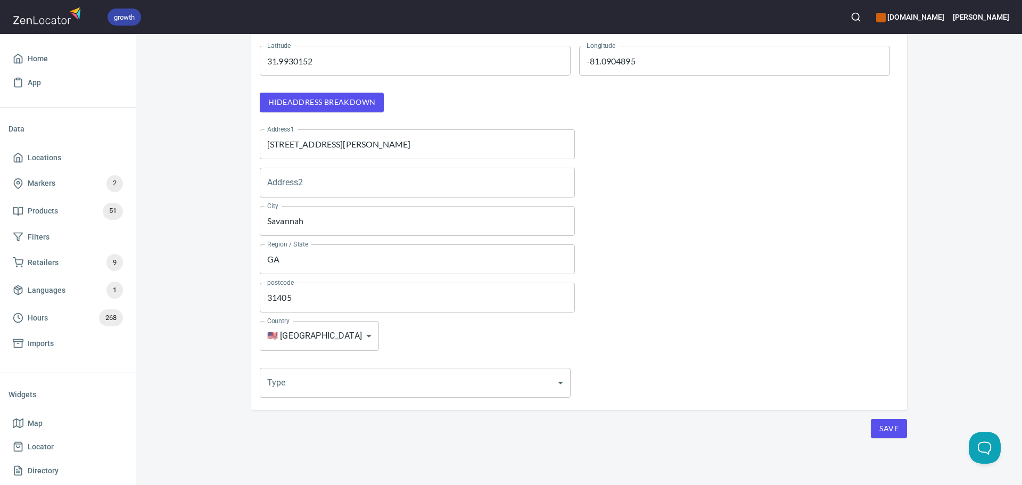
click at [905, 439] on div "Locations Location Details Location Details Properties Geocode Analytics Geocod…" at bounding box center [578, 195] width 681 height 579
click at [886, 432] on span "Save" at bounding box center [888, 428] width 19 height 13
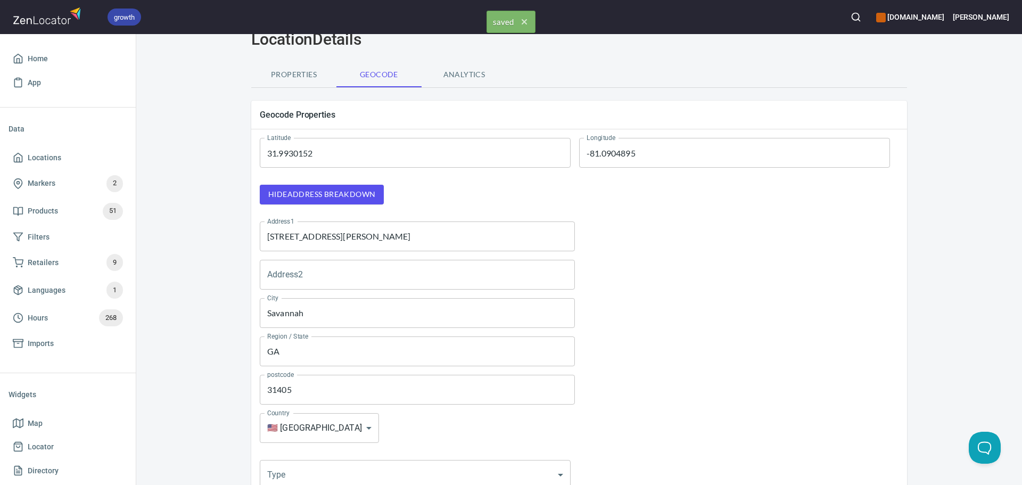
scroll to position [0, 0]
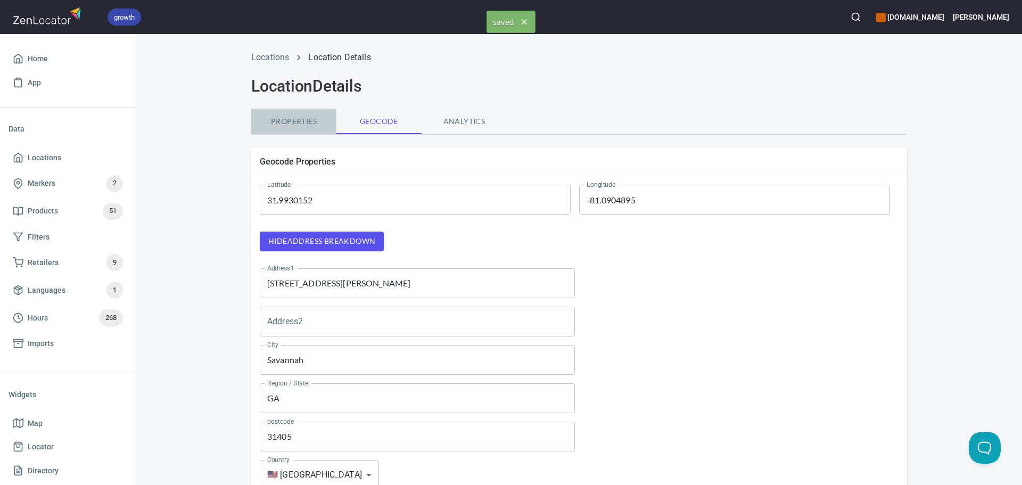
click at [304, 113] on button "Properties" at bounding box center [293, 122] width 85 height 26
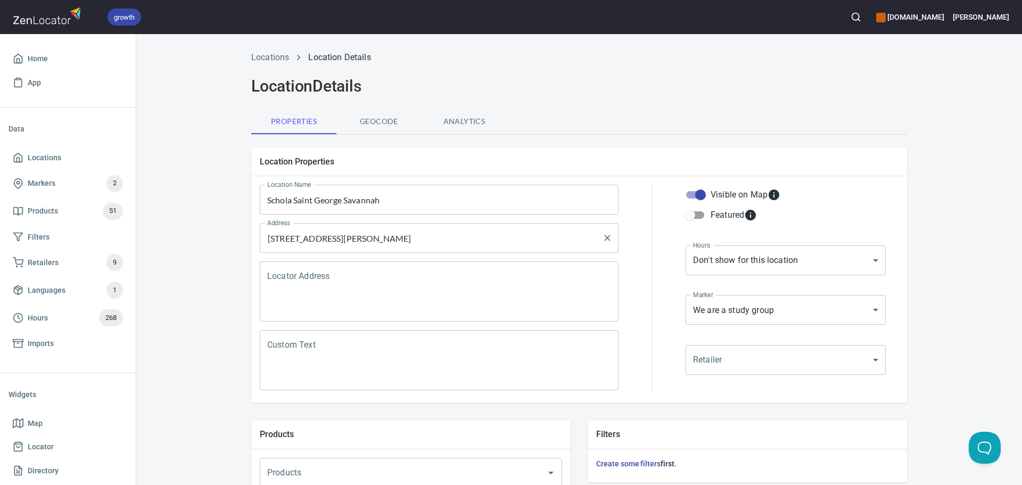
scroll to position [160, 0]
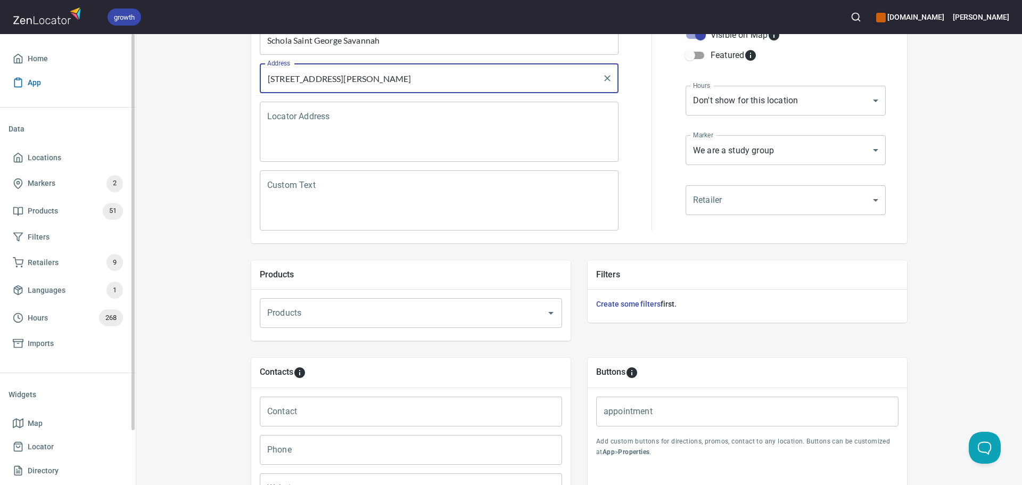
drag, startPoint x: 525, startPoint y: 83, endPoint x: 27, endPoint y: 82, distance: 498.7
click at [28, 81] on div "growth hemaalliance.com Donald Home App Data Locations Markers 2 Products 51 Fi…" at bounding box center [511, 242] width 1022 height 485
drag, startPoint x: 283, startPoint y: 122, endPoint x: 268, endPoint y: 125, distance: 14.5
click at [283, 122] on textarea "Locator Address" at bounding box center [439, 132] width 344 height 40
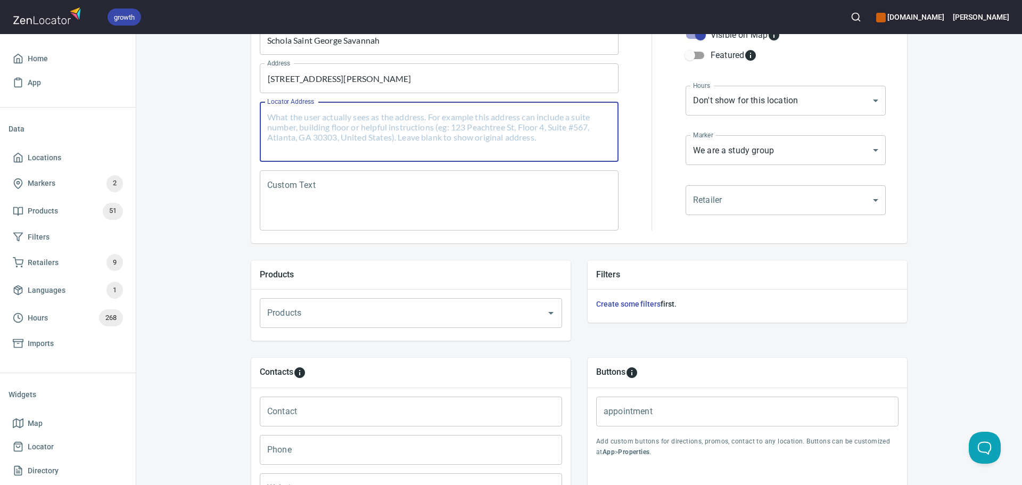
paste textarea "[STREET_ADDRESS][PERSON_NAME]"
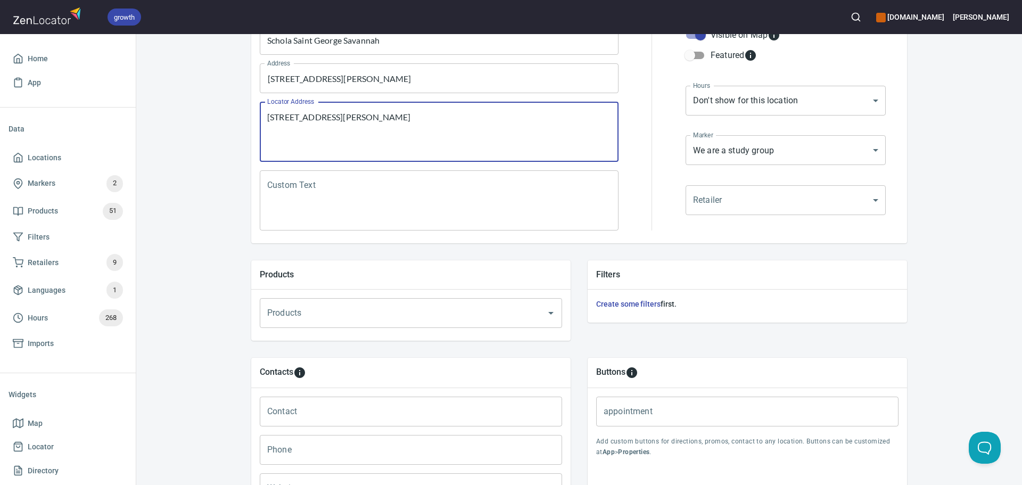
type textarea "[STREET_ADDRESS][PERSON_NAME]"
click at [410, 191] on textarea "Custom Text" at bounding box center [439, 200] width 344 height 40
paste textarea "[GEOGRAPHIC_DATA], GA’s only HEMA club, focusing on longsword and the teachings…"
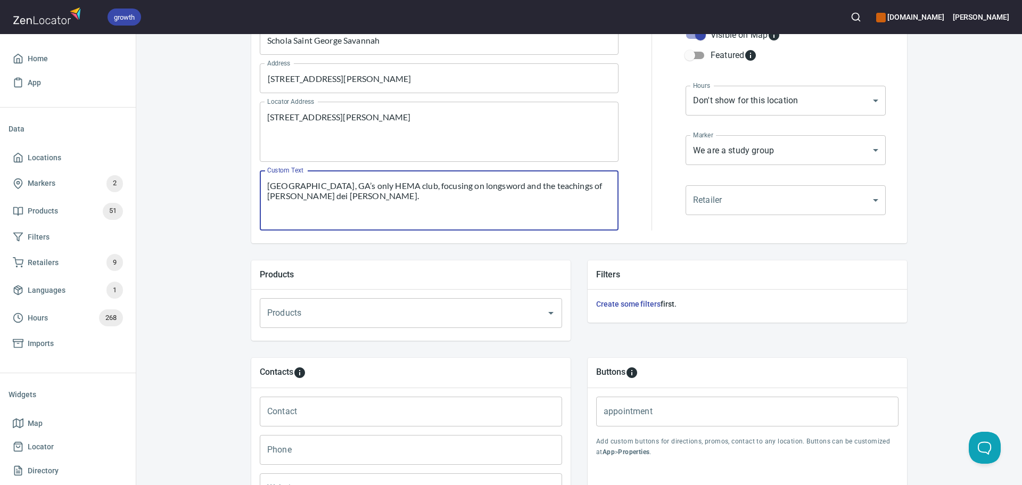
type textarea "[GEOGRAPHIC_DATA], GA’s only HEMA club, focusing on longsword and the teachings…"
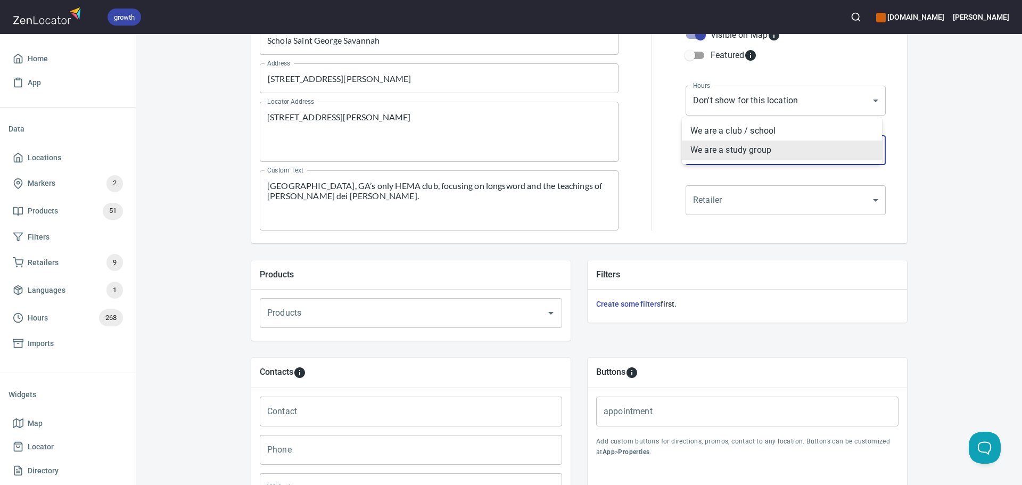
click at [729, 156] on body "growth hemaalliance.com Donald Home App Data Locations Markers 2 Products 51 Fi…" at bounding box center [511, 242] width 1022 height 485
click at [718, 126] on li "We are a club / school" at bounding box center [782, 130] width 200 height 19
type input "mrk_k5vbpvas"
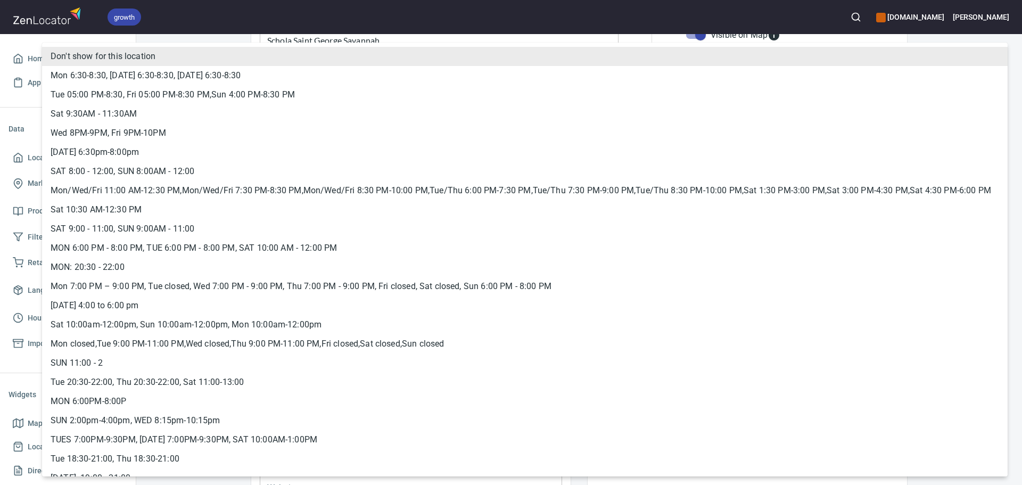
click at [720, 97] on body "growth hemaalliance.com Donald Home App Data Locations Markers 2 Products 51 Fi…" at bounding box center [511, 242] width 1022 height 485
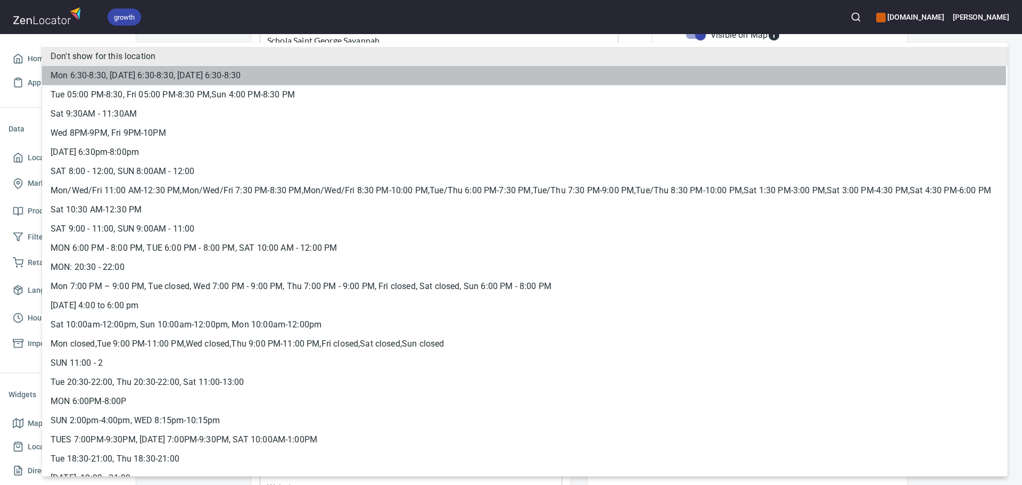
click at [356, 78] on li "Mon 6:30-8:30, [DATE] 6:30-8:30, [DATE] 6:30-8:30" at bounding box center [524, 75] width 965 height 19
type input "hrs_239u2z6t"
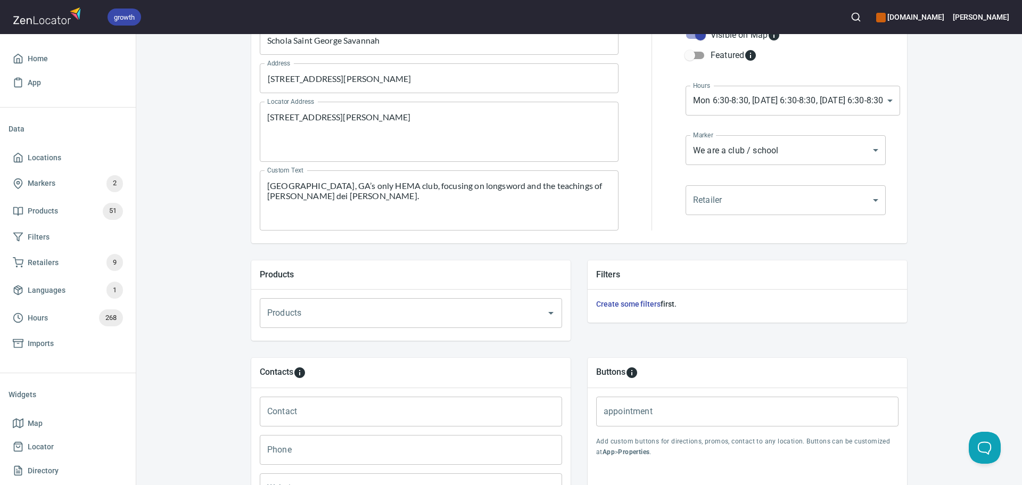
click at [660, 224] on div at bounding box center [652, 128] width 54 height 218
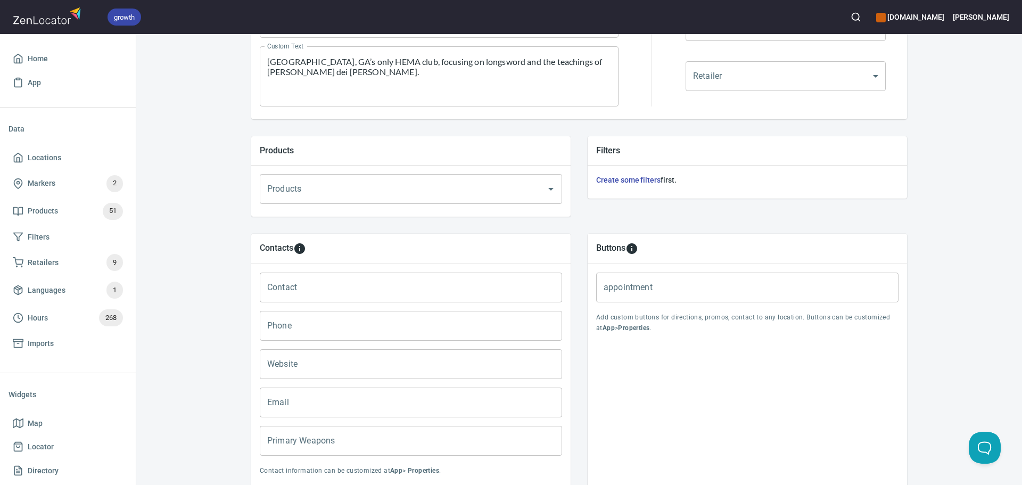
scroll to position [364, 0]
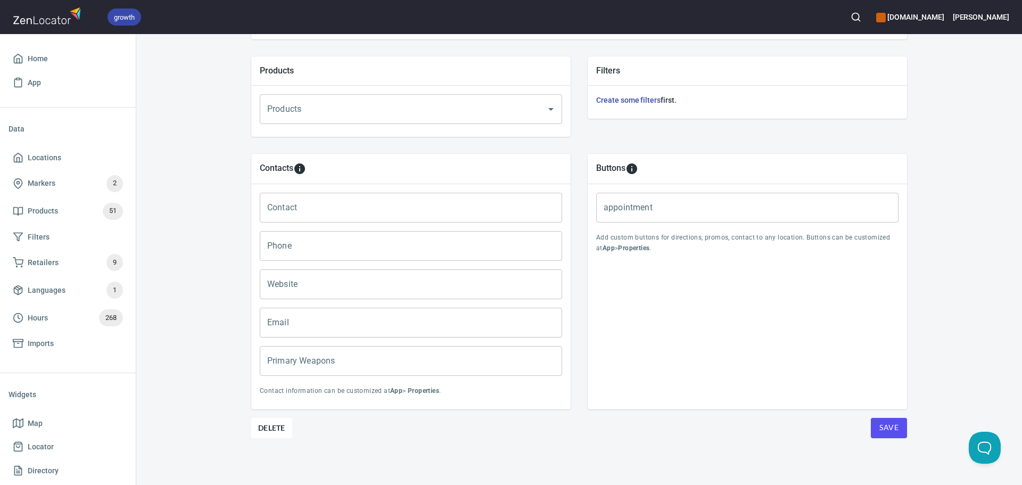
click at [284, 369] on input "Primary Weapons" at bounding box center [411, 361] width 302 height 30
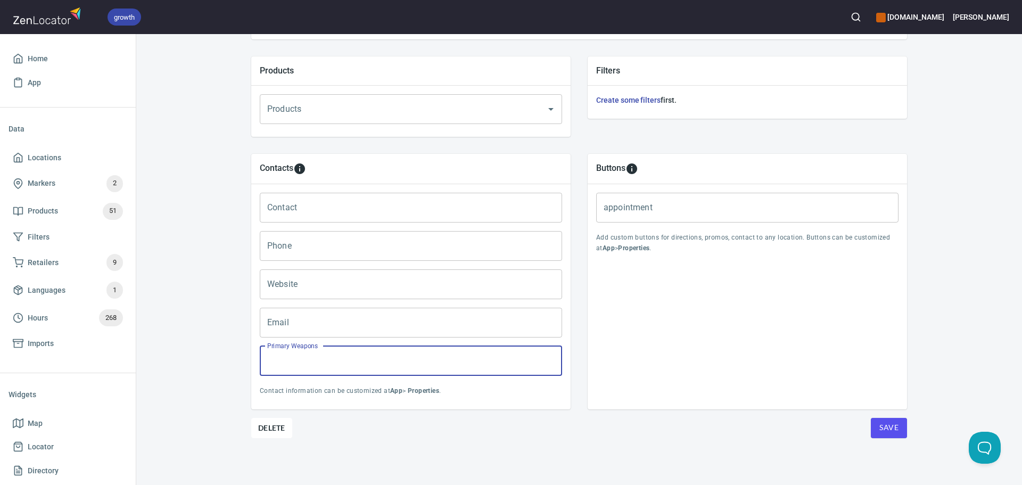
type input "Longsword"
click at [301, 192] on div "Contact Contact" at bounding box center [410, 207] width 311 height 38
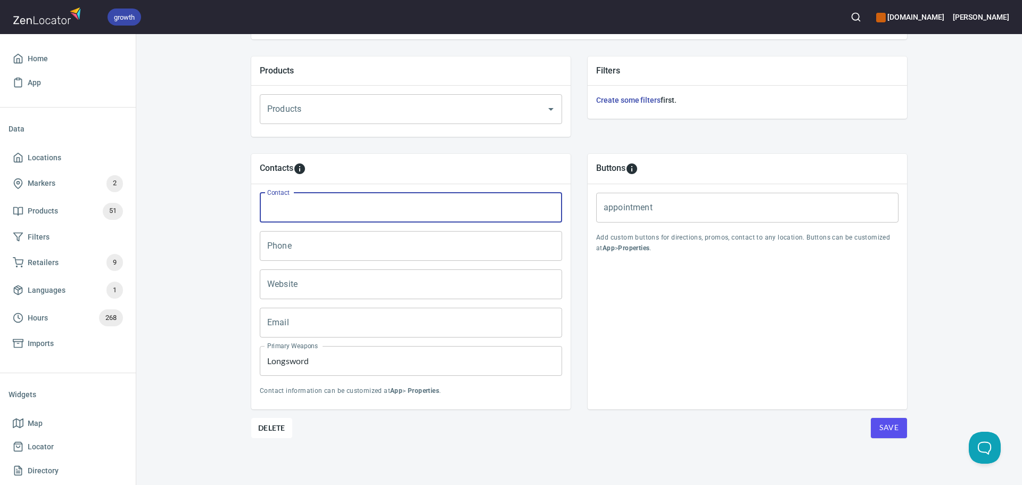
click at [301, 203] on input "Contact" at bounding box center [411, 208] width 302 height 30
paste input "[PERSON_NAME]"
type input "[PERSON_NAME]"
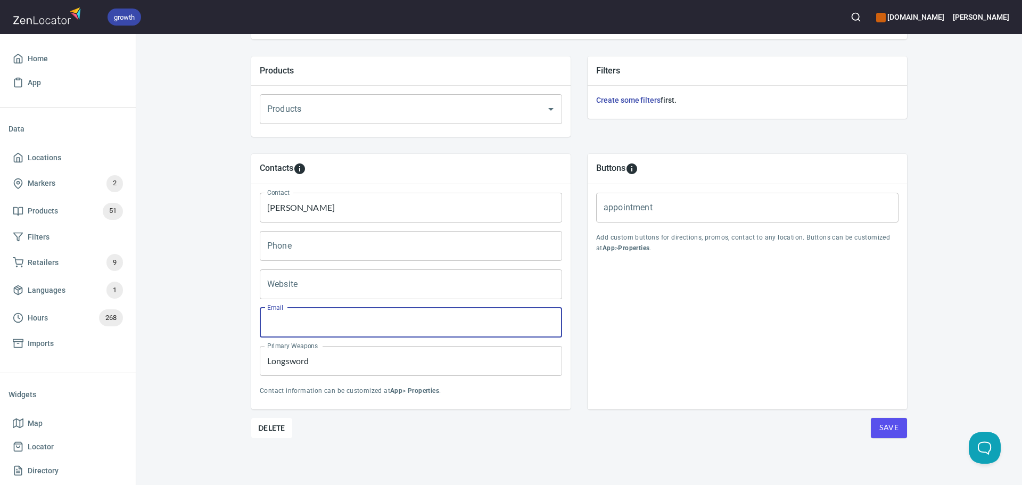
click at [293, 321] on input "Email" at bounding box center [411, 323] width 302 height 30
paste input "[EMAIL_ADDRESS][DOMAIN_NAME]"
type input "[EMAIL_ADDRESS][DOMAIN_NAME]"
click at [315, 272] on input "Website" at bounding box center [411, 284] width 302 height 30
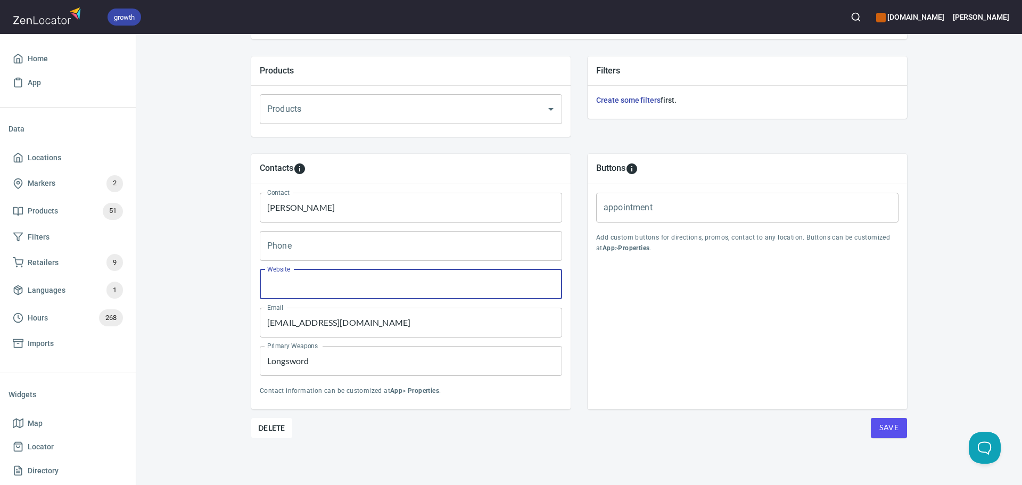
paste input "[URL][DOMAIN_NAME]"
type input "[URL][DOMAIN_NAME]"
click at [887, 433] on span "Save" at bounding box center [888, 427] width 19 height 13
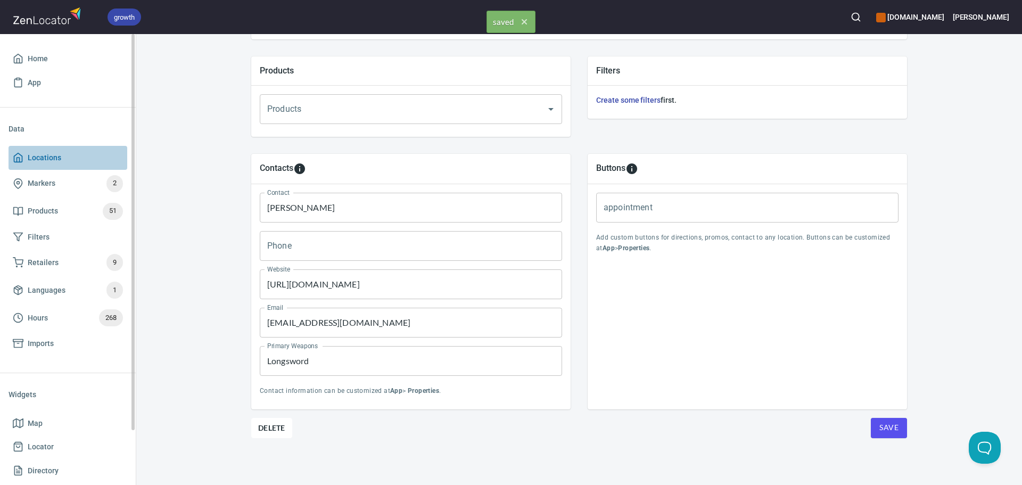
click at [85, 160] on span "Locations" at bounding box center [68, 157] width 110 height 13
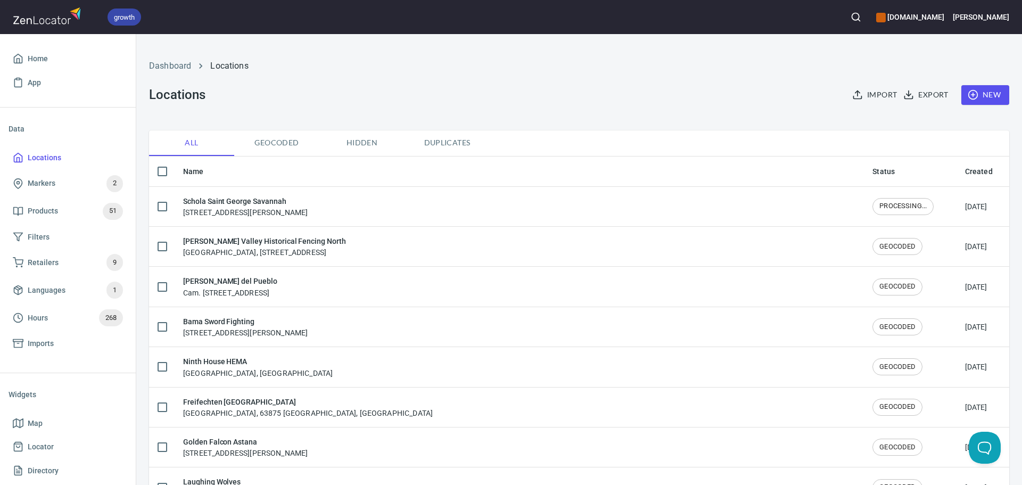
checkbox input "false"
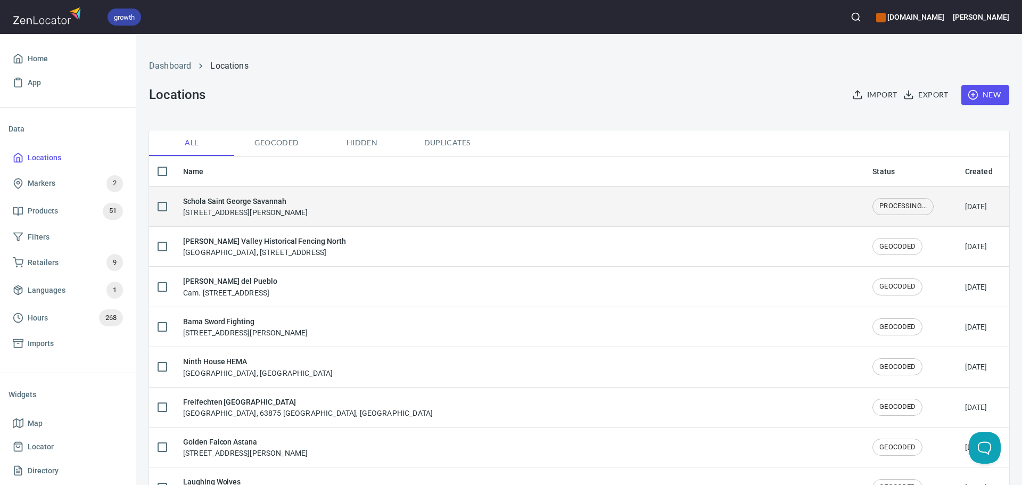
click at [400, 218] on td "Schola Saint George Savannah [STREET_ADDRESS][PERSON_NAME]" at bounding box center [519, 206] width 689 height 40
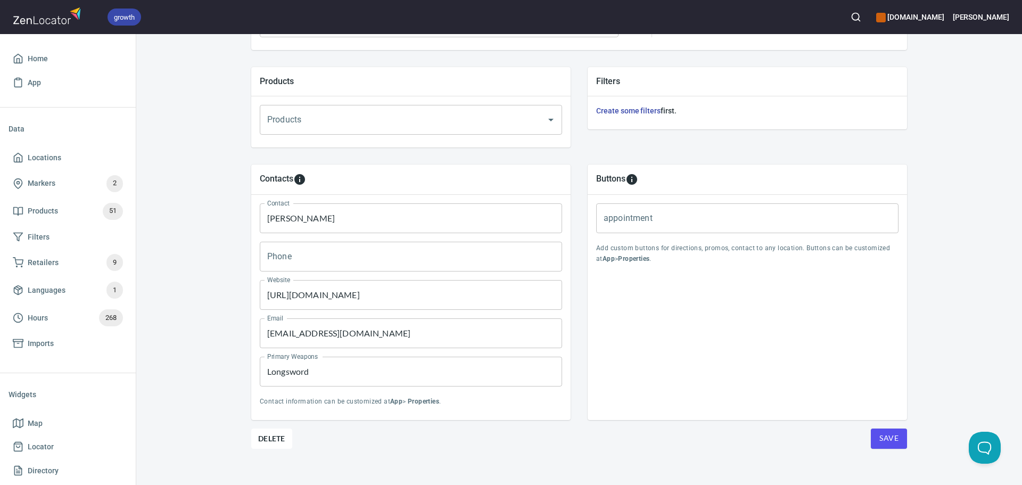
scroll to position [364, 0]
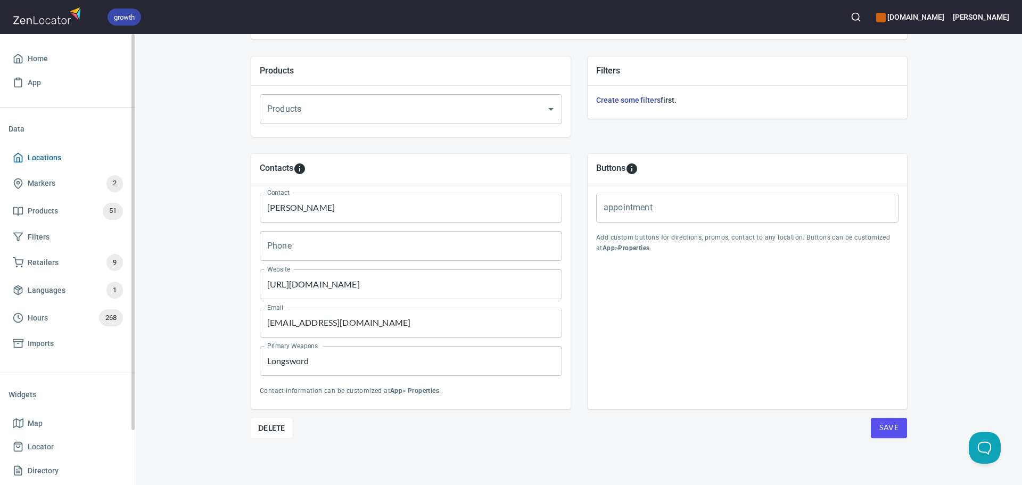
click at [34, 149] on link "Locations" at bounding box center [68, 158] width 119 height 24
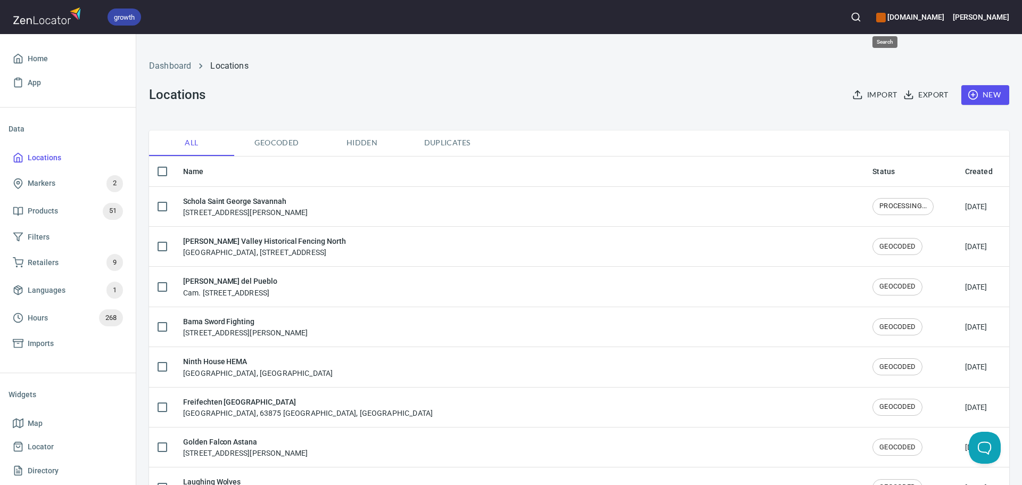
click at [861, 19] on icon "button" at bounding box center [855, 17] width 11 height 11
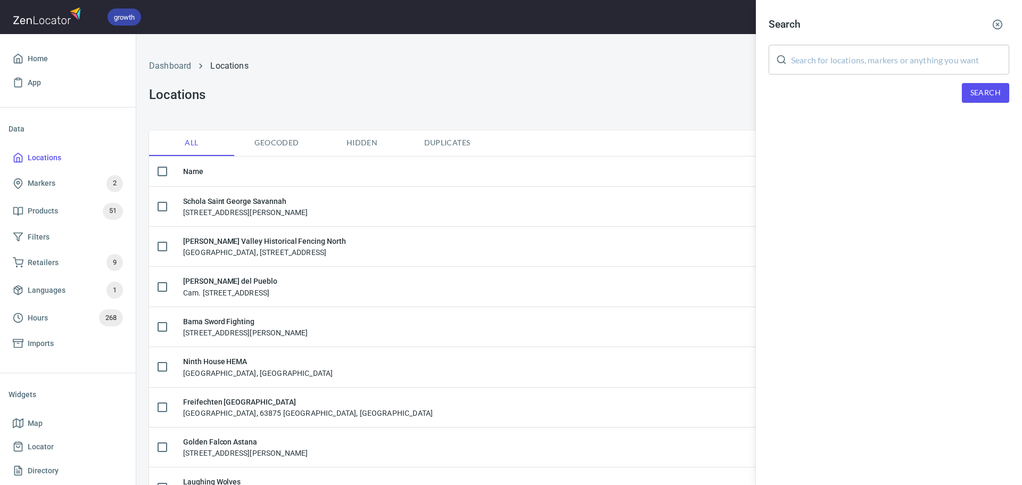
click at [844, 63] on input "text" at bounding box center [900, 60] width 218 height 30
paste input "Historical Fencing of [GEOGRAPHIC_DATA]"
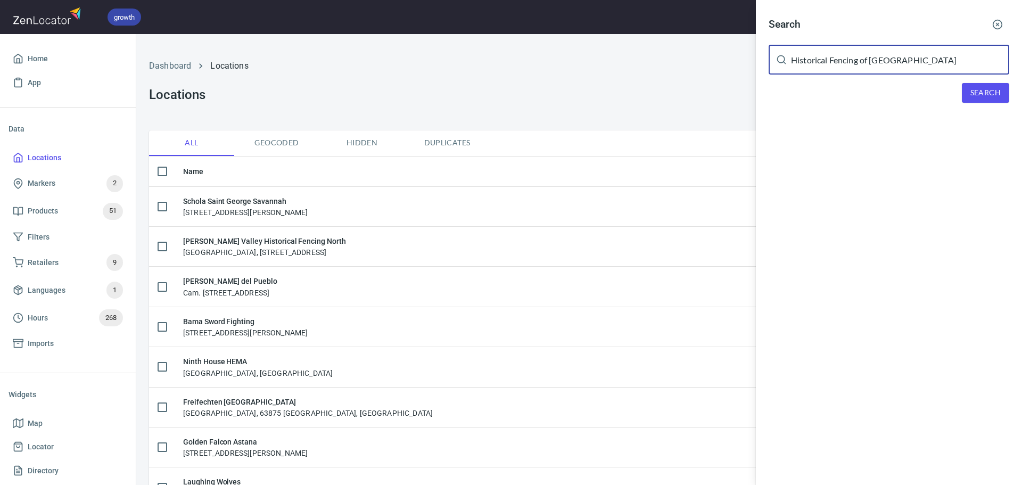
type input "Historical Fencing of [GEOGRAPHIC_DATA]"
click at [962, 89] on button "Search" at bounding box center [985, 93] width 47 height 20
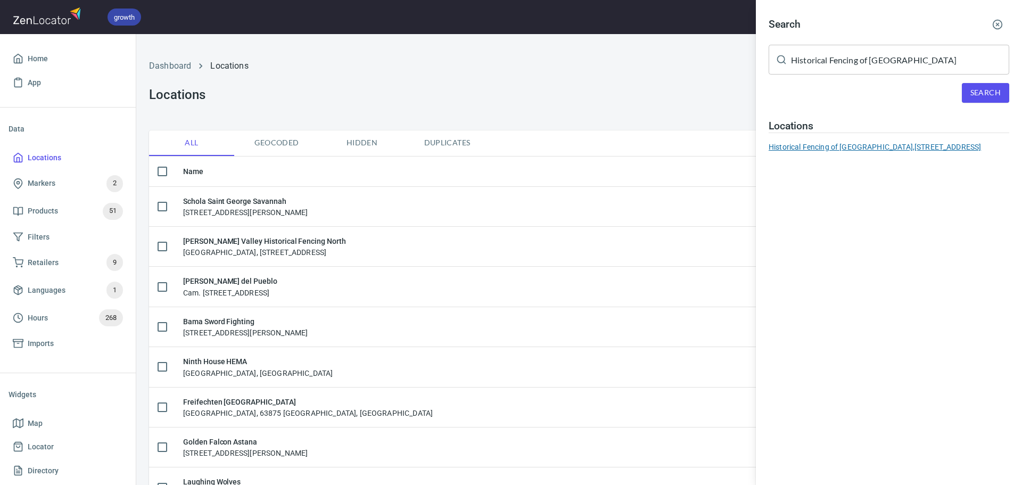
click at [828, 150] on div "Historical Fencing of [GEOGRAPHIC_DATA], [STREET_ADDRESS]" at bounding box center [889, 147] width 241 height 11
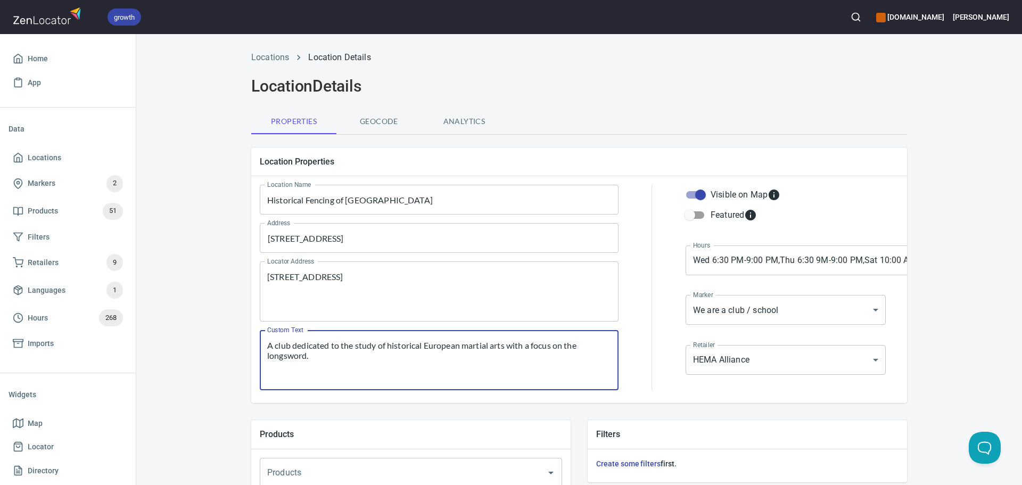
click at [338, 356] on textarea "A club dedicated to the study of historical European martial arts with a focus …" at bounding box center [439, 360] width 344 height 40
drag, startPoint x: 315, startPoint y: 378, endPoint x: 260, endPoint y: 344, distance: 64.5
click at [314, 377] on textarea "A club dedicated to the study of historical European martial arts with a focus …" at bounding box center [439, 360] width 344 height 40
drag, startPoint x: 263, startPoint y: 347, endPoint x: 357, endPoint y: 366, distance: 95.0
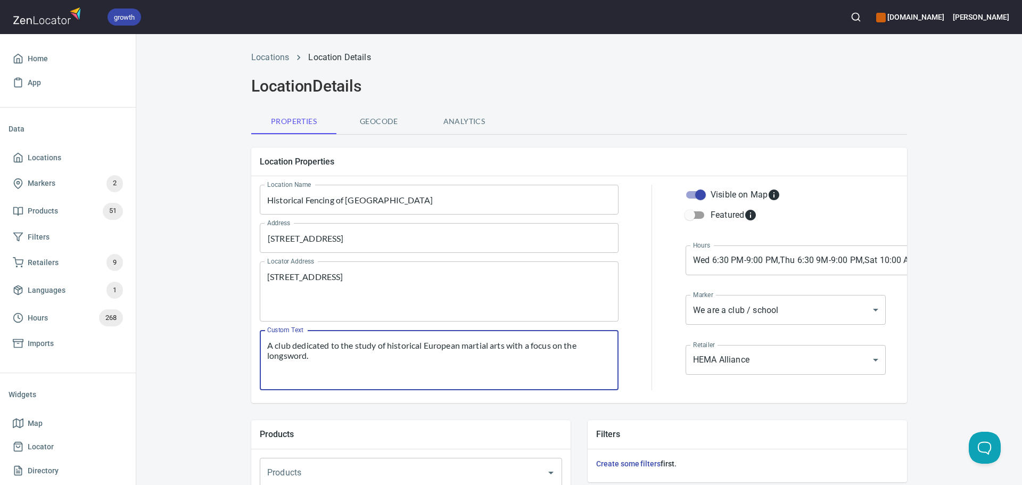
click at [357, 366] on textarea "A club dedicated to the study of historical European martial arts with a focus …" at bounding box center [439, 360] width 344 height 40
paste textarea ""Our club is devoted to the study and practice of historical European martial a…"
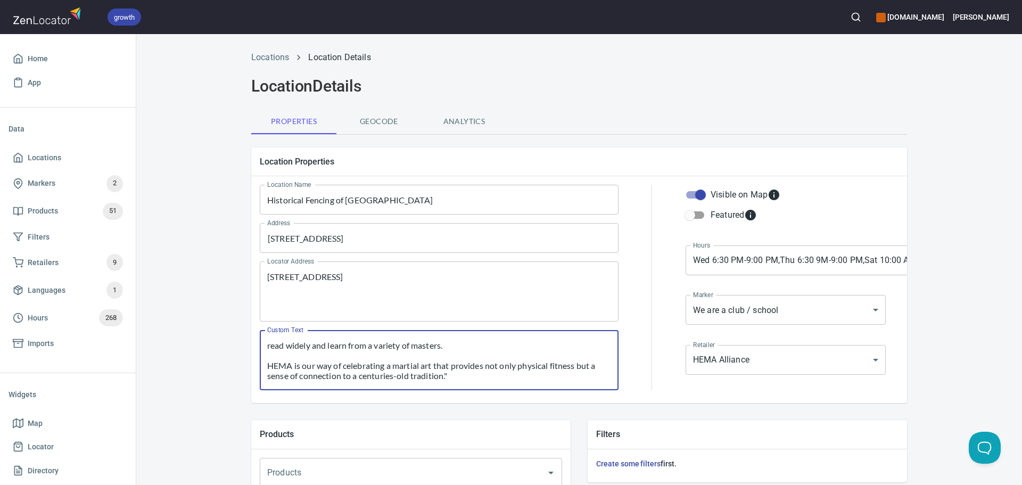
type textarea ""Our club is devoted to the study and practice of historical European martial a…"
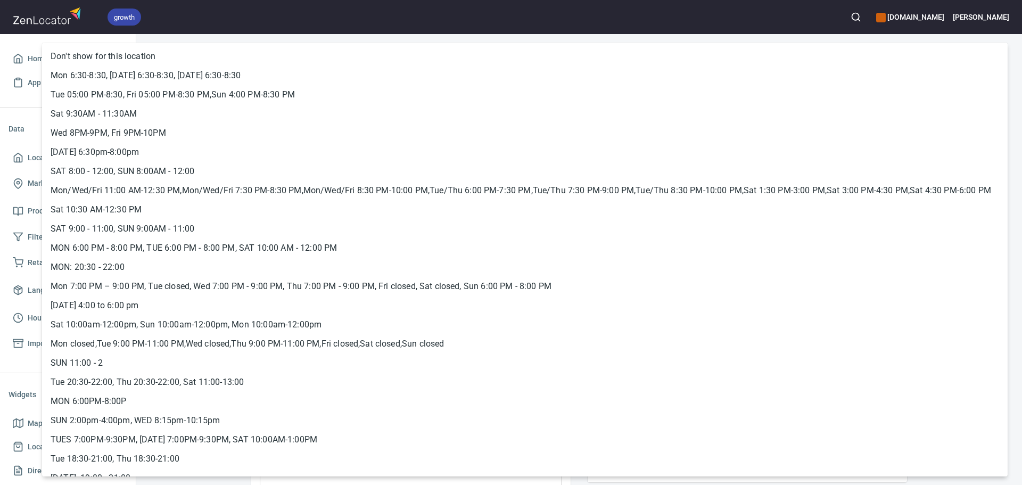
click at [822, 260] on body "growth [DOMAIN_NAME] [PERSON_NAME] Home App Data Locations Markers 2 Products 5…" at bounding box center [511, 242] width 1022 height 485
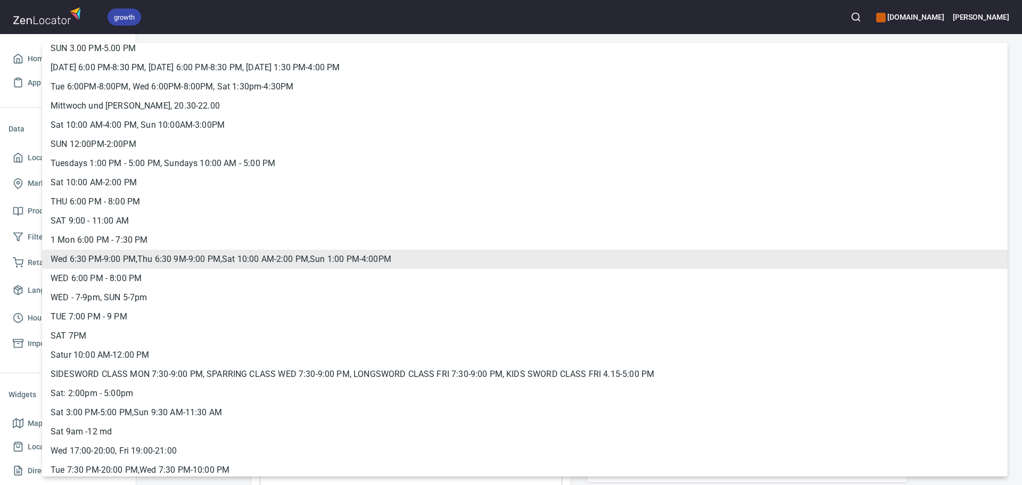
drag, startPoint x: 811, startPoint y: 265, endPoint x: 996, endPoint y: 41, distance: 290.3
click at [996, 41] on div at bounding box center [511, 242] width 1022 height 485
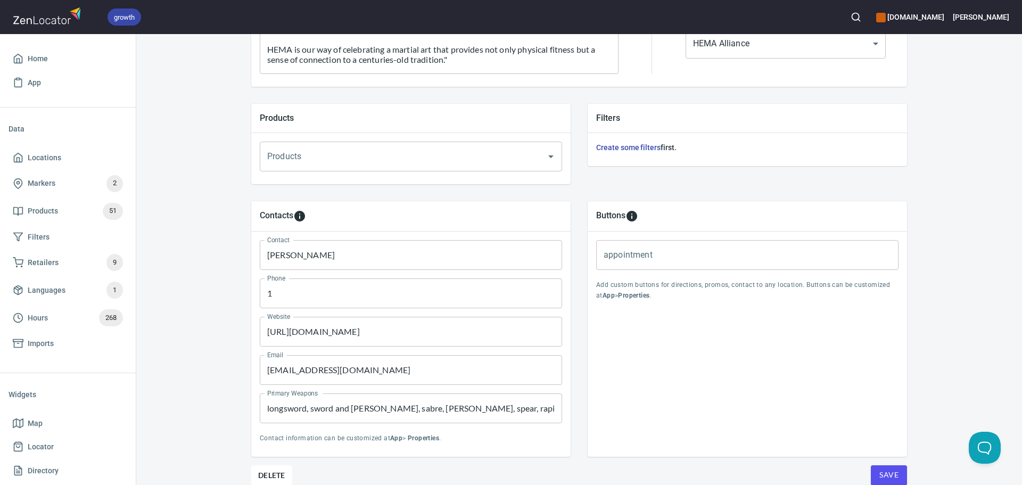
scroll to position [364, 0]
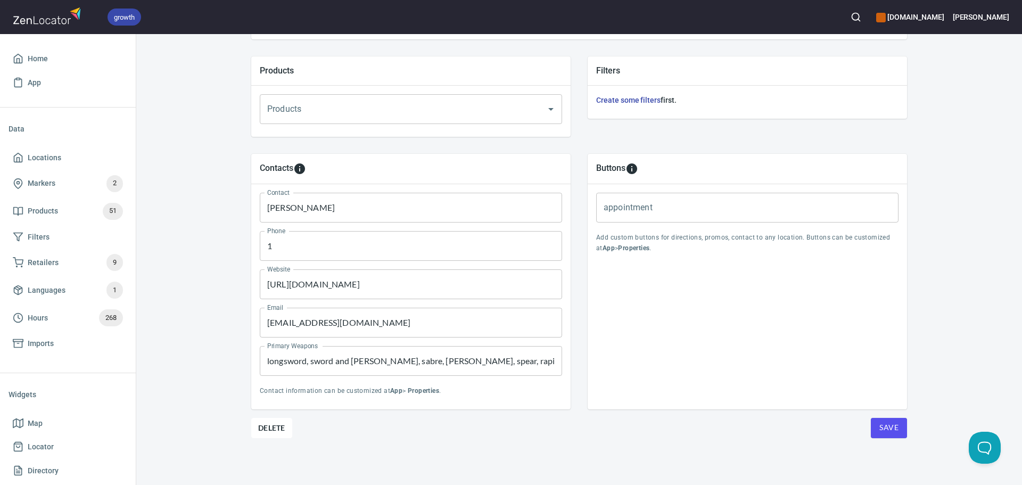
click at [879, 425] on span "Save" at bounding box center [888, 427] width 19 height 13
click at [37, 316] on span "Hours" at bounding box center [38, 317] width 20 height 13
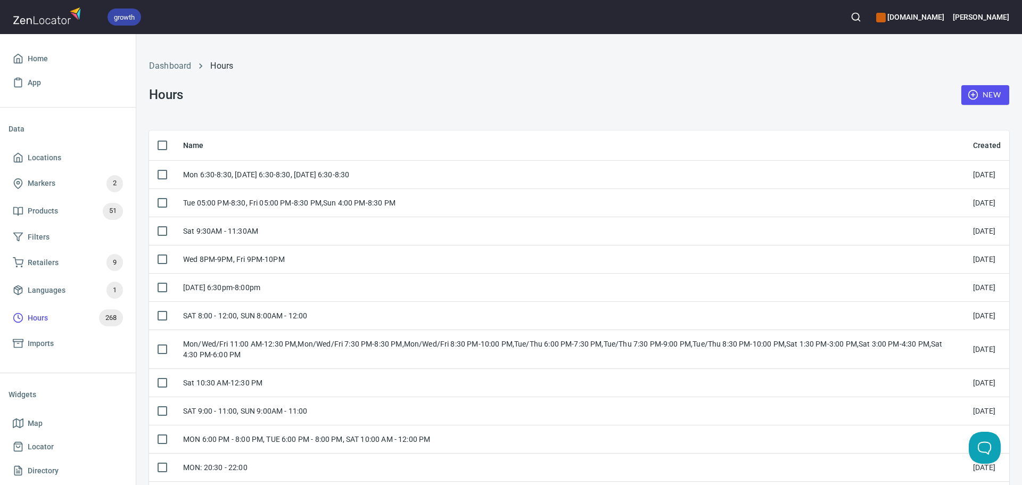
click at [971, 92] on span "New" at bounding box center [985, 94] width 31 height 13
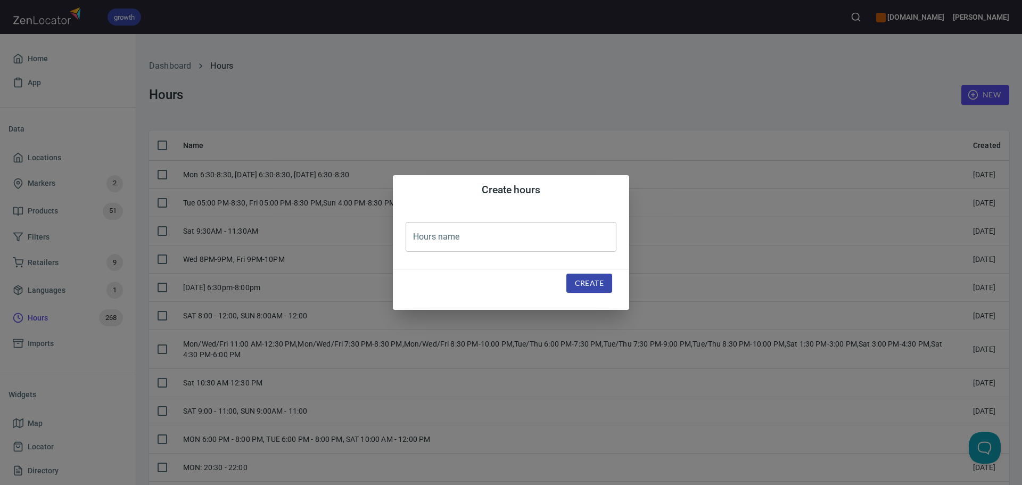
click at [437, 224] on input "text" at bounding box center [511, 237] width 211 height 30
paste input "Mon 6:00 PM-8:00 PM, Wed 6:00 PM-8:00 PM, Thu 6:00 PM-8:00 PM, Fri 7:00 PM-9:00…"
type input "Mon 6:00 PM-8:00 PM, Wed 6:00 PM-8:00 PM, Thu 6:00 PM-8:00 PM, Fri 7:00 PM-9:00…"
click at [590, 284] on span "Create" at bounding box center [589, 283] width 29 height 13
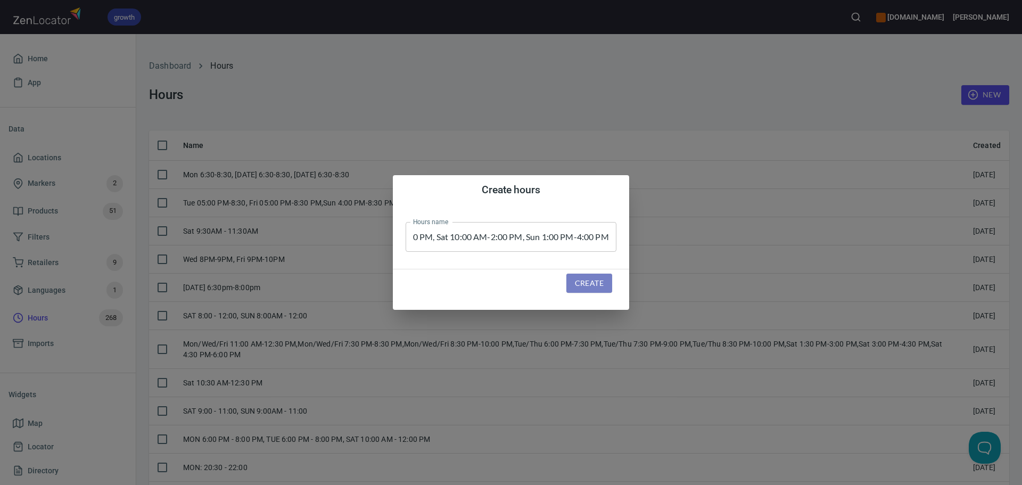
scroll to position [0, 0]
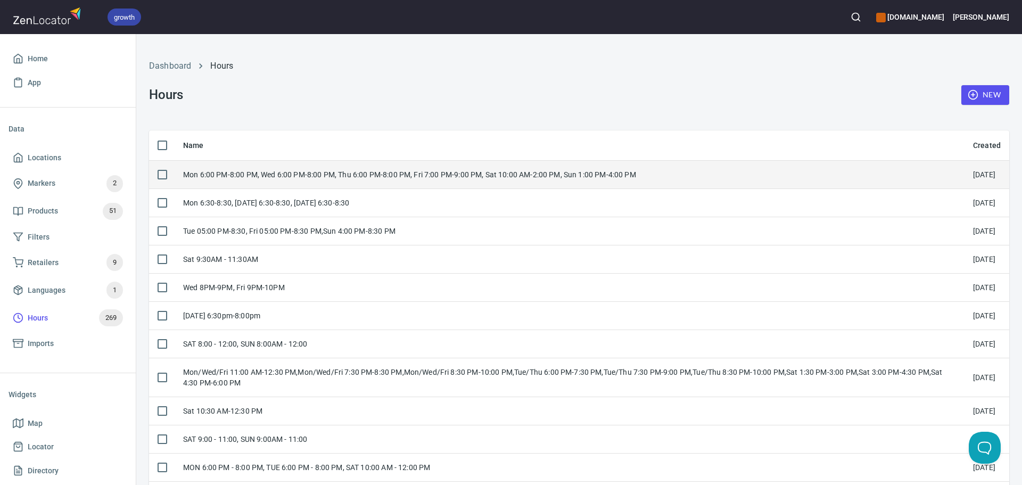
click at [332, 181] on td "Mon 6:00 PM-8:00 PM, Wed 6:00 PM-8:00 PM, Thu 6:00 PM-8:00 PM, Fri 7:00 PM-9:00…" at bounding box center [570, 174] width 790 height 28
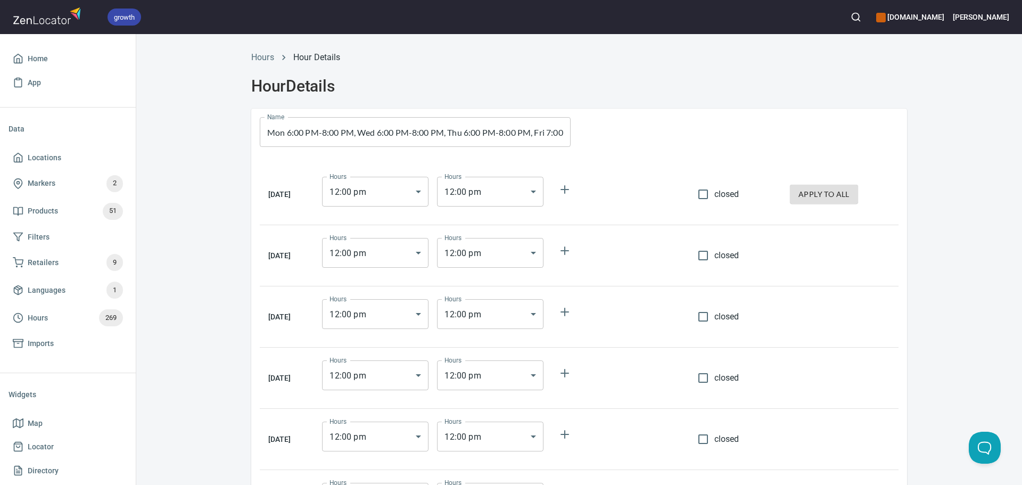
click at [410, 182] on body "growth [DOMAIN_NAME] [PERSON_NAME] Home App Data Locations Markers 2 Products 5…" at bounding box center [511, 242] width 1022 height 485
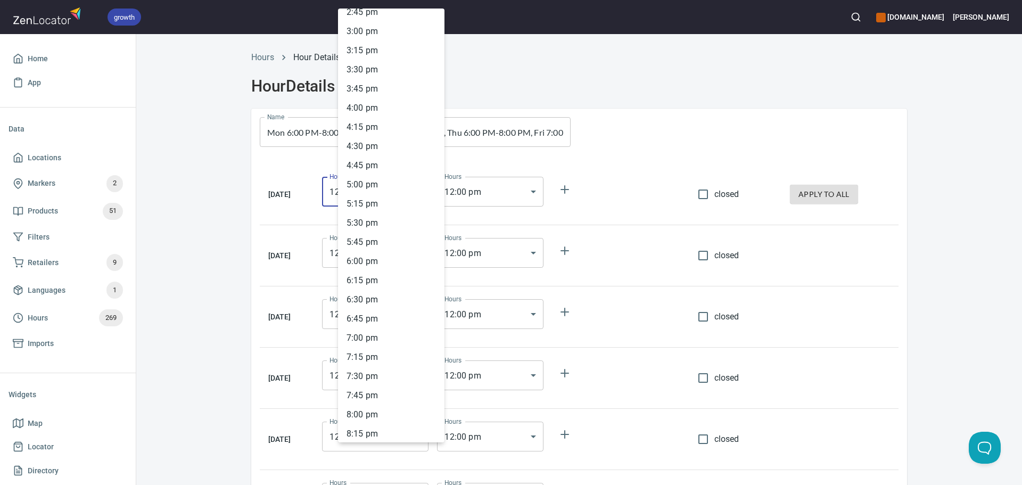
scroll to position [1143, 0]
click at [370, 260] on li "6 : 00 pm" at bounding box center [391, 259] width 106 height 19
type input "18:00"
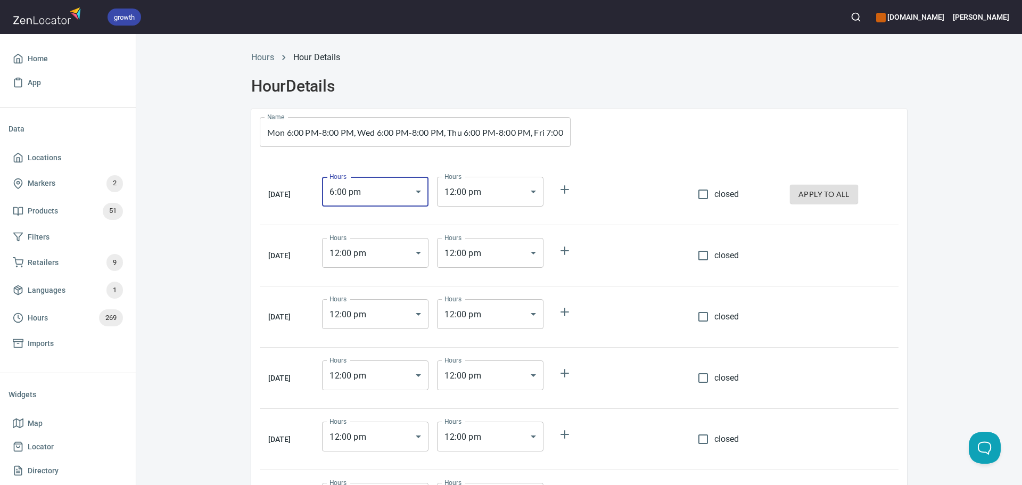
click at [478, 194] on body "growth [DOMAIN_NAME] [PERSON_NAME] Home App Data Locations Markers 2 Products 5…" at bounding box center [511, 242] width 1022 height 485
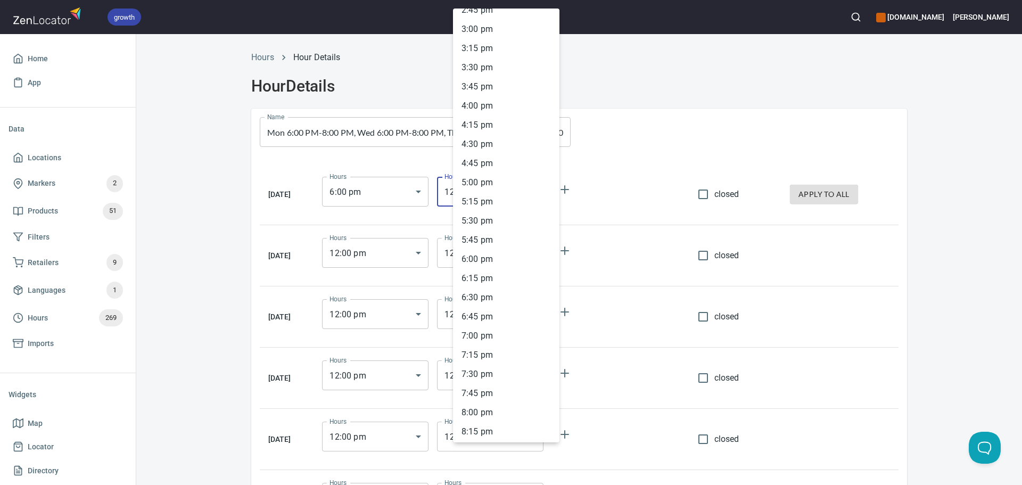
click at [490, 410] on li "8 : 00 pm" at bounding box center [506, 412] width 106 height 19
type input "20:00"
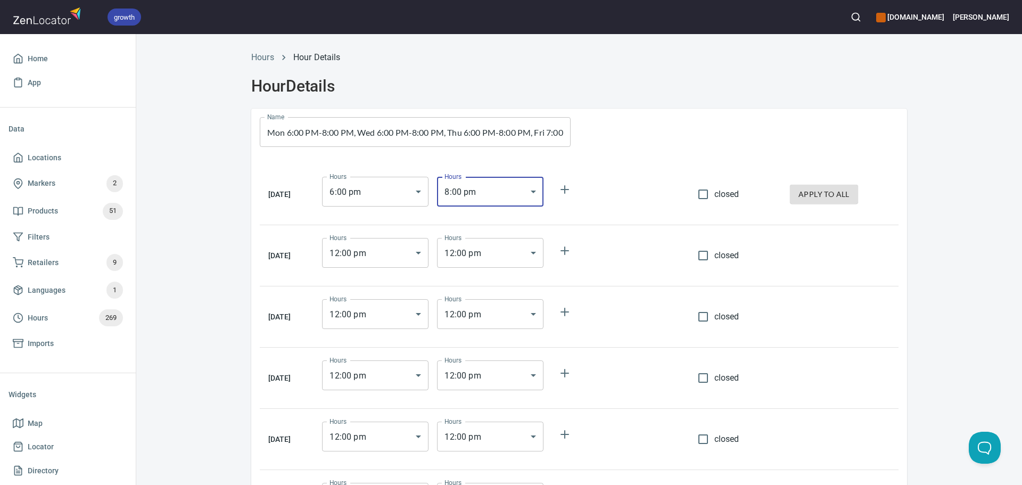
click at [641, 153] on div at bounding box center [743, 132] width 328 height 47
click at [843, 193] on span "apply to all" at bounding box center [823, 194] width 51 height 13
type input "18:00"
type input "20:00"
type input "18:00"
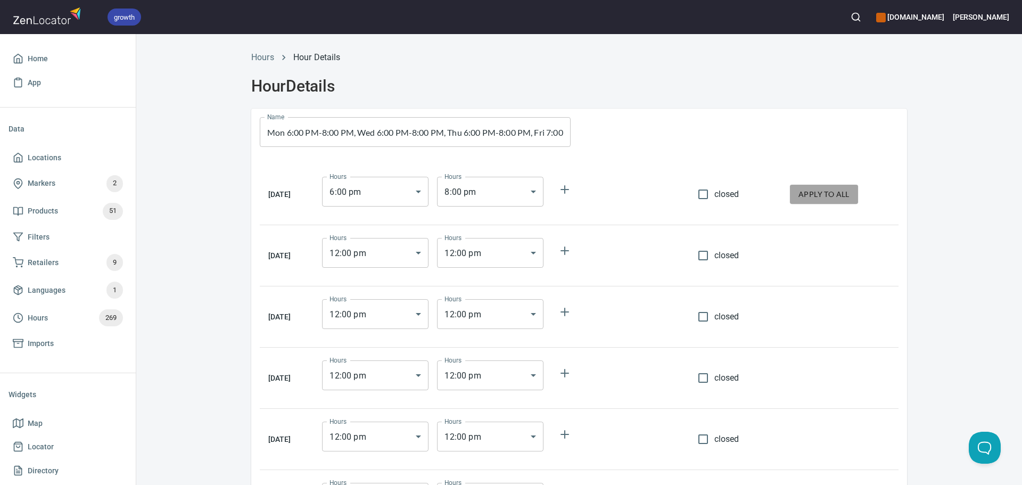
type input "20:00"
type input "18:00"
type input "20:00"
type input "18:00"
type input "20:00"
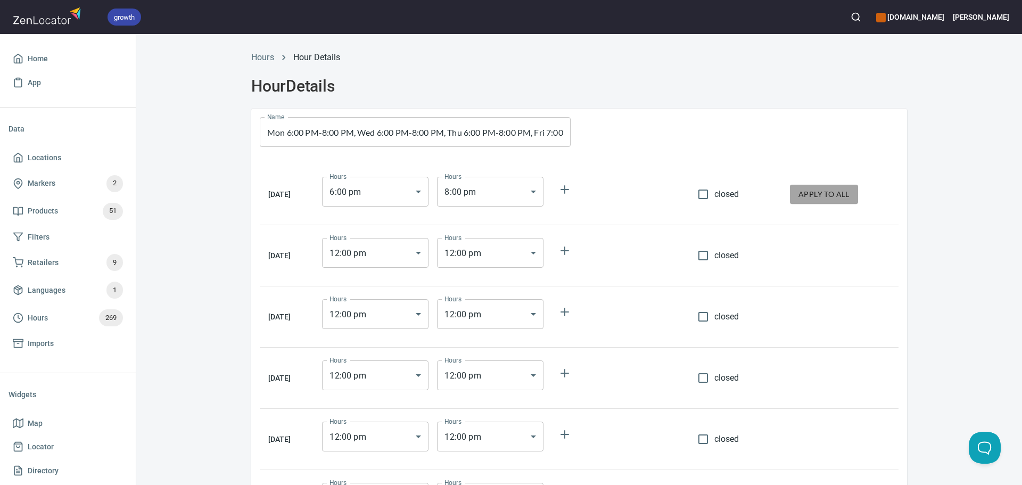
type input "18:00"
type input "20:00"
type input "18:00"
type input "20:00"
click at [720, 253] on span "closed" at bounding box center [726, 255] width 25 height 13
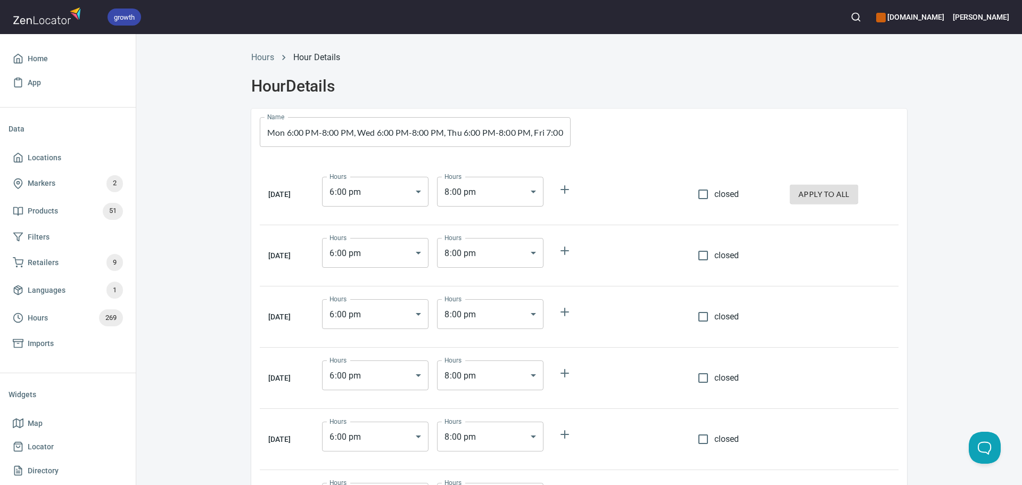
click at [714, 253] on input "closed" at bounding box center [703, 255] width 22 height 22
checkbox input "true"
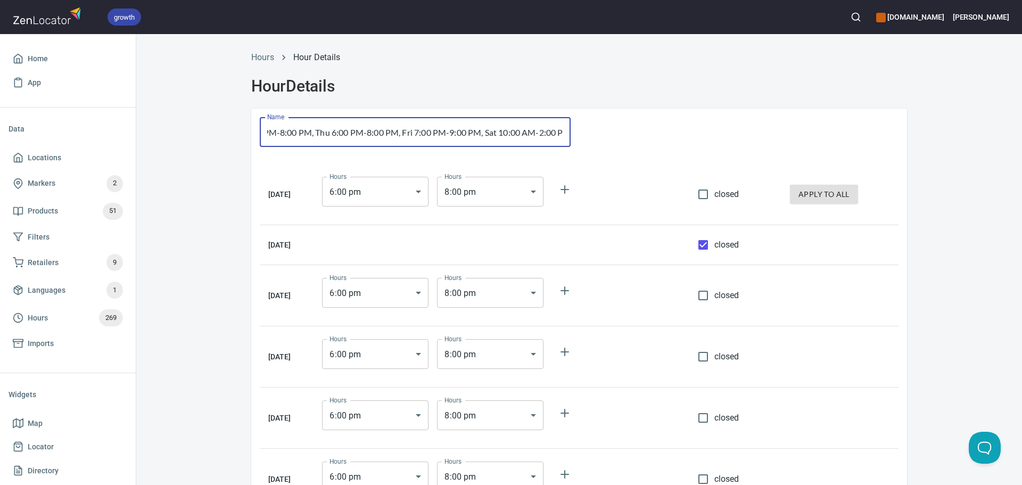
drag, startPoint x: 399, startPoint y: 127, endPoint x: 550, endPoint y: 135, distance: 151.4
click at [551, 135] on input "Mon 6:00 PM-8:00 PM, Wed 6:00 PM-8:00 PM, Thu 6:00 PM-8:00 PM, Fri 7:00 PM-9:00…" at bounding box center [415, 132] width 311 height 30
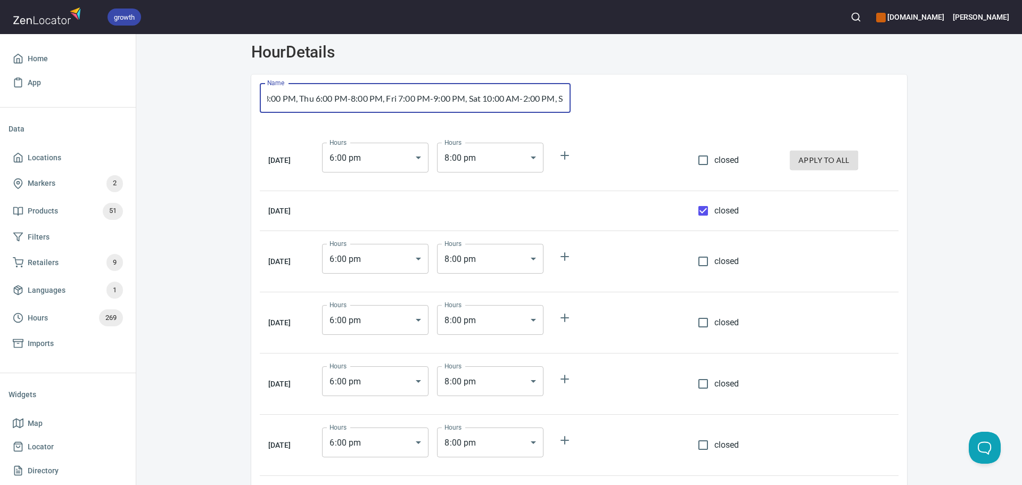
scroll to position [53, 0]
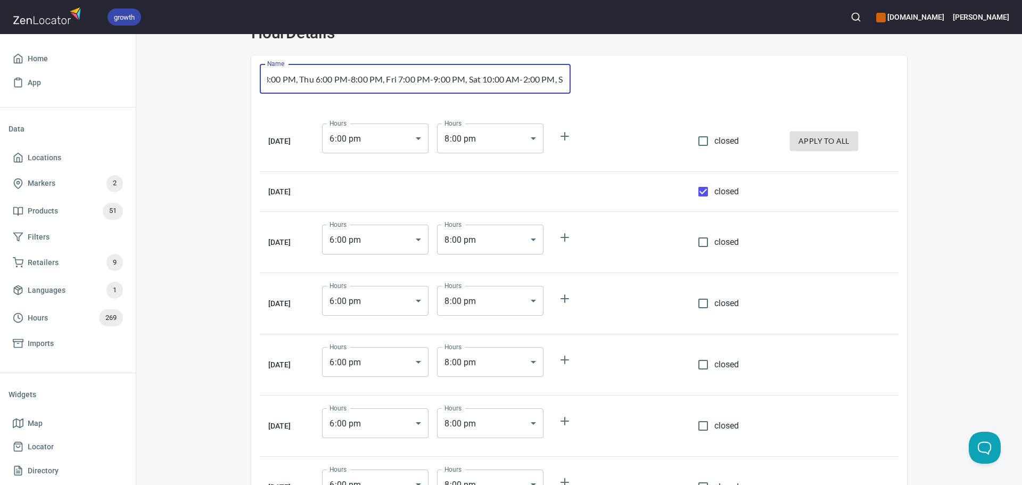
click at [426, 365] on body "growth [DOMAIN_NAME] [PERSON_NAME] Home App Data Locations Markers 2 Products 5…" at bounding box center [511, 242] width 1022 height 485
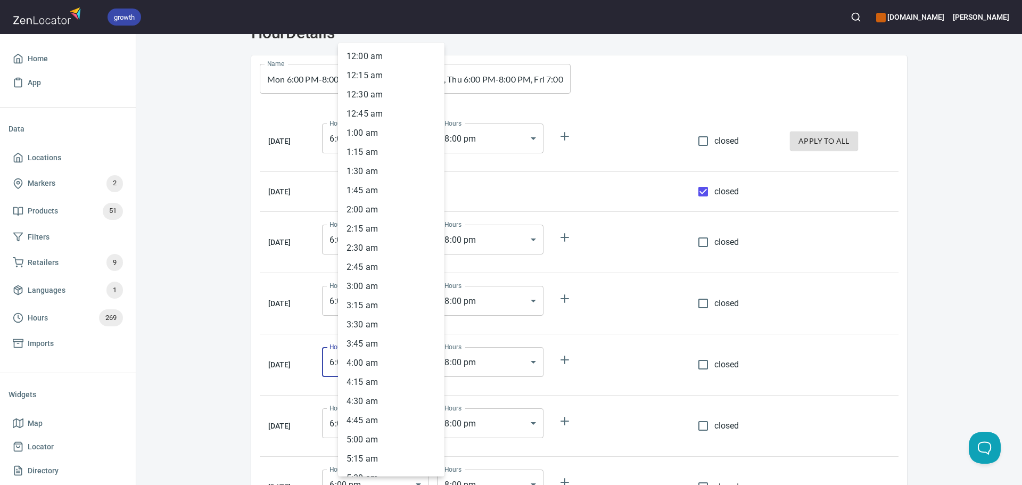
scroll to position [1177, 0]
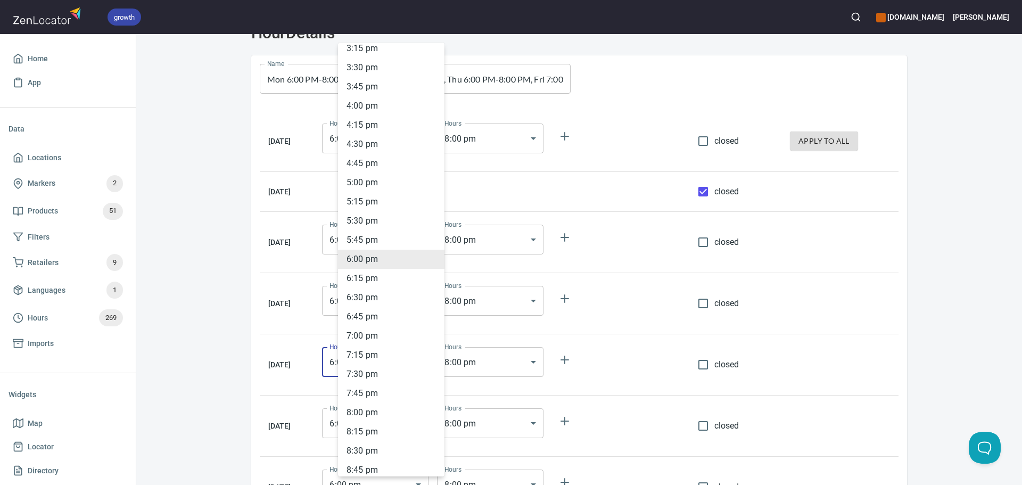
click at [369, 335] on li "7 : 00 pm" at bounding box center [391, 335] width 106 height 19
type input "19:00"
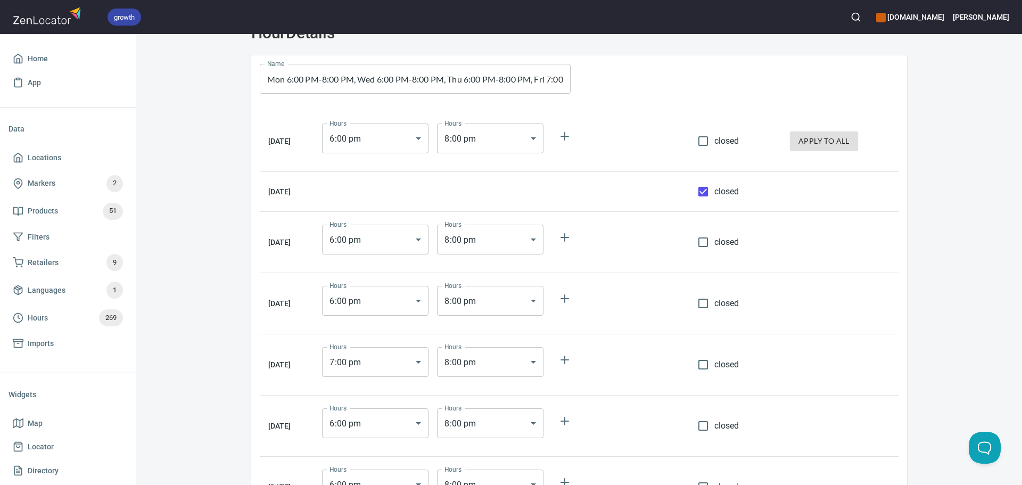
click at [476, 364] on body "growth [DOMAIN_NAME] [PERSON_NAME] Home App Data Locations Markers 2 Products 5…" at bounding box center [511, 242] width 1022 height 485
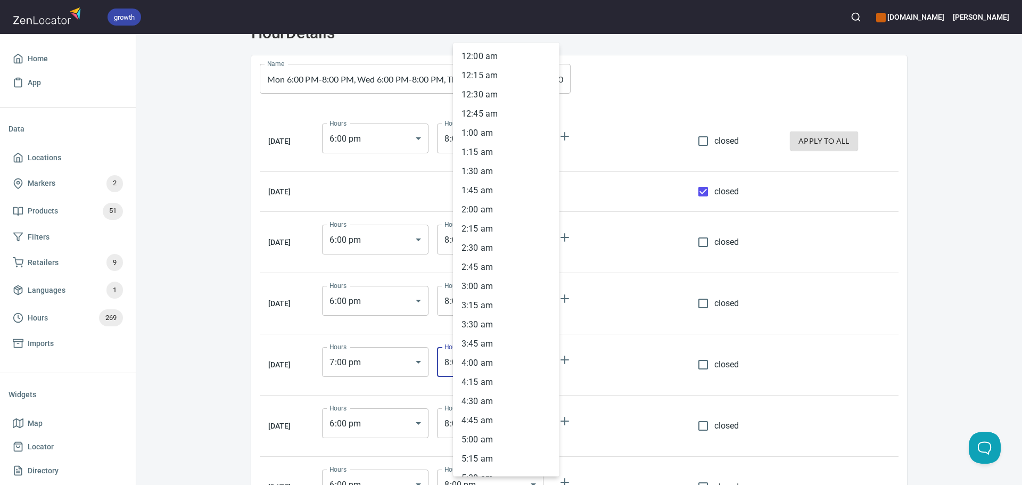
scroll to position [1330, 0]
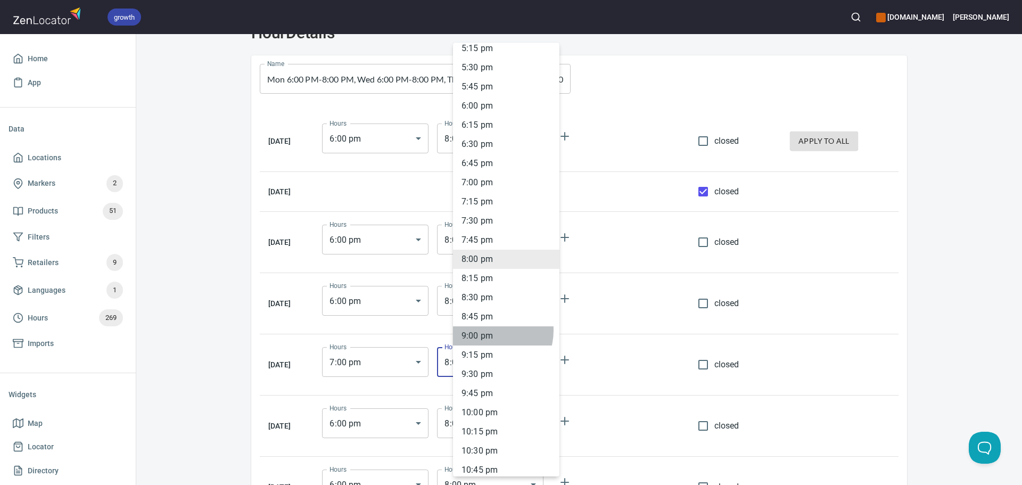
click at [484, 330] on li "9 : 00 pm" at bounding box center [506, 335] width 106 height 19
type input "21:00"
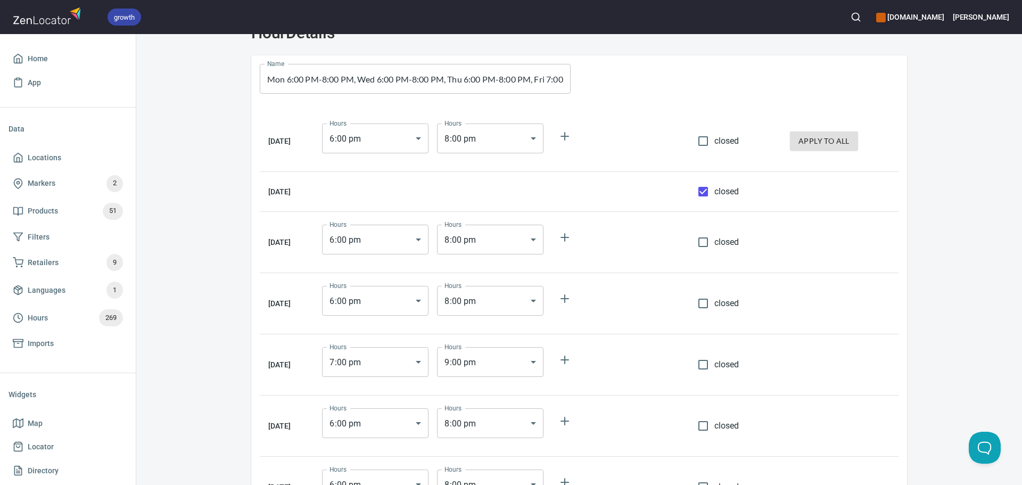
drag, startPoint x: 608, startPoint y: 106, endPoint x: 506, endPoint y: 101, distance: 102.9
click at [606, 106] on div "[DATE] Hours 6 : 00 pm 18:00 Hours Hours 8 : 00 pm 20:00 Hours closed apply to …" at bounding box center [579, 314] width 656 height 424
drag, startPoint x: 465, startPoint y: 78, endPoint x: 568, endPoint y: 85, distance: 104.0
click at [568, 85] on div "Name Mon 6:00 PM-8:00 PM, Wed 6:00 PM-8:00 PM, Thu 6:00 PM-8:00 PM, Fri 7:00 PM…" at bounding box center [415, 78] width 328 height 47
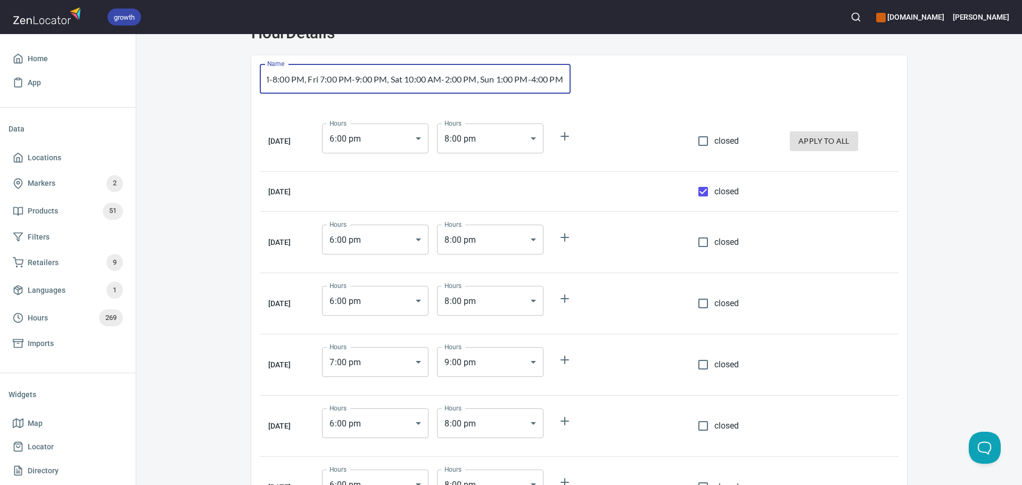
click at [428, 428] on body "growth [DOMAIN_NAME] [PERSON_NAME] Home App Data Locations Markers 2 Products 5…" at bounding box center [511, 242] width 1022 height 485
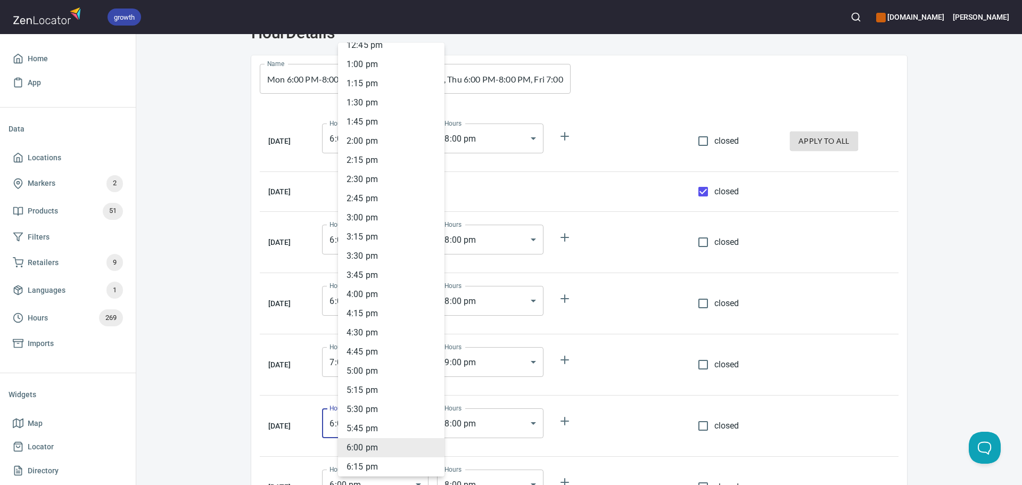
scroll to position [722, 0]
click at [375, 96] on li "10 : 00 am" at bounding box center [391, 100] width 106 height 19
type input "10:00"
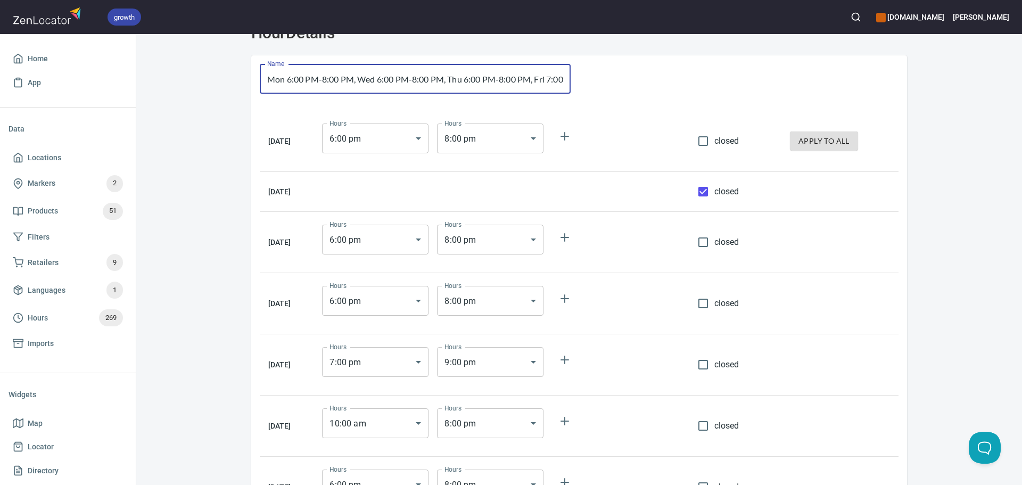
scroll to position [0, 230]
drag, startPoint x: 422, startPoint y: 81, endPoint x: 716, endPoint y: 88, distance: 294.9
click at [716, 88] on div "Name Mon 6:00 PM-8:00 PM, Wed 6:00 PM-8:00 PM, Thu 6:00 PM-8:00 PM, Fri 7:00 PM…" at bounding box center [579, 290] width 656 height 471
click at [532, 416] on body "growth [DOMAIN_NAME] [PERSON_NAME] Home App Data Locations Markers 2 Products 5…" at bounding box center [511, 242] width 1022 height 485
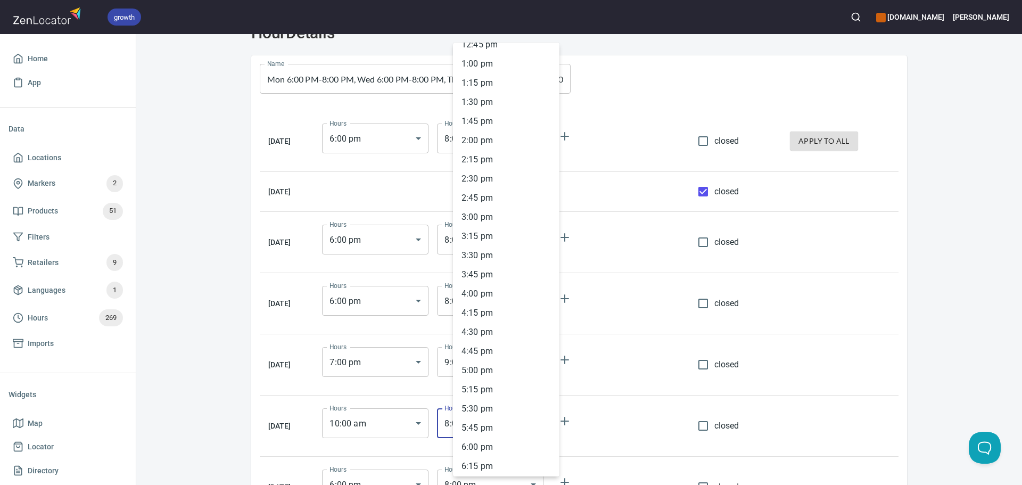
scroll to position [988, 0]
click at [484, 143] on li "2 : 00 pm" at bounding box center [506, 140] width 106 height 19
type input "14:00"
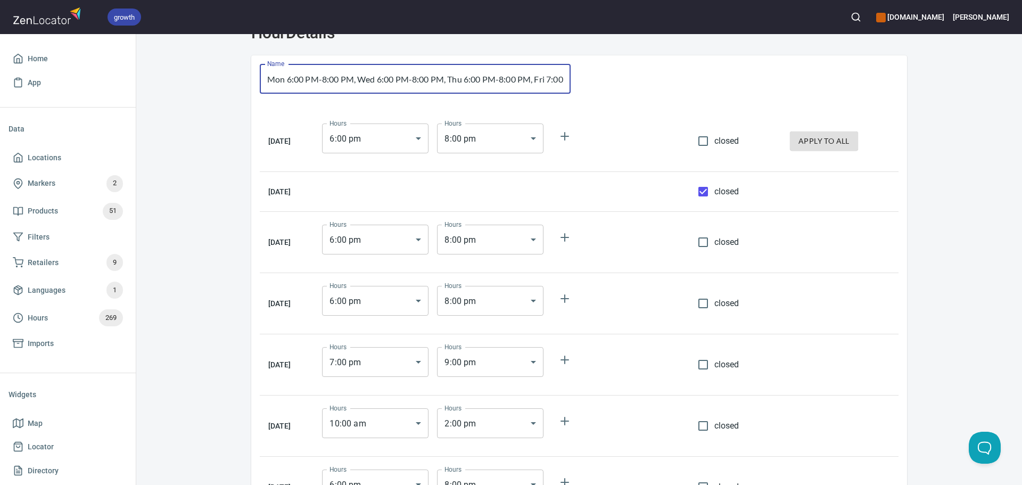
click at [508, 84] on input "Mon 6:00 PM-8:00 PM, Wed 6:00 PM-8:00 PM, Thu 6:00 PM-8:00 PM, Fri 7:00 PM-9:00…" at bounding box center [415, 79] width 311 height 30
drag, startPoint x: 500, startPoint y: 81, endPoint x: 770, endPoint y: 82, distance: 269.8
click at [770, 82] on div "Name Mon 6:00 PM-8:00 PM, Wed 6:00 PM-8:00 PM, Thu 6:00 PM-8:00 PM, Fri 7:00 PM…" at bounding box center [579, 290] width 656 height 471
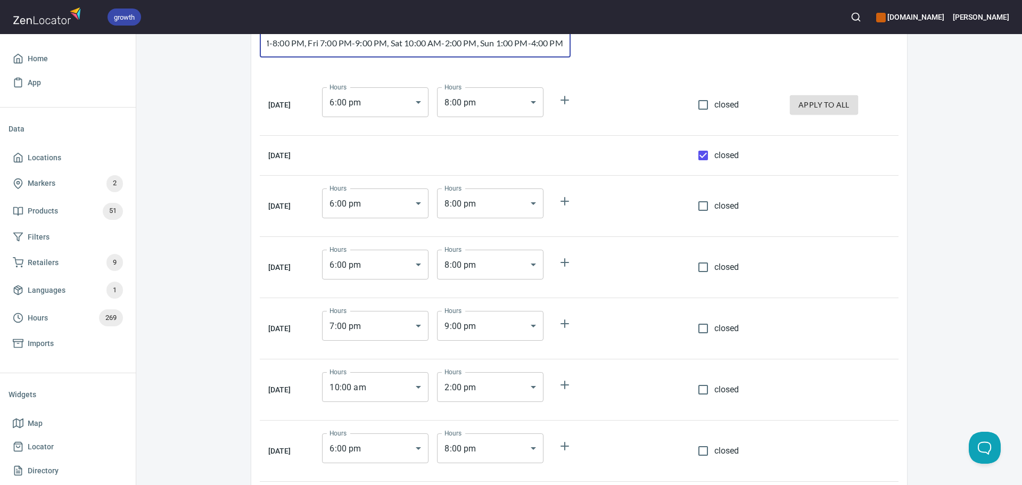
scroll to position [153, 0]
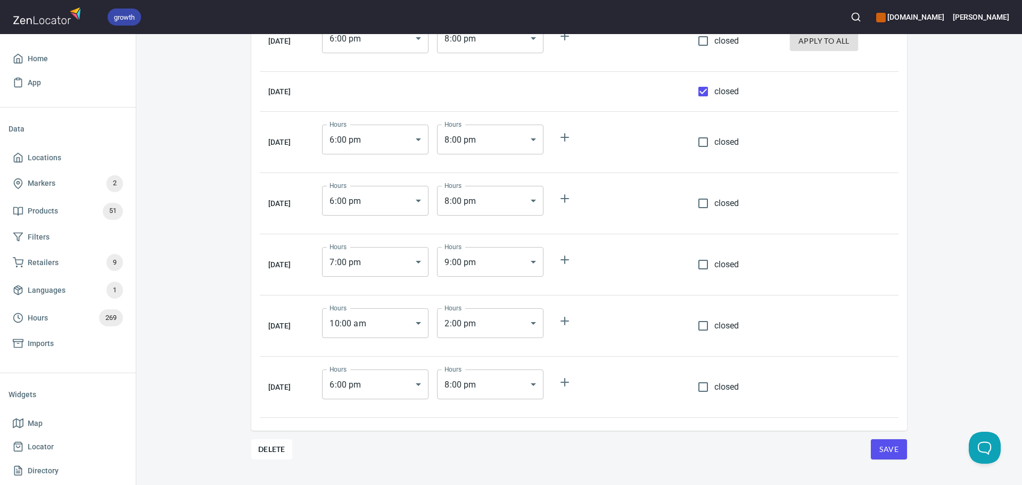
click at [416, 386] on body "growth [DOMAIN_NAME] [PERSON_NAME] Home App Data Locations Markers 2 Products 5…" at bounding box center [511, 242] width 1022 height 485
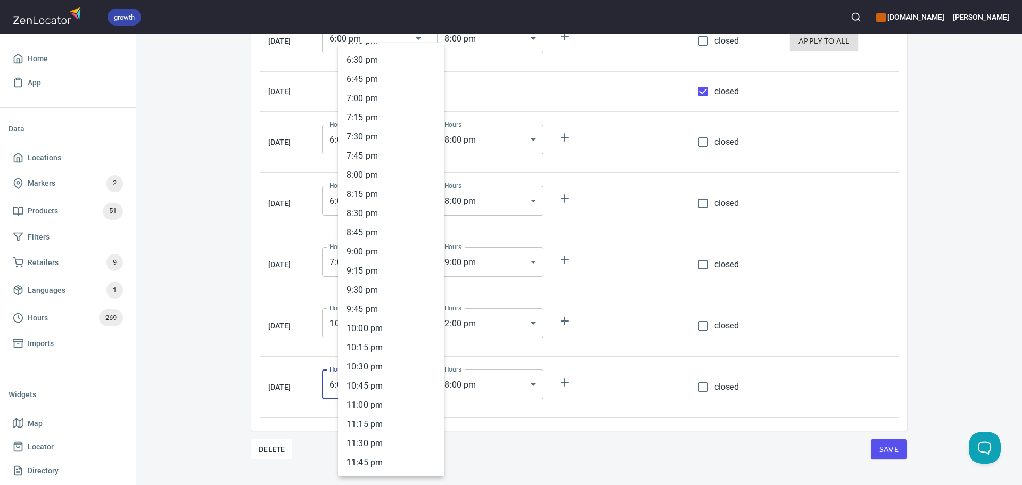
scroll to position [988, 0]
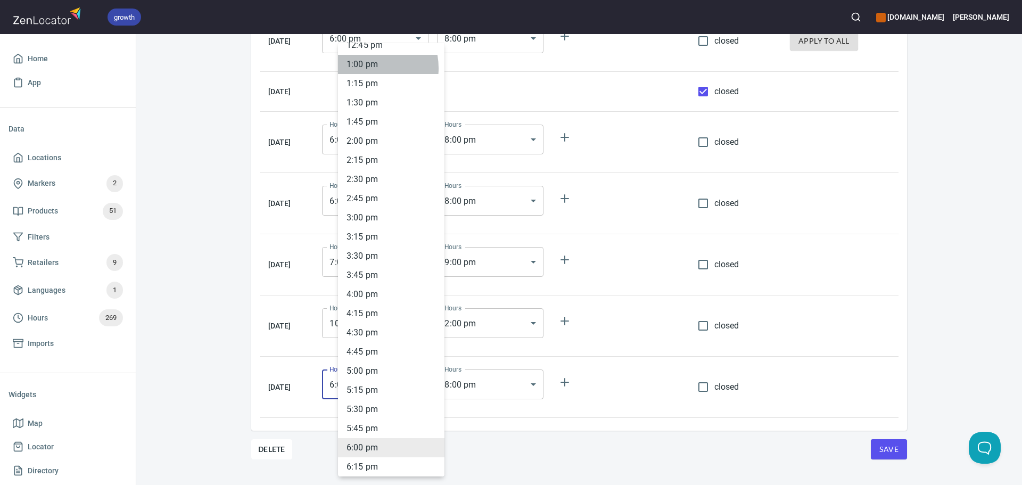
click at [366, 68] on li "1 : 00 pm" at bounding box center [391, 64] width 106 height 19
type input "13:00"
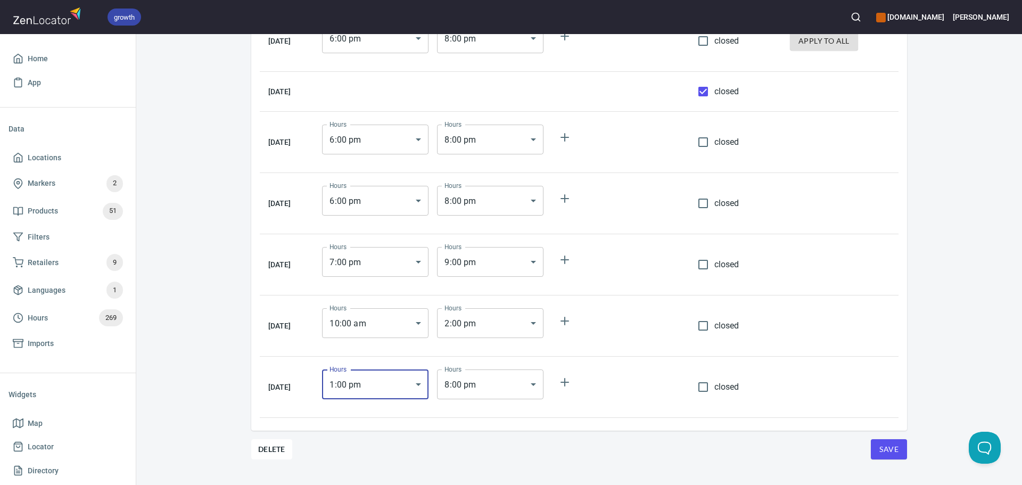
click at [554, 384] on body "growth [DOMAIN_NAME] [PERSON_NAME] Home App Data Locations Markers 2 Products 5…" at bounding box center [511, 242] width 1022 height 485
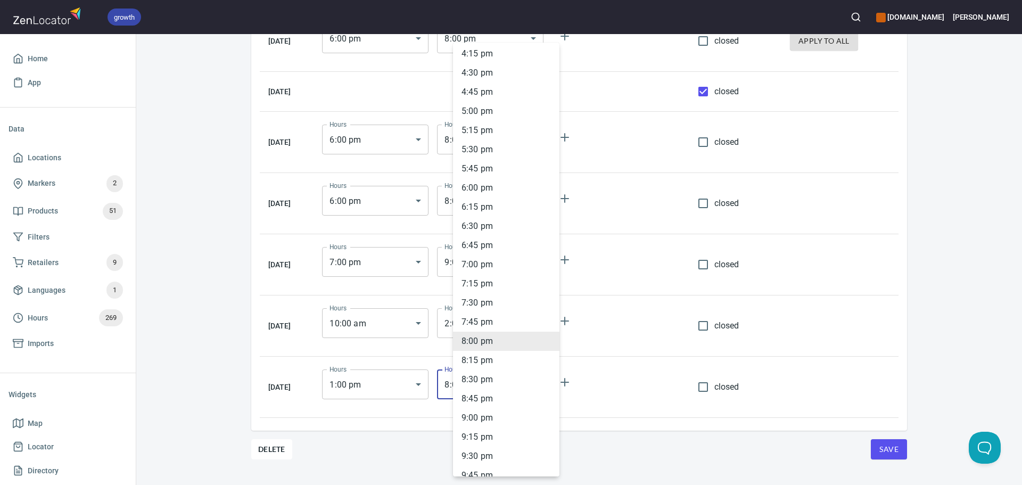
scroll to position [1224, 0]
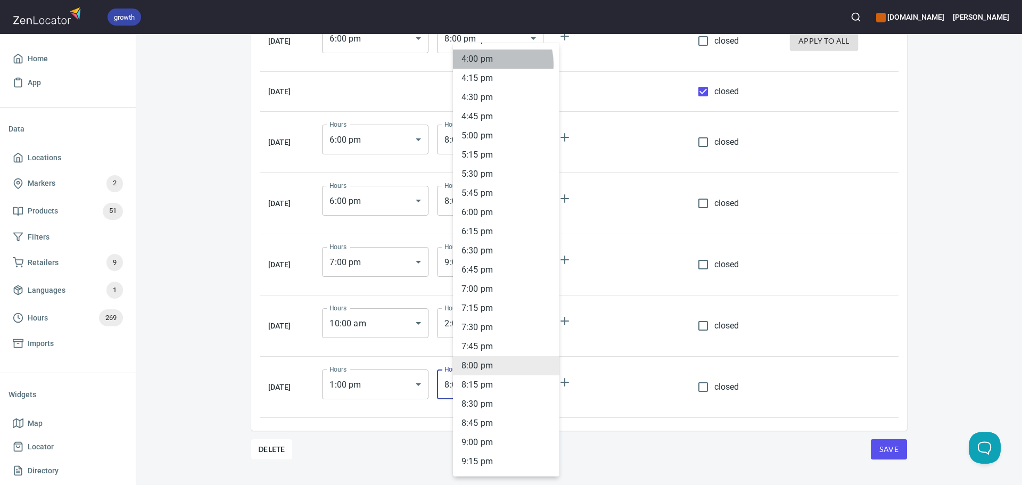
click at [486, 64] on li "4 : 00 pm" at bounding box center [506, 58] width 106 height 19
type input "16:00"
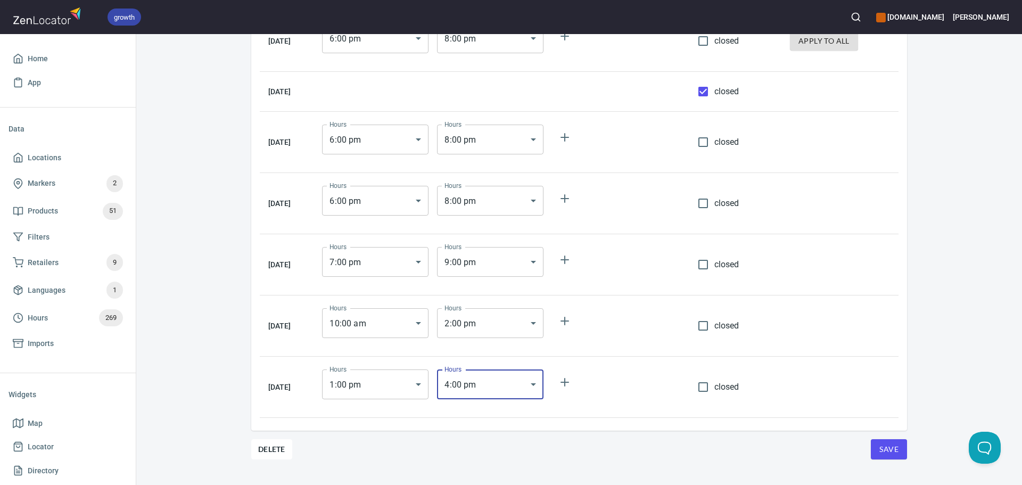
drag, startPoint x: 842, startPoint y: 219, endPoint x: 844, endPoint y: 230, distance: 11.9
click at [842, 219] on td at bounding box center [839, 203] width 117 height 61
click at [889, 458] on button "Save" at bounding box center [889, 449] width 36 height 20
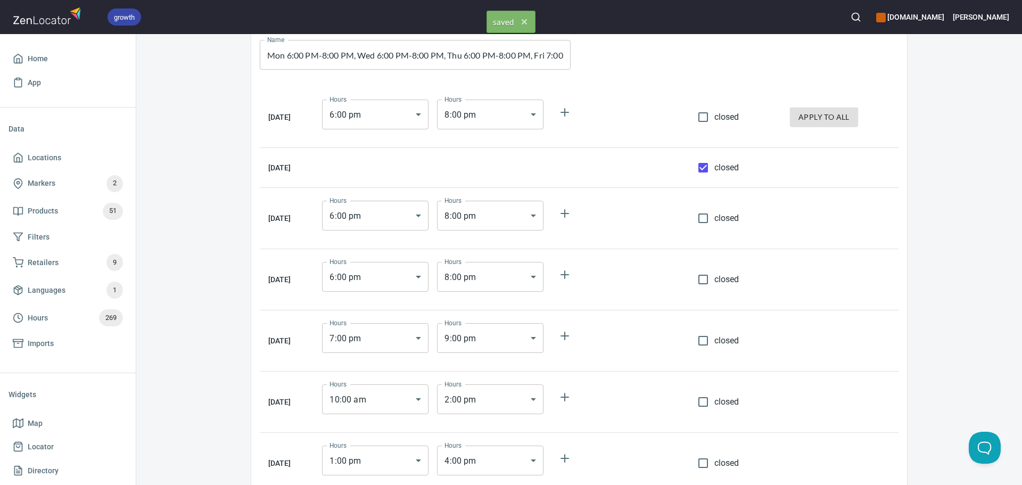
scroll to position [0, 0]
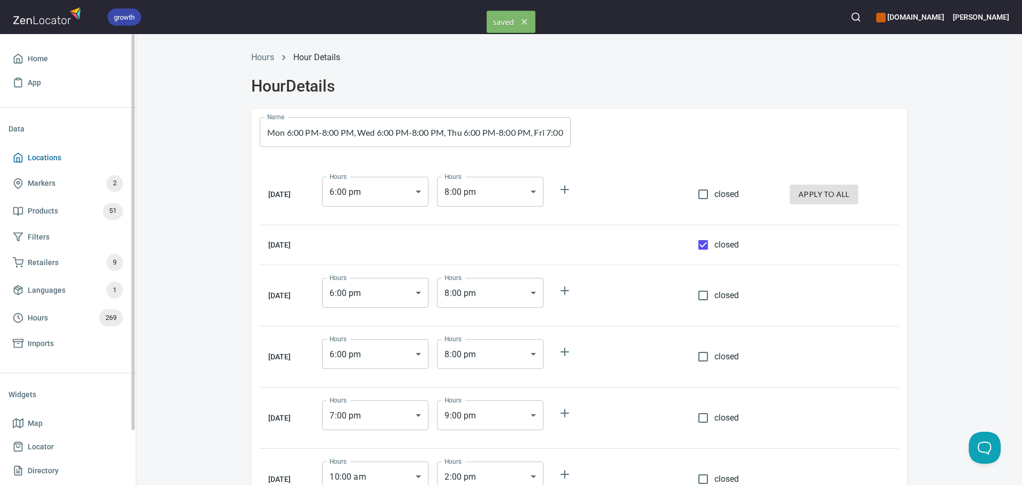
click at [67, 154] on span "Locations" at bounding box center [68, 157] width 110 height 13
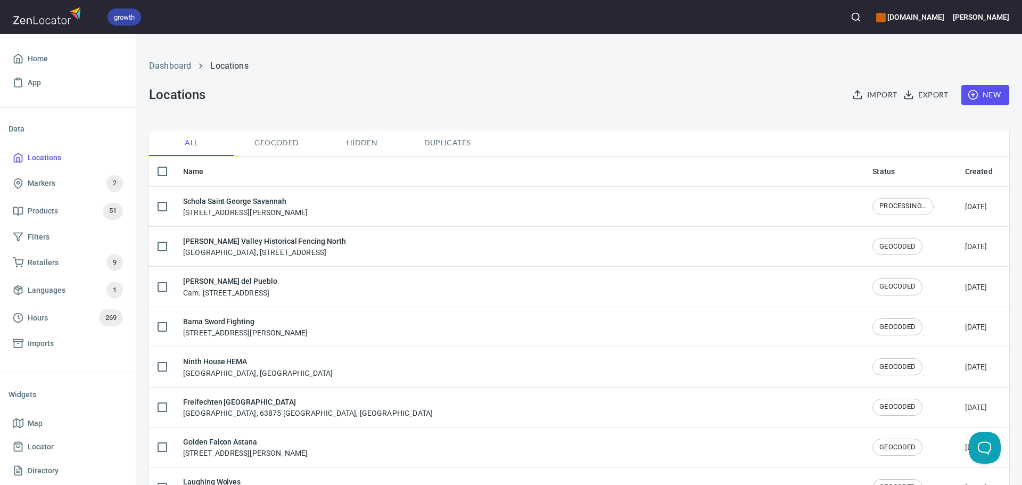
click at [861, 15] on icon "button" at bounding box center [855, 17] width 11 height 11
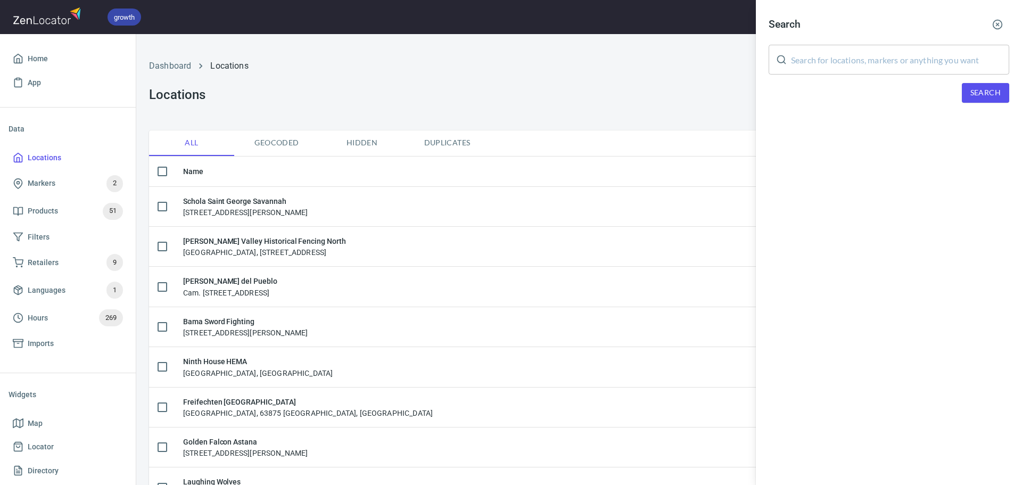
click at [827, 75] on div "Search ​ Search" at bounding box center [889, 66] width 266 height 133
click at [853, 65] on input "text" at bounding box center [900, 60] width 218 height 30
paste input "Historical Fencing of [GEOGRAPHIC_DATA]"
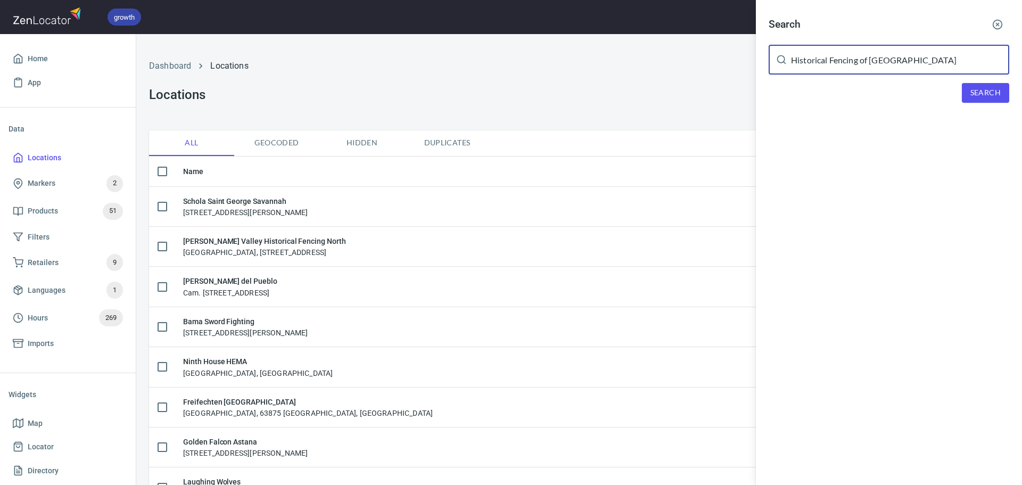
type input "Historical Fencing of [GEOGRAPHIC_DATA]"
click at [981, 92] on span "Search" at bounding box center [985, 92] width 30 height 13
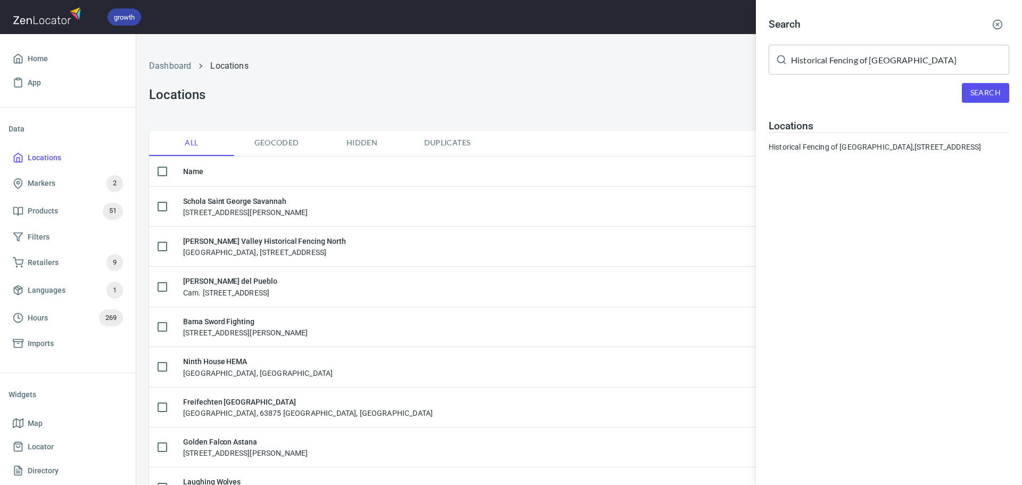
click at [808, 152] on div "Historical Fencing of [GEOGRAPHIC_DATA], [STREET_ADDRESS]" at bounding box center [889, 147] width 241 height 11
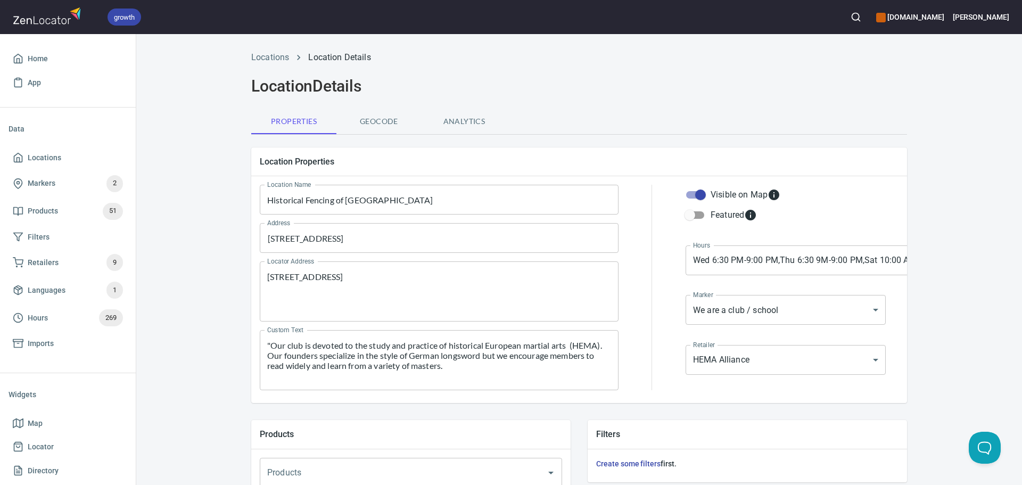
click at [830, 261] on body "growth [DOMAIN_NAME] [PERSON_NAME] Home App Data Locations Markers 2 Products 5…" at bounding box center [511, 242] width 1022 height 485
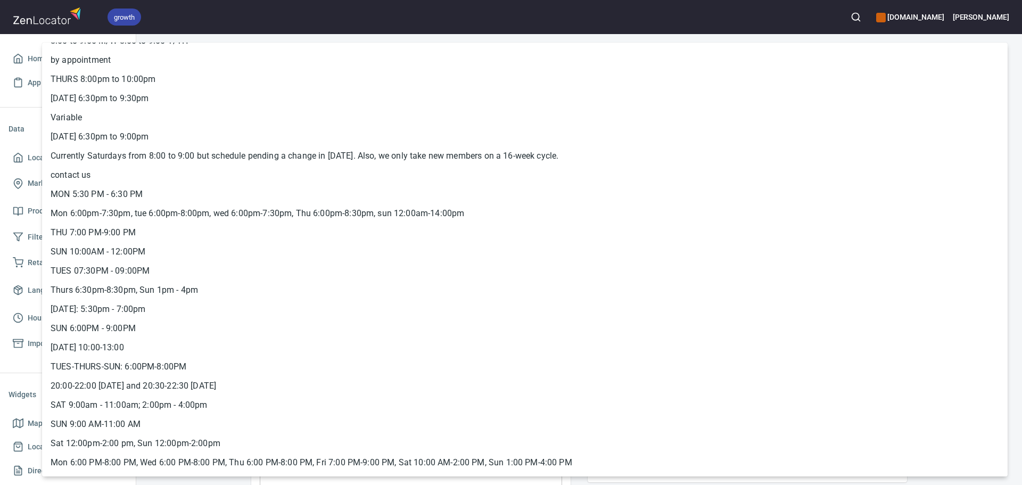
scroll to position [4767, 0]
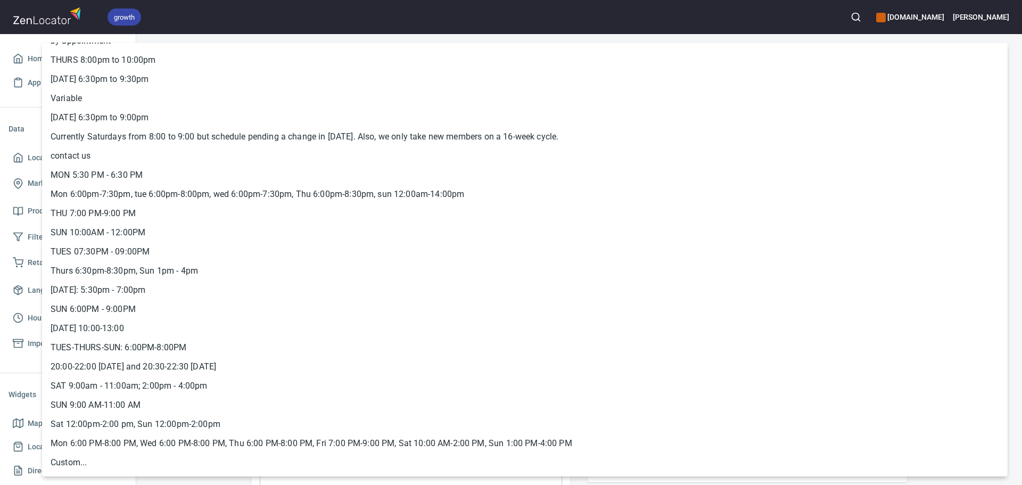
click at [363, 448] on li "Mon 6:00 PM-8:00 PM, Wed 6:00 PM-8:00 PM, Thu 6:00 PM-8:00 PM, Fri 7:00 PM-9:00…" at bounding box center [524, 443] width 965 height 19
type input "hrs_ehtd2ur9"
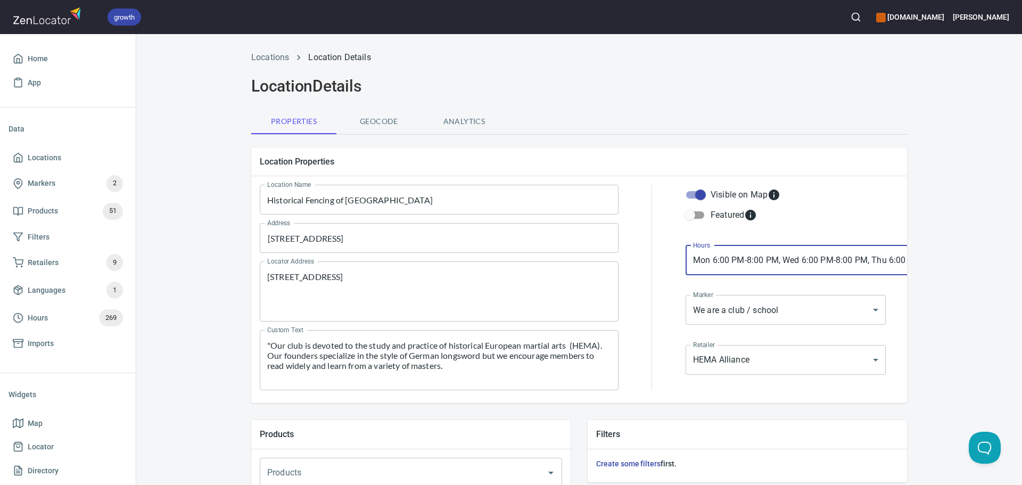
click at [964, 371] on div "Locations Location Details Location Details Properties Geocode Analytics Locati…" at bounding box center [579, 447] width 886 height 804
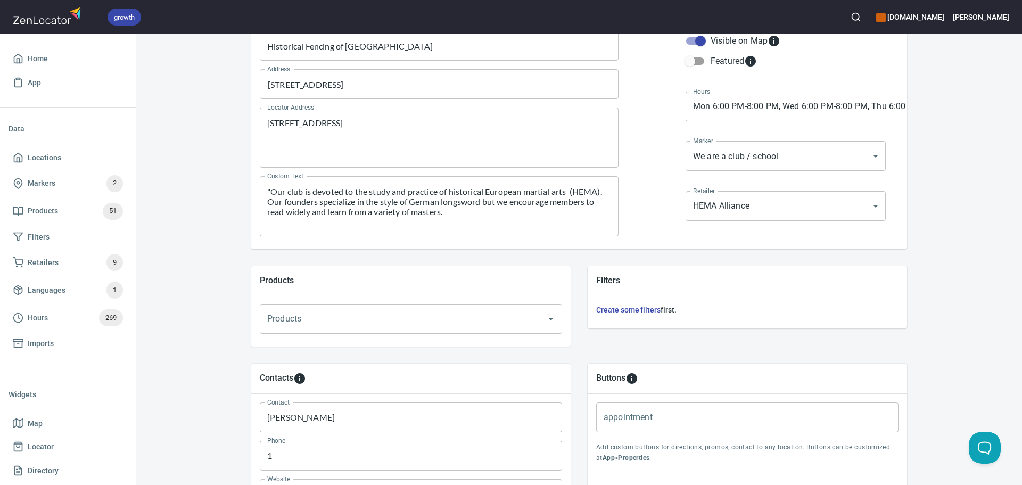
scroll to position [364, 0]
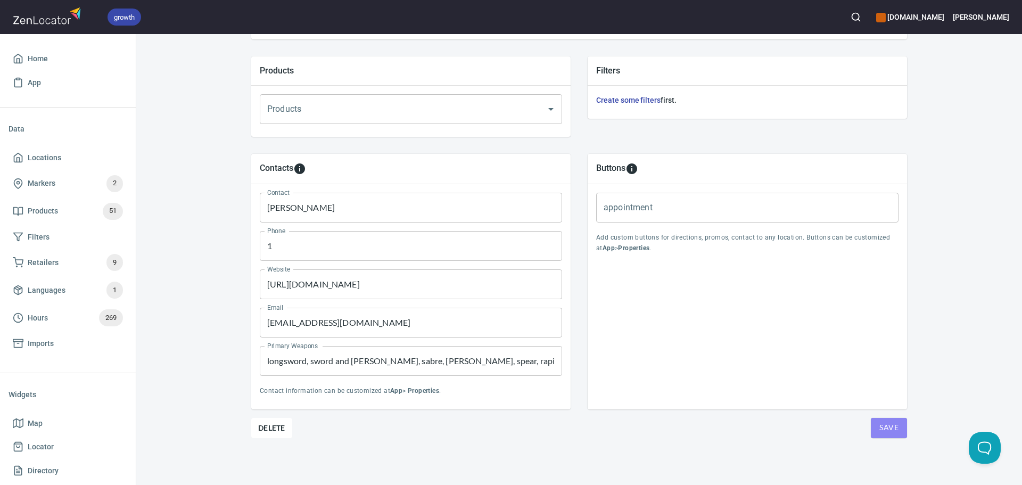
click at [875, 426] on button "Save" at bounding box center [889, 428] width 36 height 20
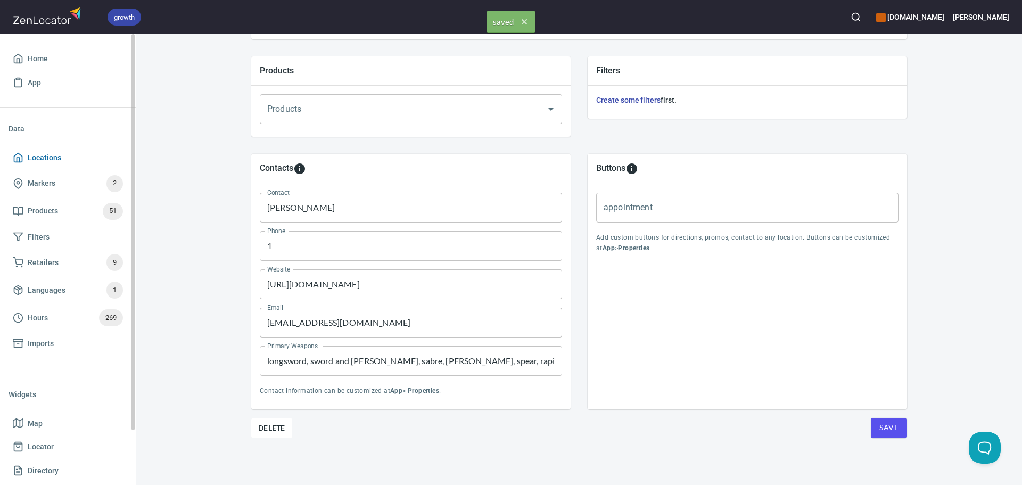
click at [53, 158] on span "Locations" at bounding box center [45, 157] width 34 height 13
